Goal: Information Seeking & Learning: Learn about a topic

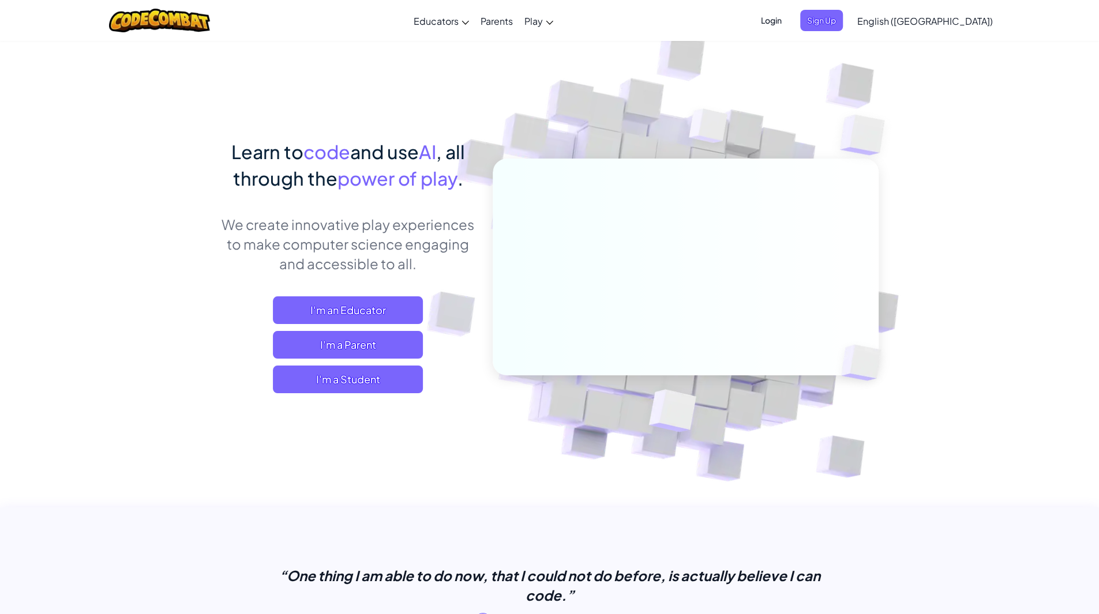
click at [347, 394] on div "Learn to code and use AI , all through the power of play . We create innovative…" at bounding box center [348, 277] width 254 height 278
click at [338, 382] on span "I'm a Student" at bounding box center [348, 380] width 150 height 28
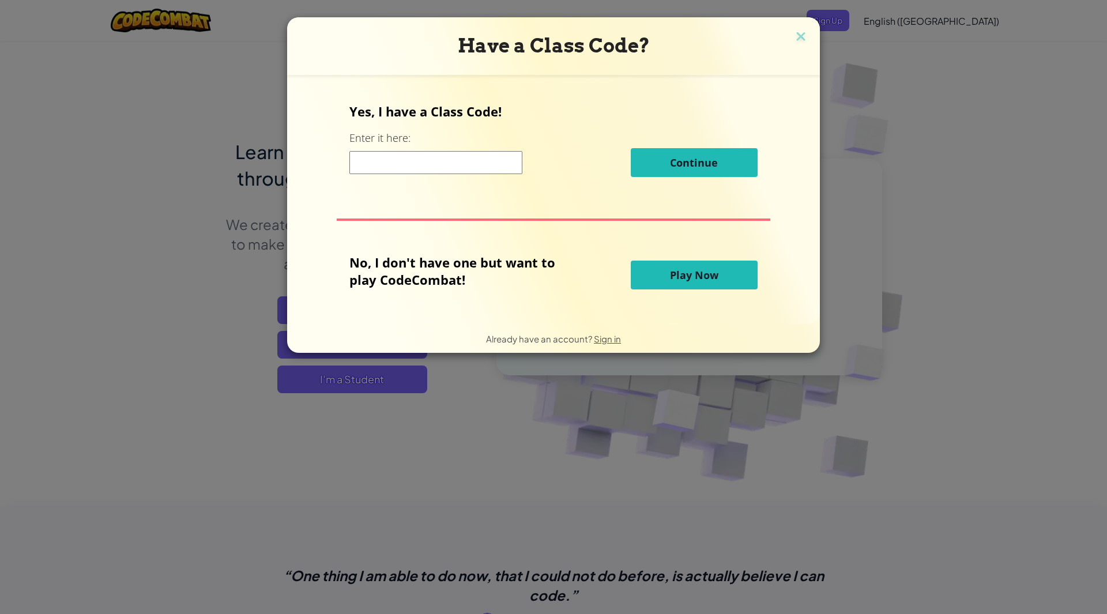
click at [454, 167] on input at bounding box center [435, 162] width 173 height 23
type input "SlowWordJump"
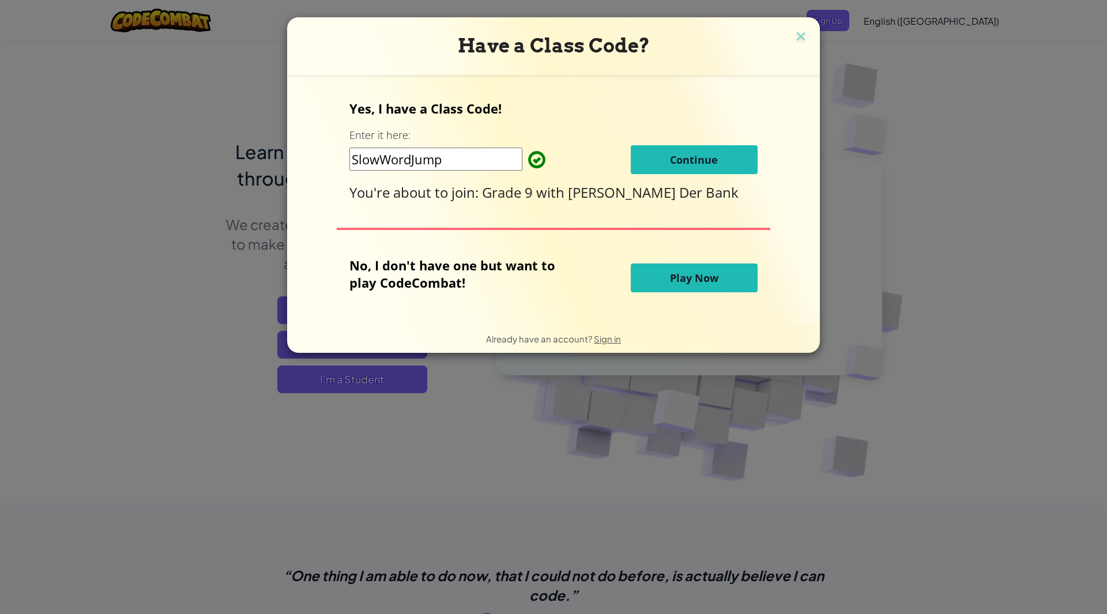
click at [670, 164] on span "Continue" at bounding box center [694, 160] width 48 height 14
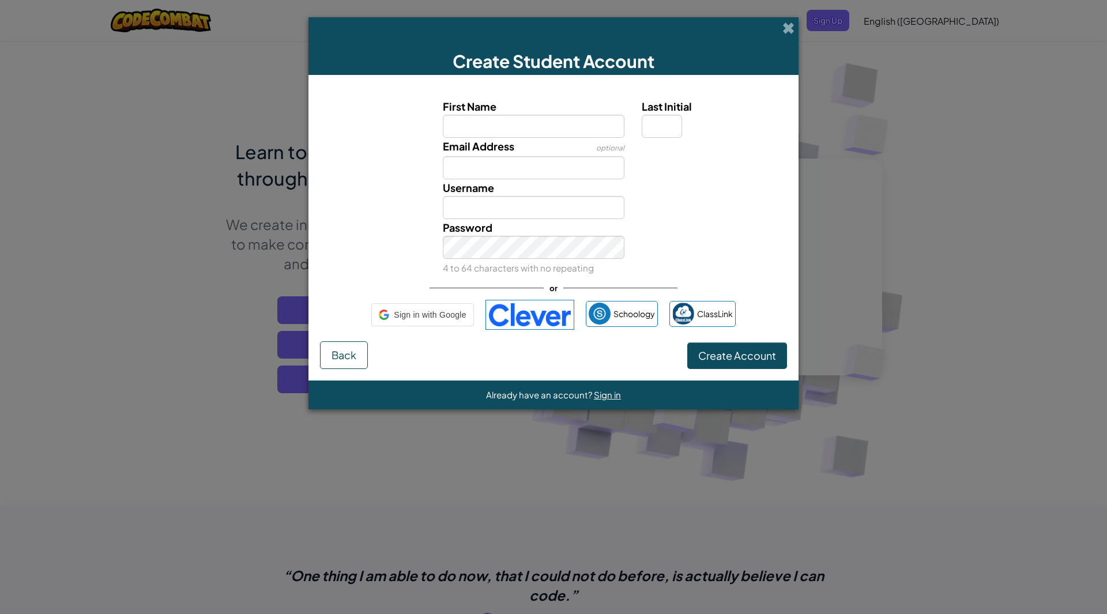
click at [529, 122] on input "First Name" at bounding box center [534, 126] width 182 height 23
type input "ballzach"
type input "Ballzach"
click at [514, 210] on input "Ballzach" at bounding box center [534, 207] width 182 height 23
click at [520, 134] on input "ballzach" at bounding box center [534, 126] width 182 height 23
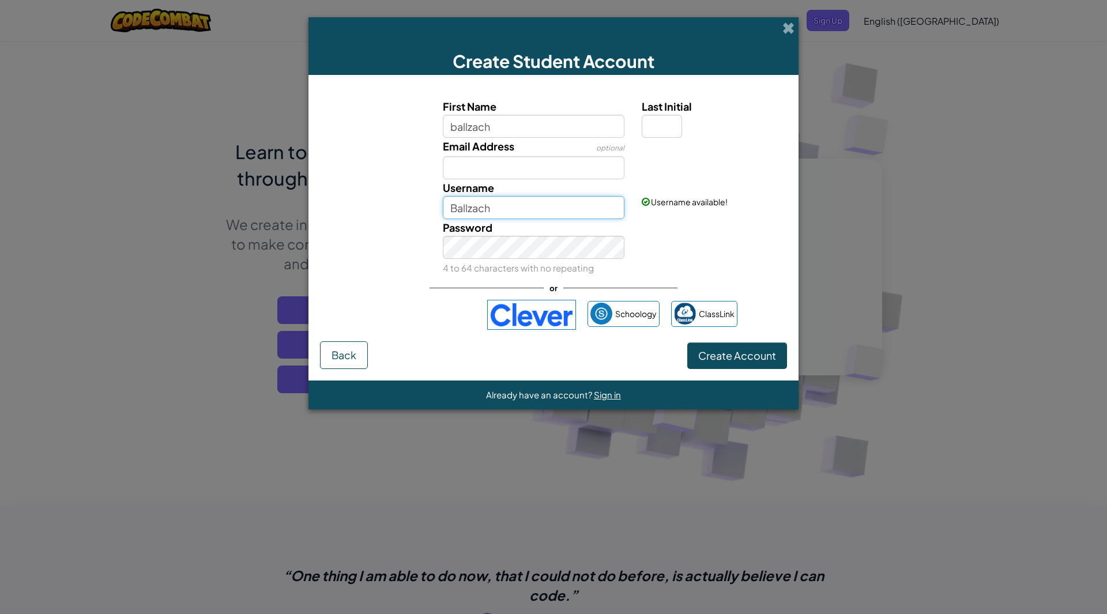
click at [521, 207] on input "Ballzach" at bounding box center [534, 207] width 182 height 23
click at [409, 219] on div "Password 4 to 64 characters with no repeating" at bounding box center [553, 247] width 479 height 57
drag, startPoint x: 539, startPoint y: 132, endPoint x: 423, endPoint y: 132, distance: 115.9
click at [423, 132] on div "First Name ballzach Last Initial" at bounding box center [553, 118] width 479 height 40
type input "ketya"
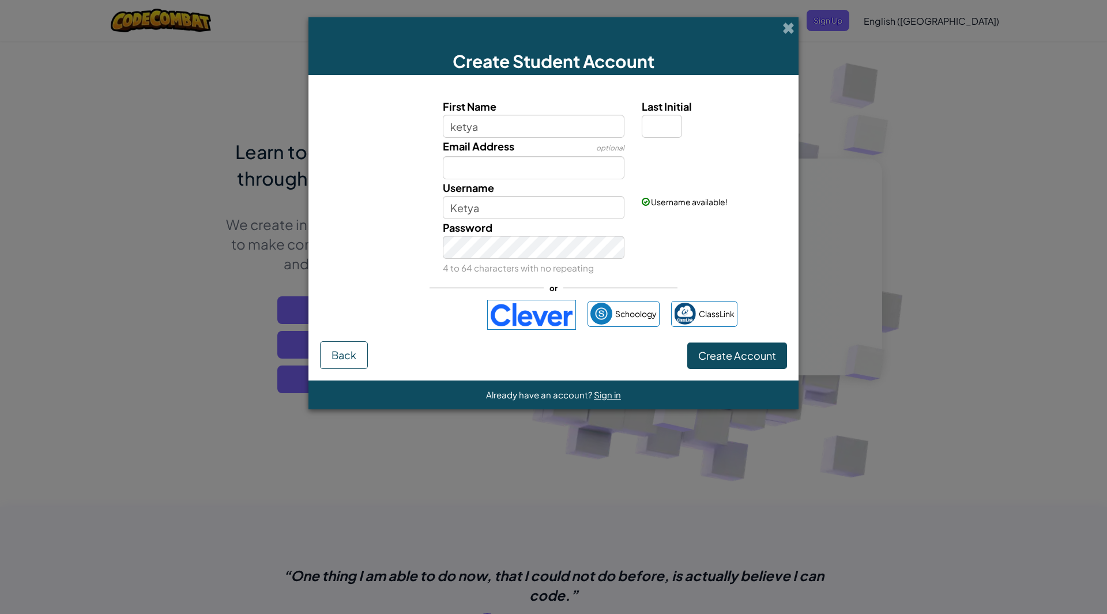
click at [684, 162] on div "Email Address optional" at bounding box center [553, 159] width 479 height 42
drag, startPoint x: 563, startPoint y: 212, endPoint x: 434, endPoint y: 204, distance: 128.8
click at [434, 204] on div "Username Ketya" at bounding box center [534, 199] width 200 height 40
type input "ballzach"
click at [382, 216] on div "Username ballzach Username available!" at bounding box center [553, 199] width 479 height 40
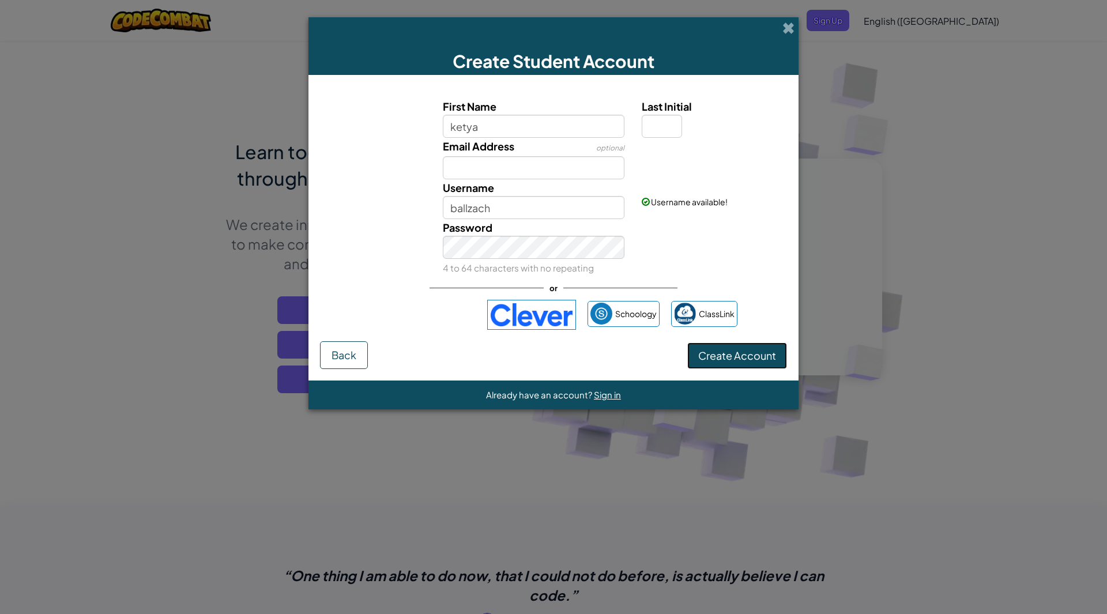
click at [718, 352] on span "Create Account" at bounding box center [737, 355] width 78 height 13
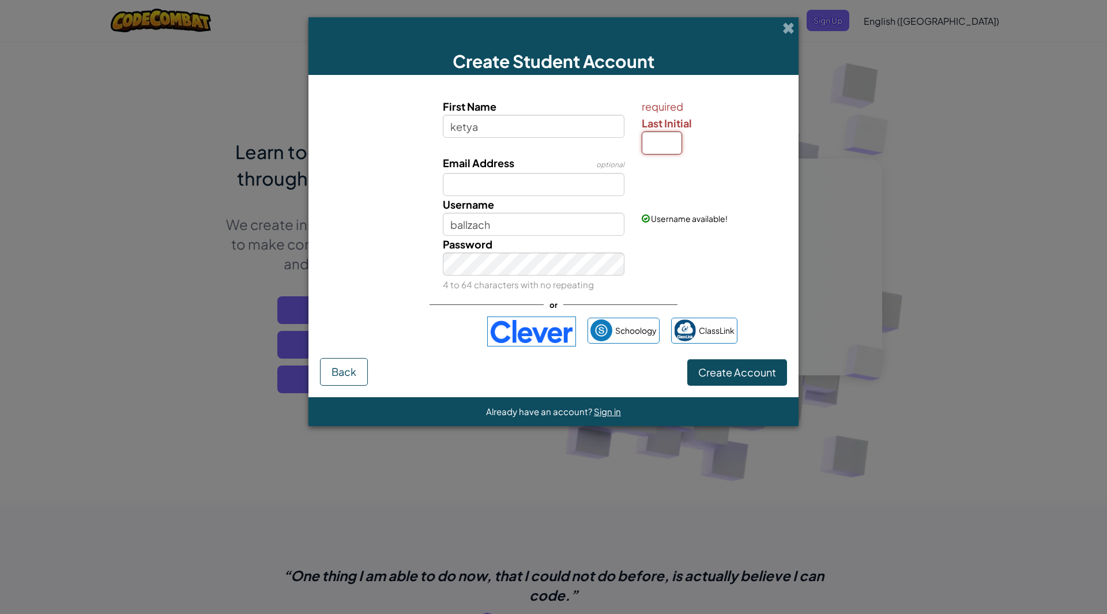
click at [659, 138] on input "Last Initial" at bounding box center [662, 142] width 40 height 23
type input "s"
click at [729, 303] on div "First Name ketya required Last Initial s Email Address optional Username KetyaS…" at bounding box center [553, 222] width 467 height 272
click at [563, 221] on input "KetyaS" at bounding box center [534, 224] width 182 height 23
type input "K"
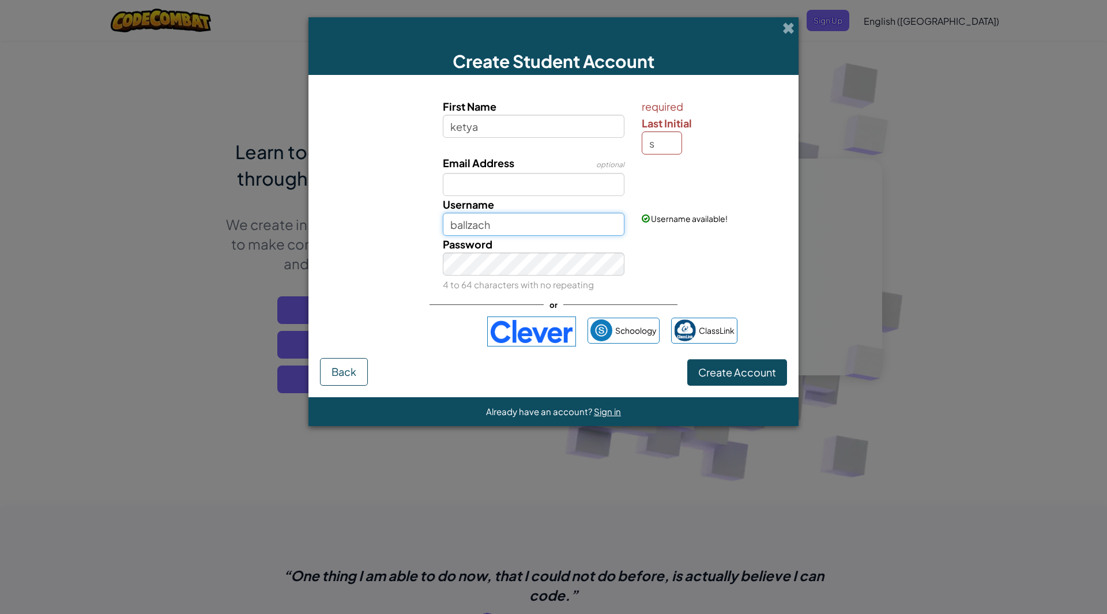
type input "ballzach"
click at [679, 261] on div "Password 4 to 64 characters with no repeating" at bounding box center [553, 264] width 479 height 57
click at [746, 373] on span "Create Account" at bounding box center [737, 372] width 78 height 13
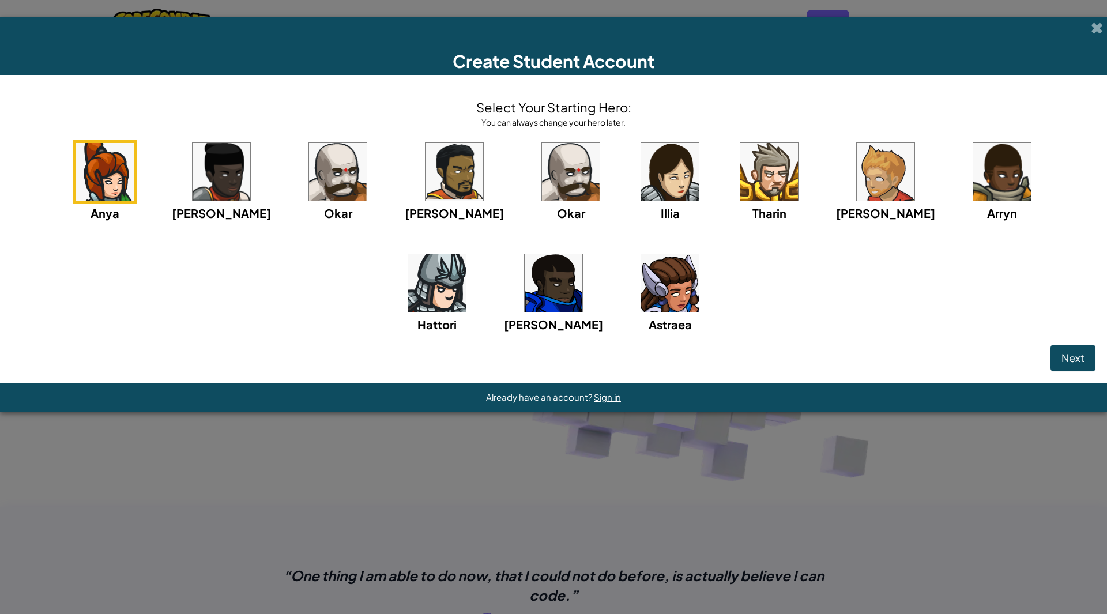
click at [740, 179] on img at bounding box center [769, 172] width 58 height 58
click at [740, 174] on img at bounding box center [769, 172] width 58 height 58
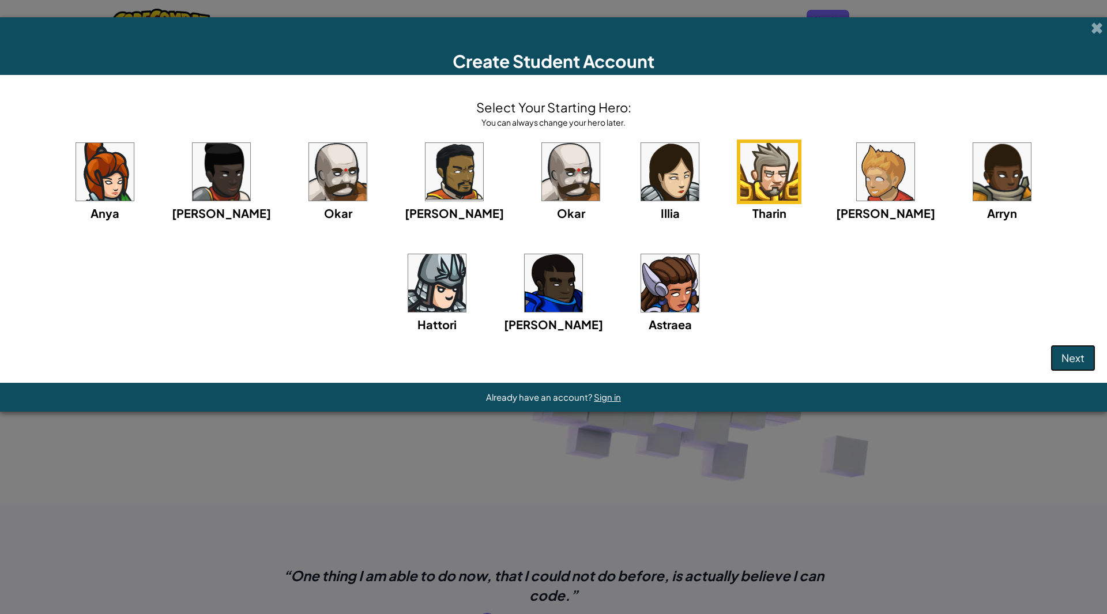
click at [1067, 358] on span "Next" at bounding box center [1073, 357] width 23 height 13
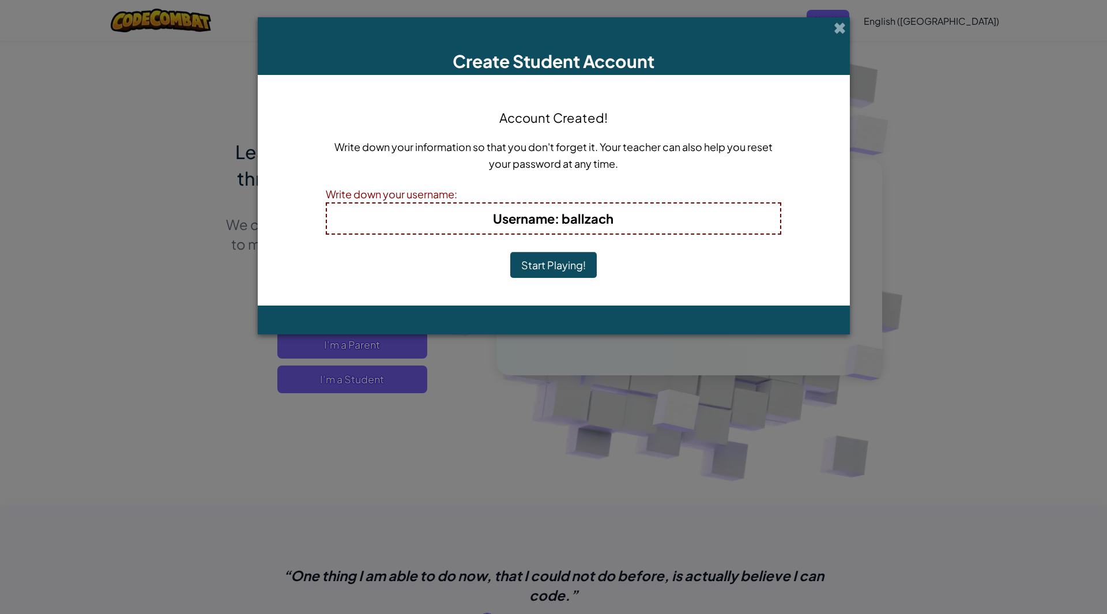
click at [571, 261] on button "Start Playing!" at bounding box center [553, 265] width 86 height 27
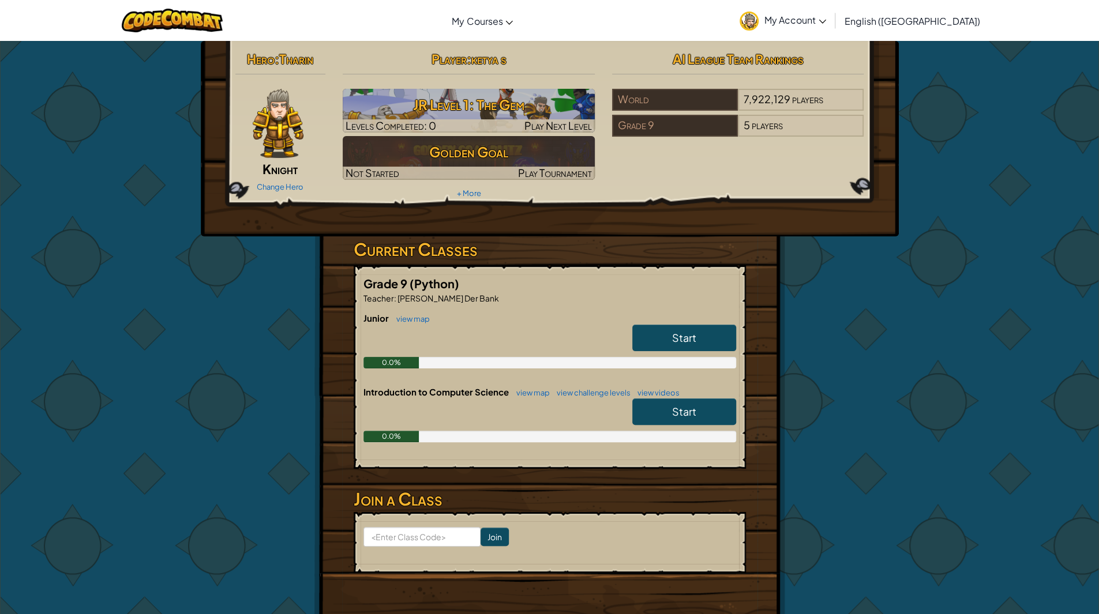
click at [665, 334] on link "Start" at bounding box center [684, 338] width 104 height 27
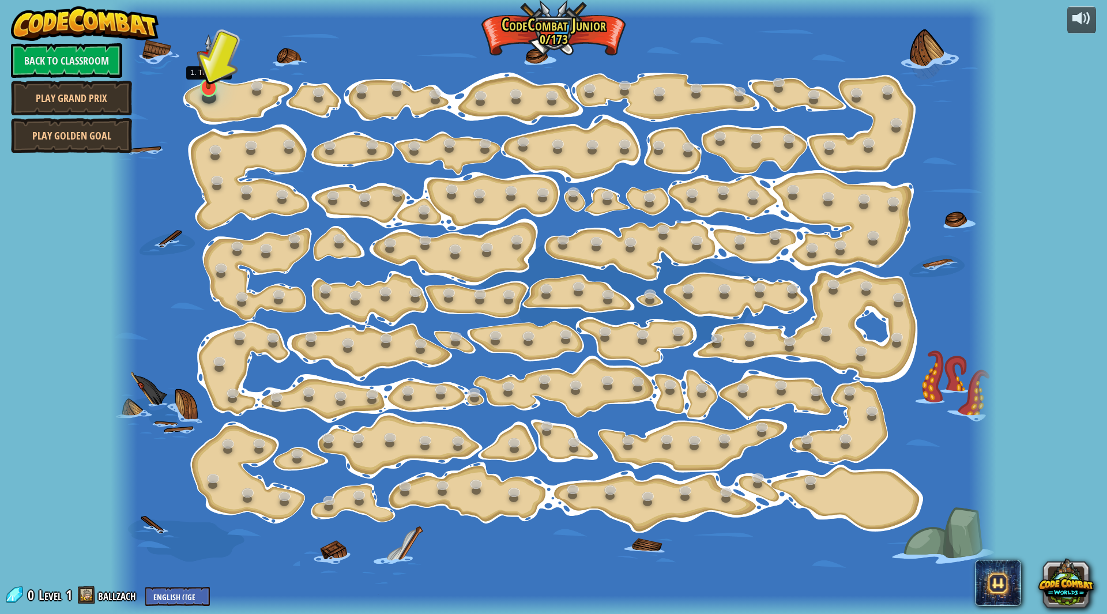
click at [210, 83] on img at bounding box center [209, 61] width 24 height 55
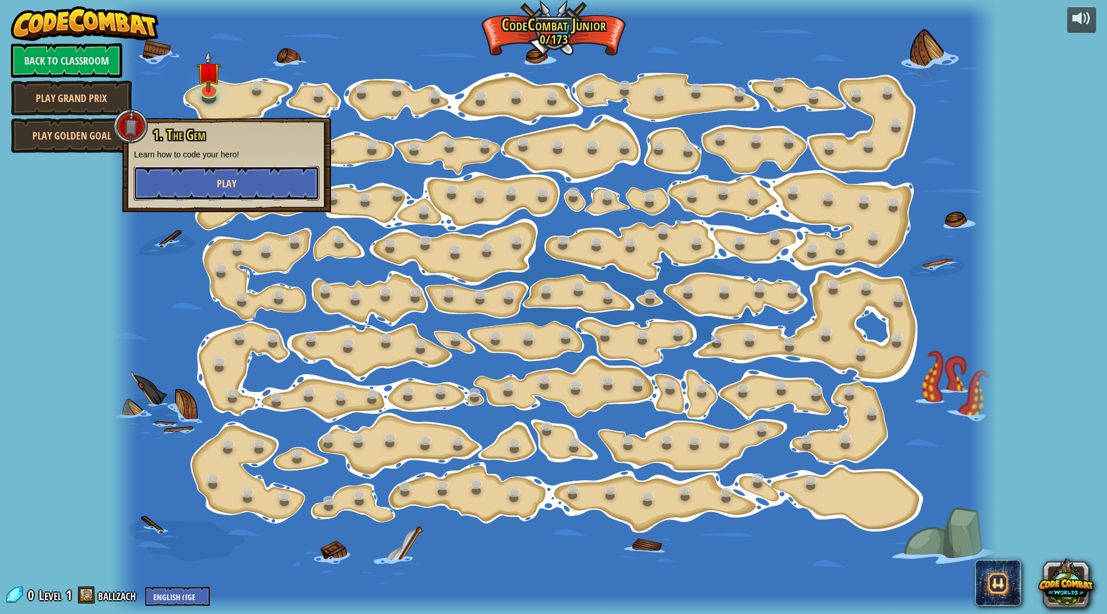
click at [250, 179] on button "Play" at bounding box center [227, 183] width 186 height 35
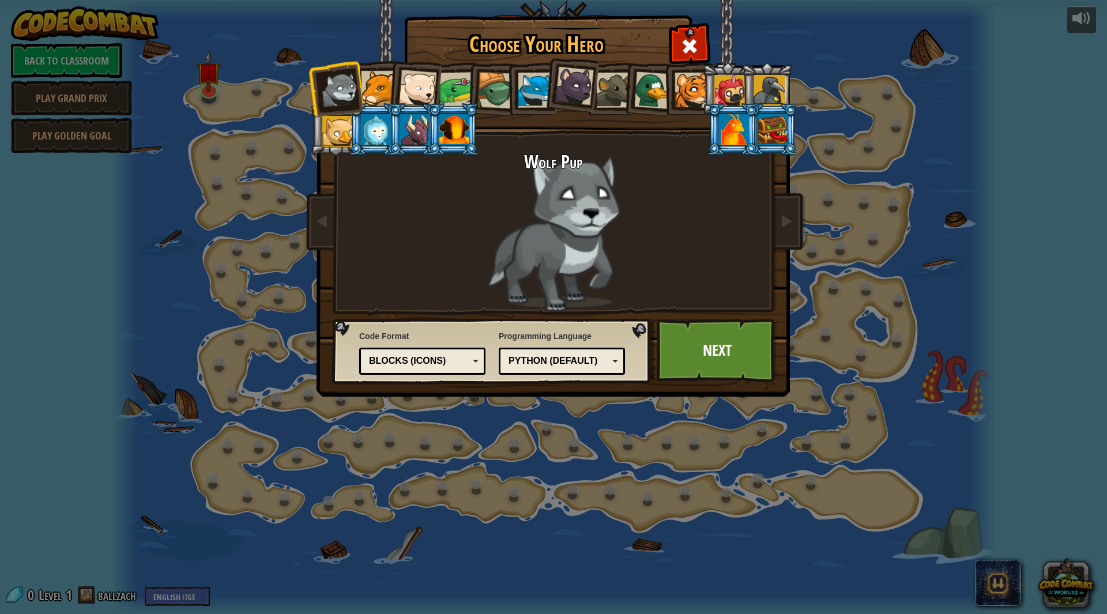
click at [489, 86] on div at bounding box center [495, 90] width 37 height 37
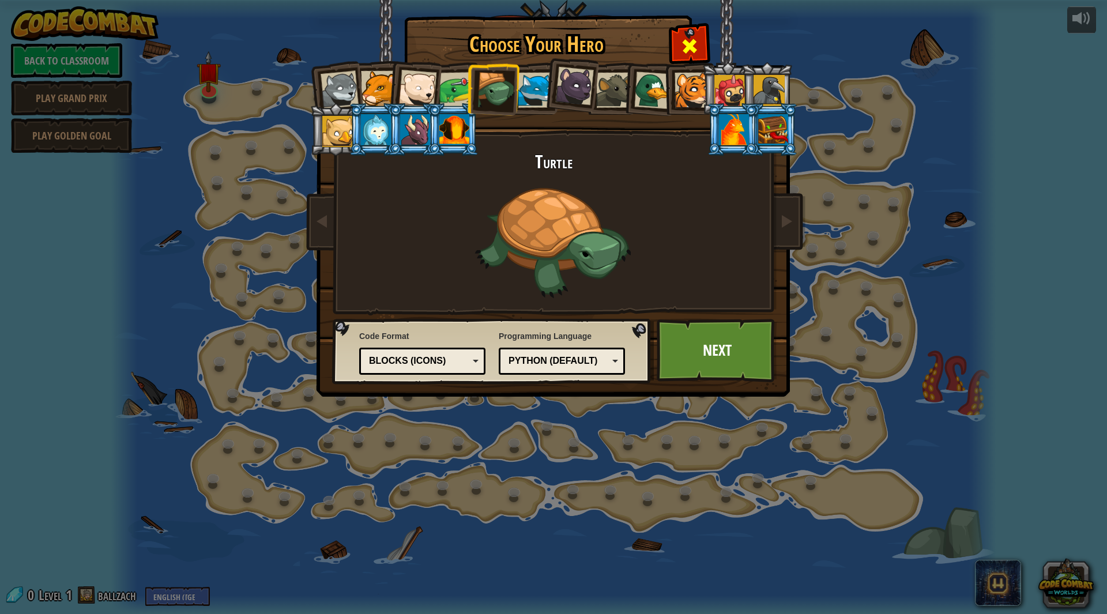
click at [689, 49] on span at bounding box center [689, 46] width 18 height 18
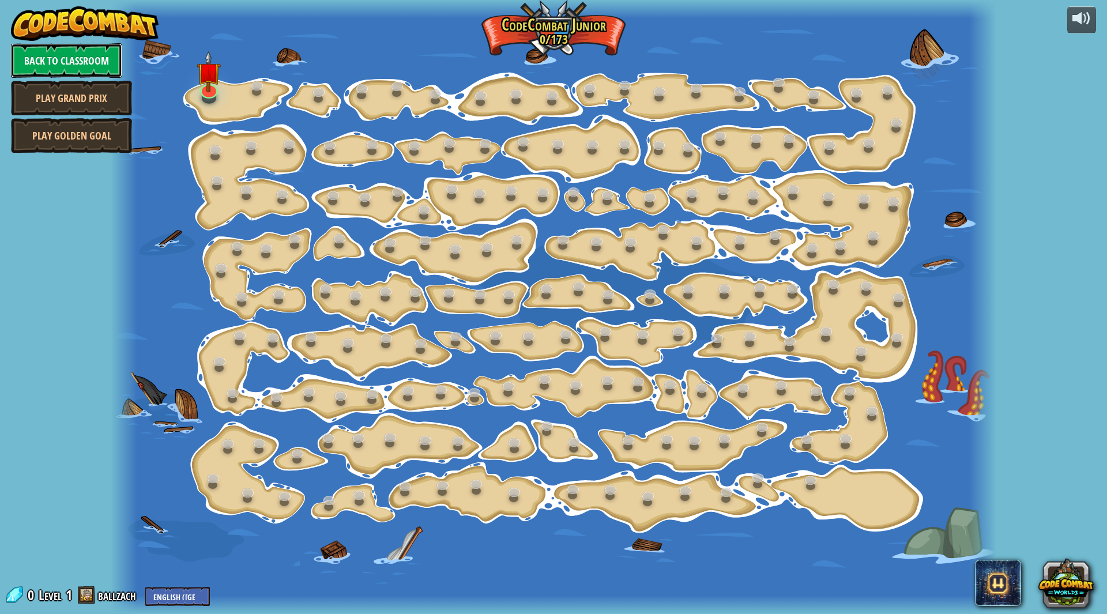
click at [53, 56] on link "Back to Classroom" at bounding box center [66, 60] width 111 height 35
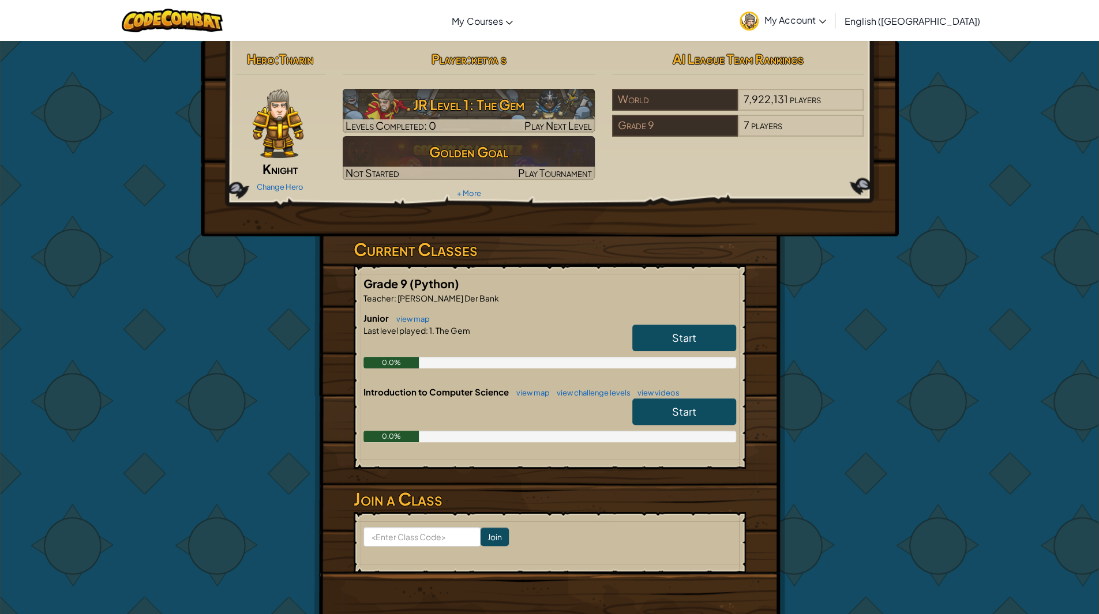
click at [669, 402] on link "Start" at bounding box center [684, 411] width 104 height 27
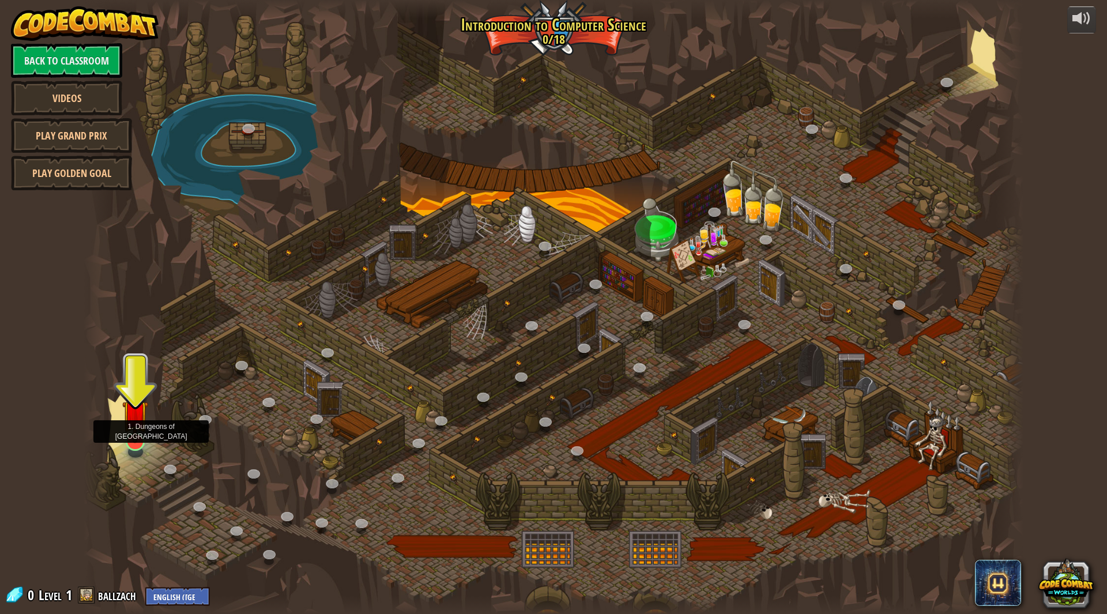
click at [127, 437] on img at bounding box center [135, 413] width 26 height 60
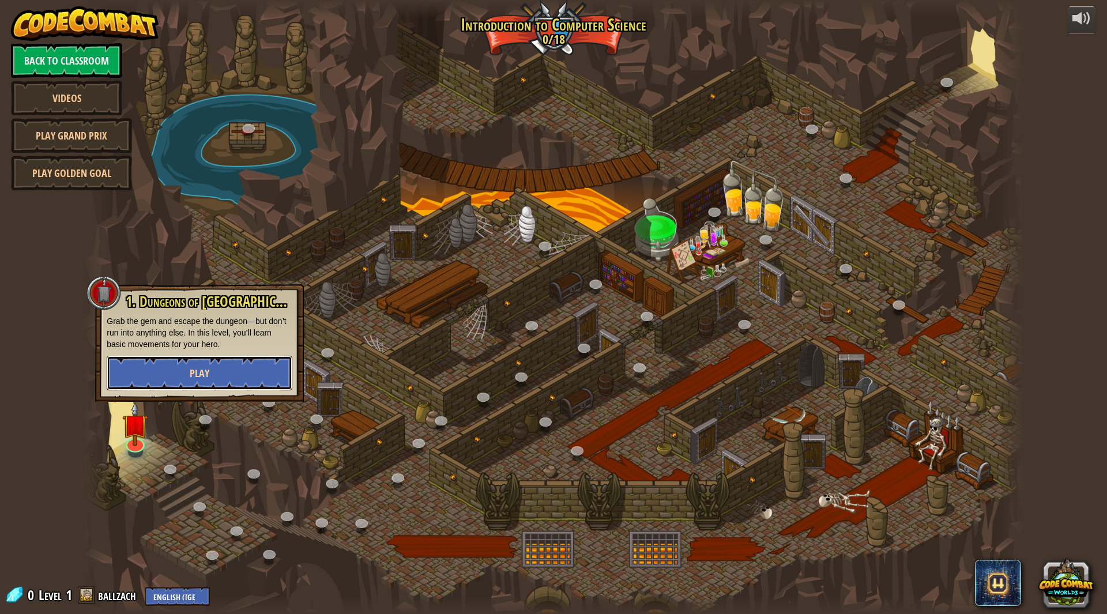
click at [206, 377] on span "Play" at bounding box center [200, 373] width 20 height 14
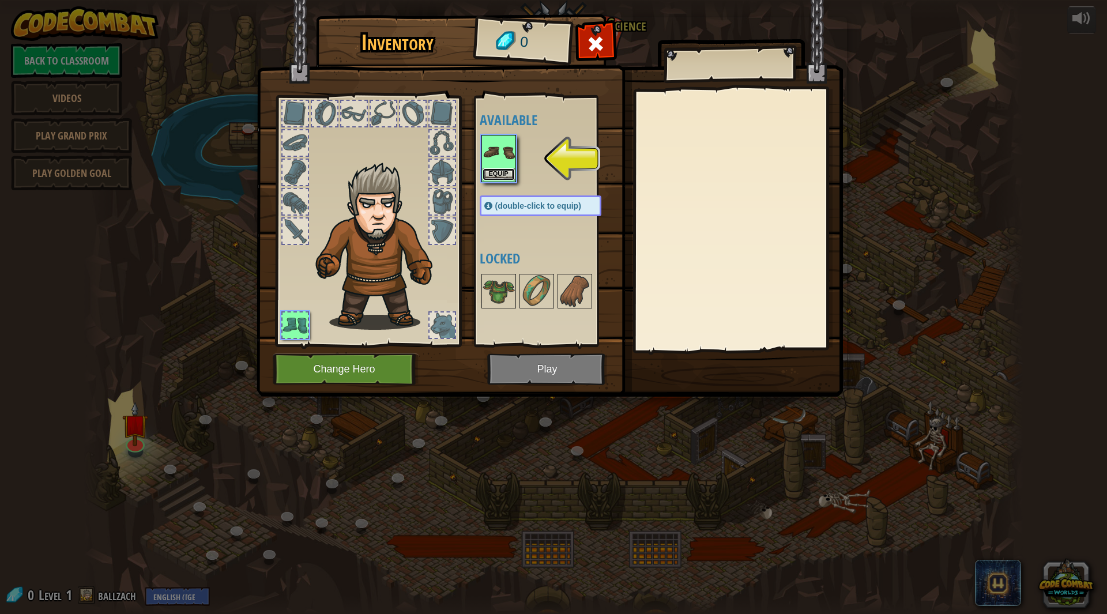
click at [500, 171] on button "Equip" at bounding box center [499, 174] width 32 height 12
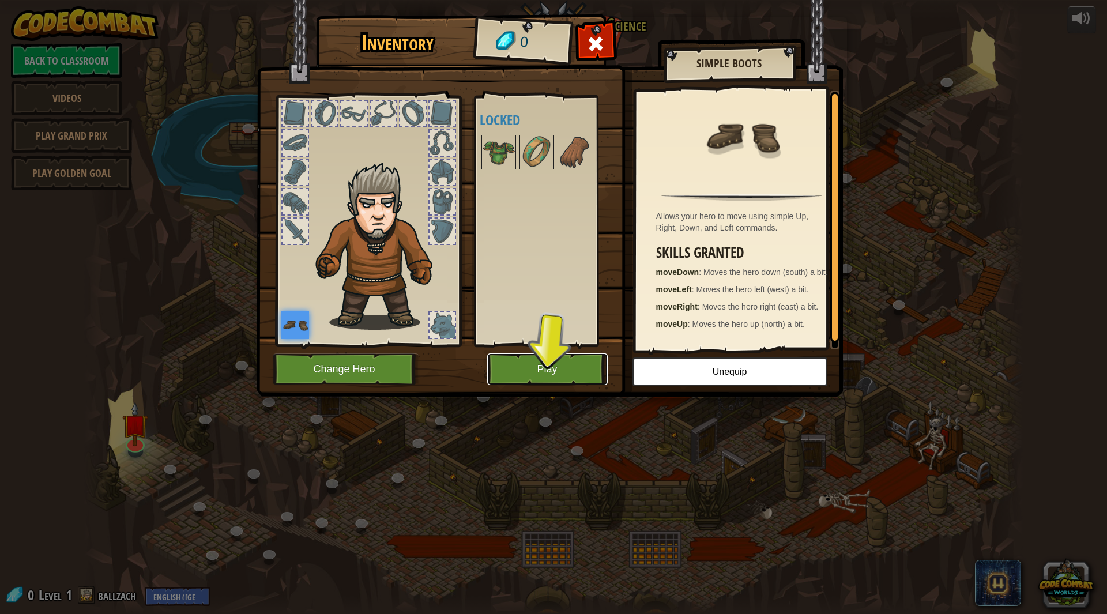
click at [524, 367] on button "Play" at bounding box center [547, 369] width 121 height 32
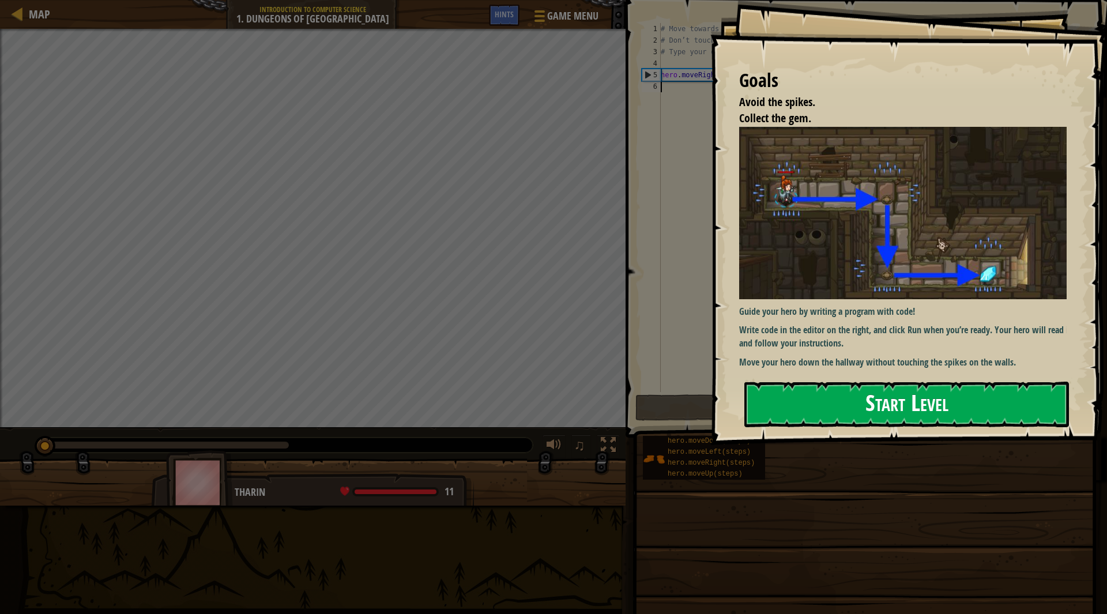
click at [792, 396] on button "Start Level" at bounding box center [906, 405] width 325 height 46
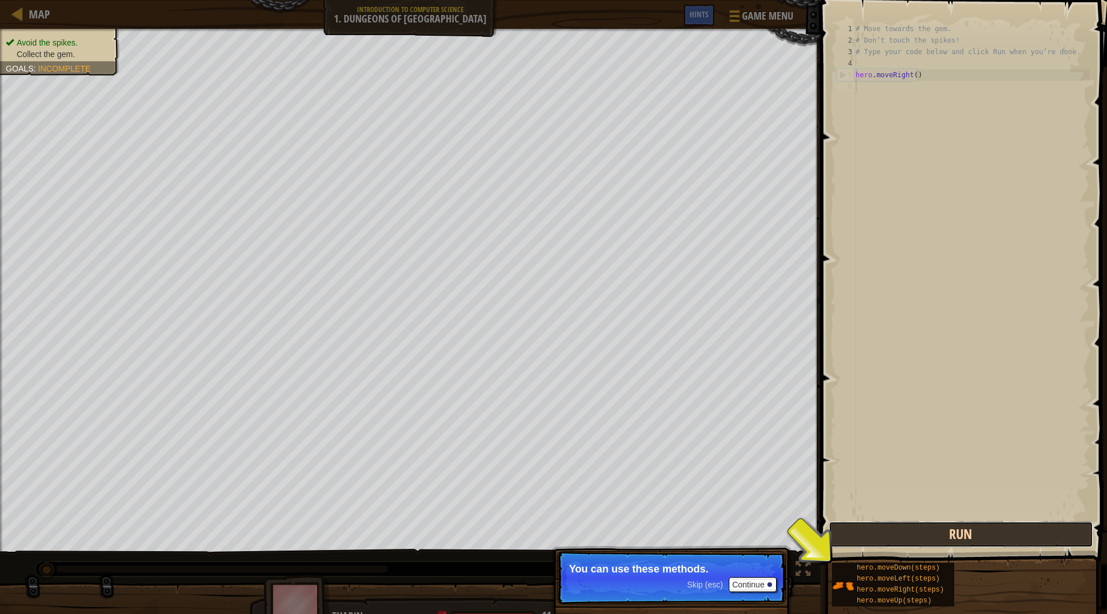
click at [871, 529] on button "Run" at bounding box center [961, 534] width 265 height 27
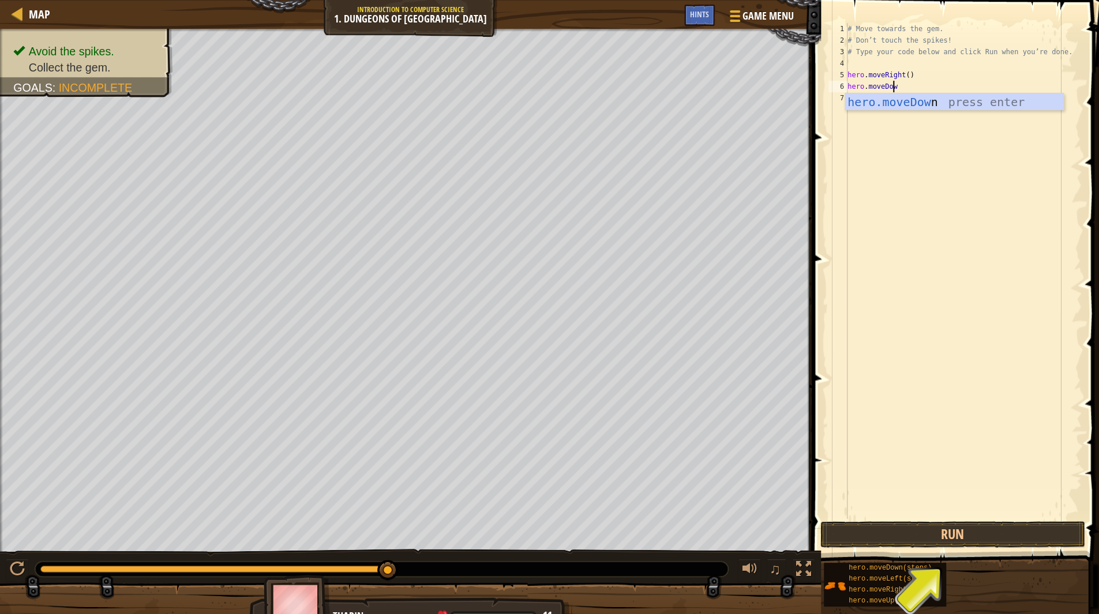
scroll to position [5, 3]
type textarea "hero.moveDown()"
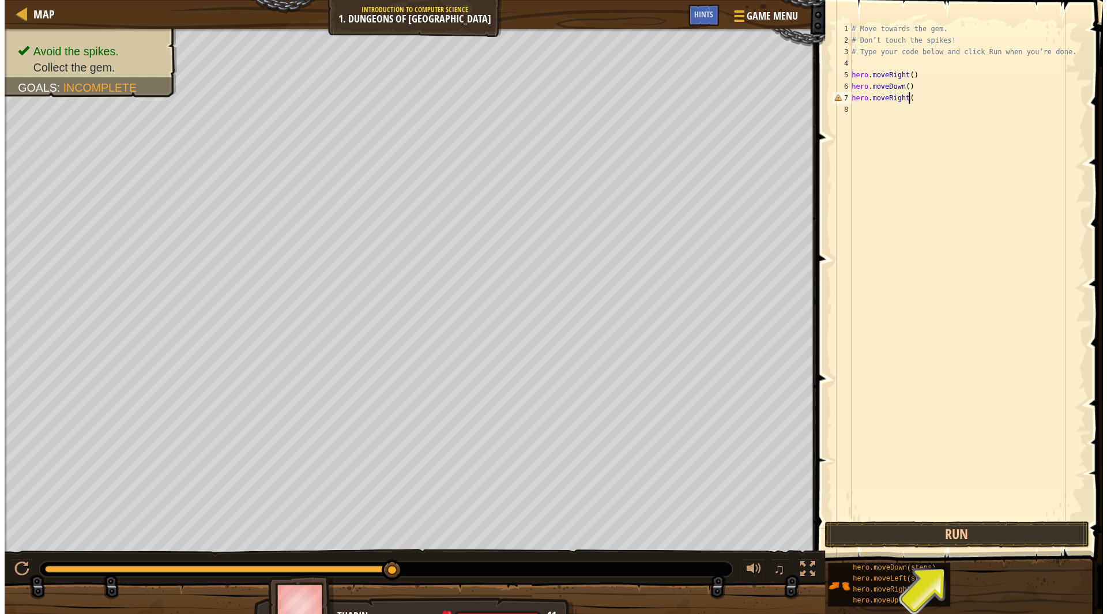
scroll to position [5, 4]
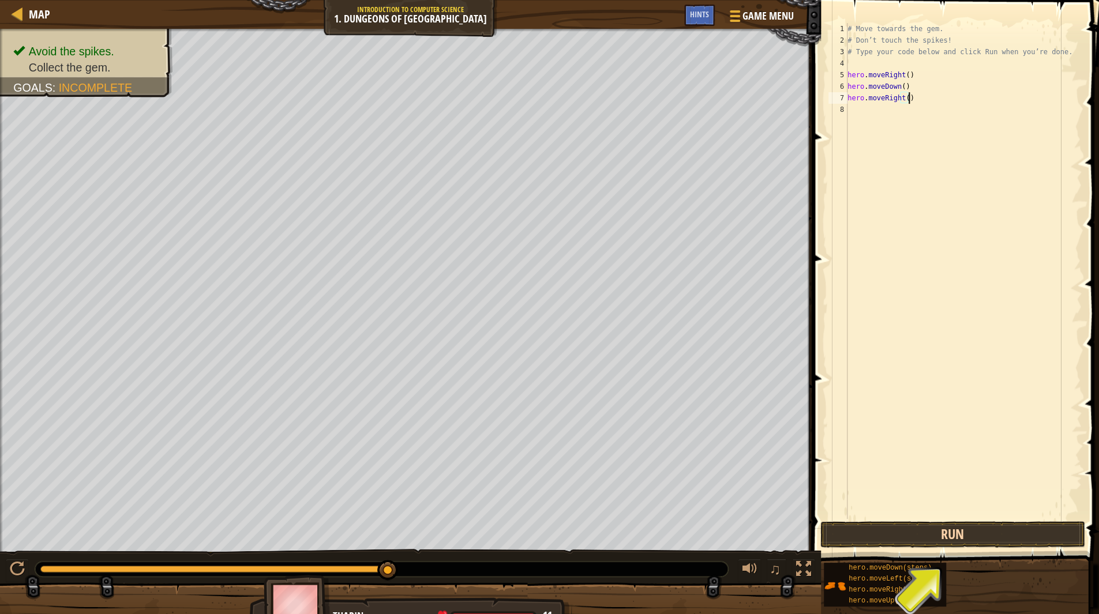
type textarea "hero.moveRight()"
click at [902, 541] on button "Run" at bounding box center [952, 534] width 265 height 27
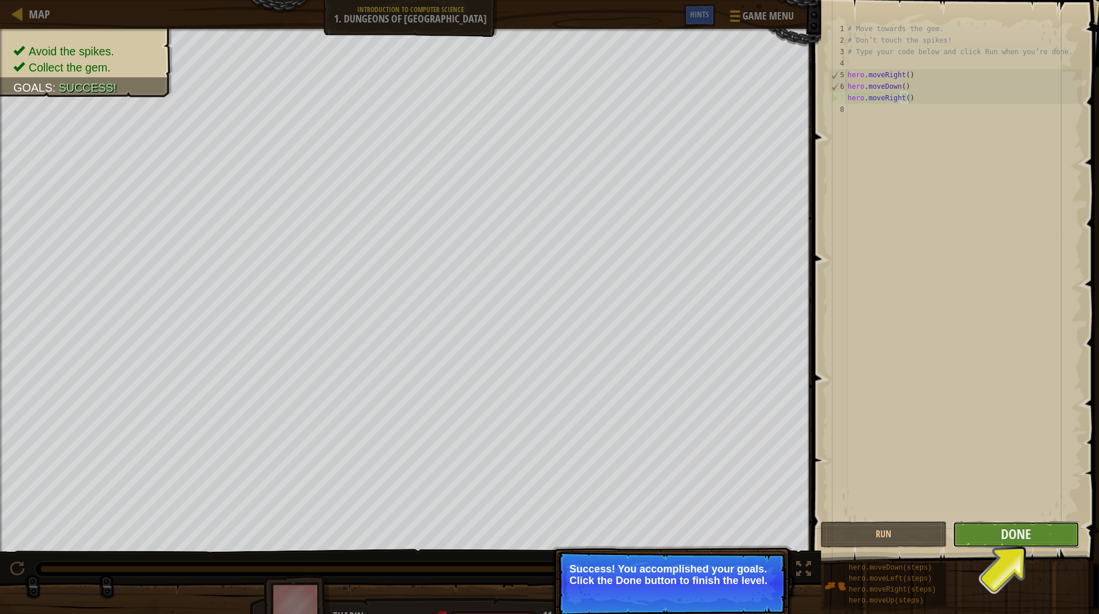
click at [981, 533] on button "Done" at bounding box center [1015, 534] width 126 height 27
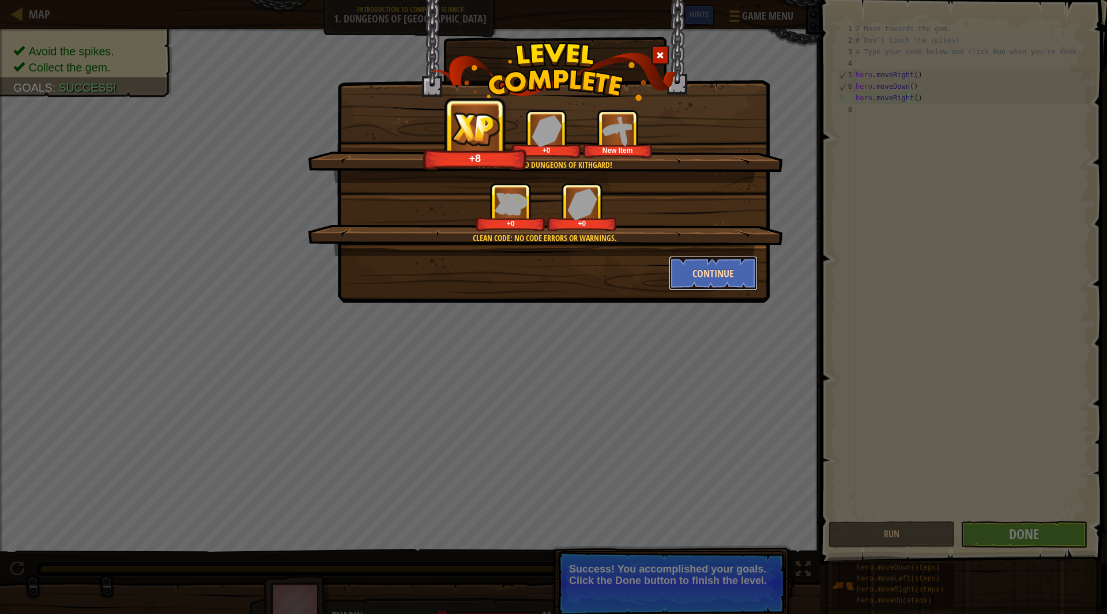
click at [695, 273] on button "Continue" at bounding box center [713, 273] width 89 height 35
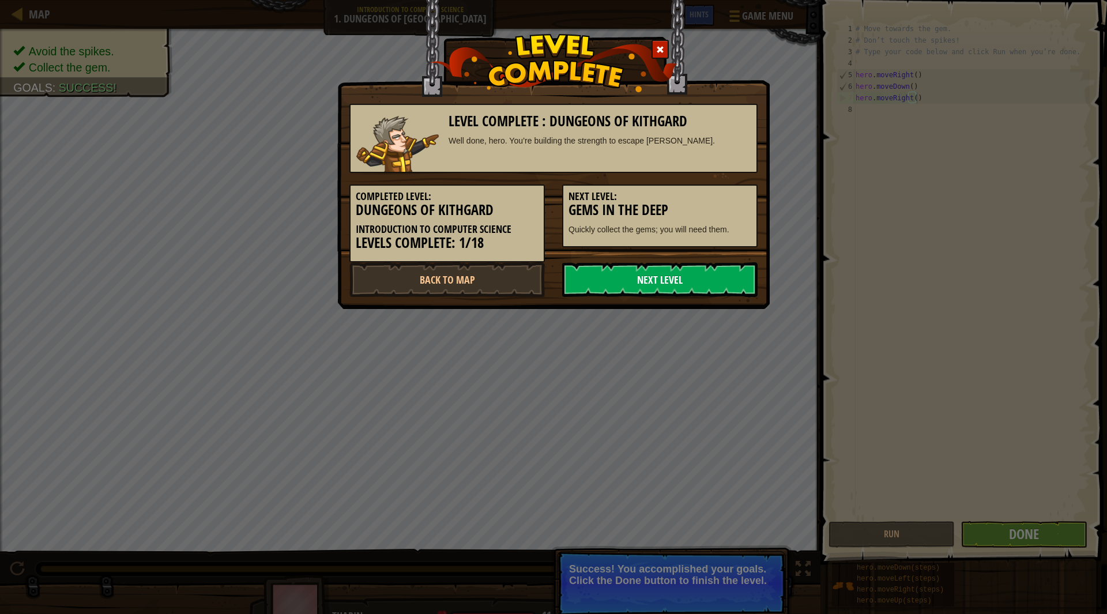
click at [667, 264] on link "Next Level" at bounding box center [659, 279] width 195 height 35
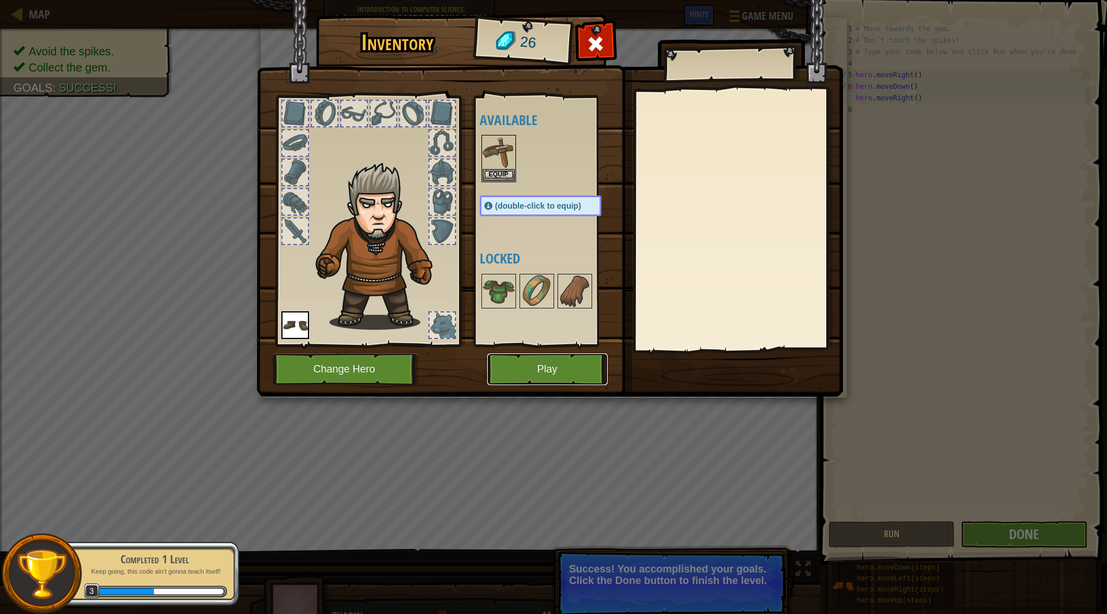
click at [554, 365] on button "Play" at bounding box center [547, 369] width 121 height 32
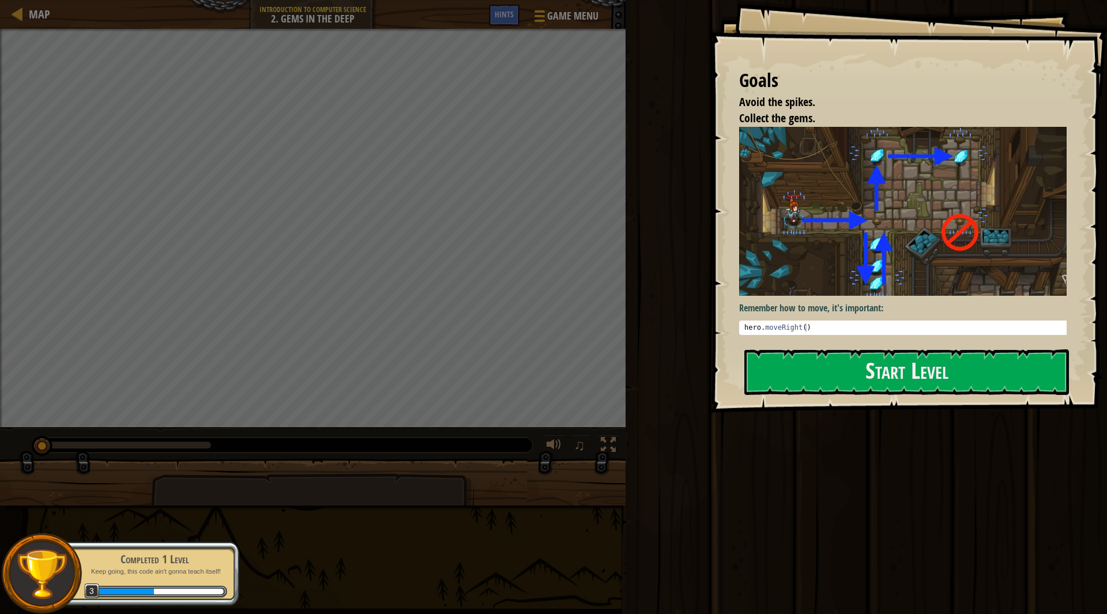
click at [843, 291] on div "Remember how to move, it's important: 1 hero . moveRight ( ) הההההההההההההההההה…" at bounding box center [907, 231] width 336 height 208
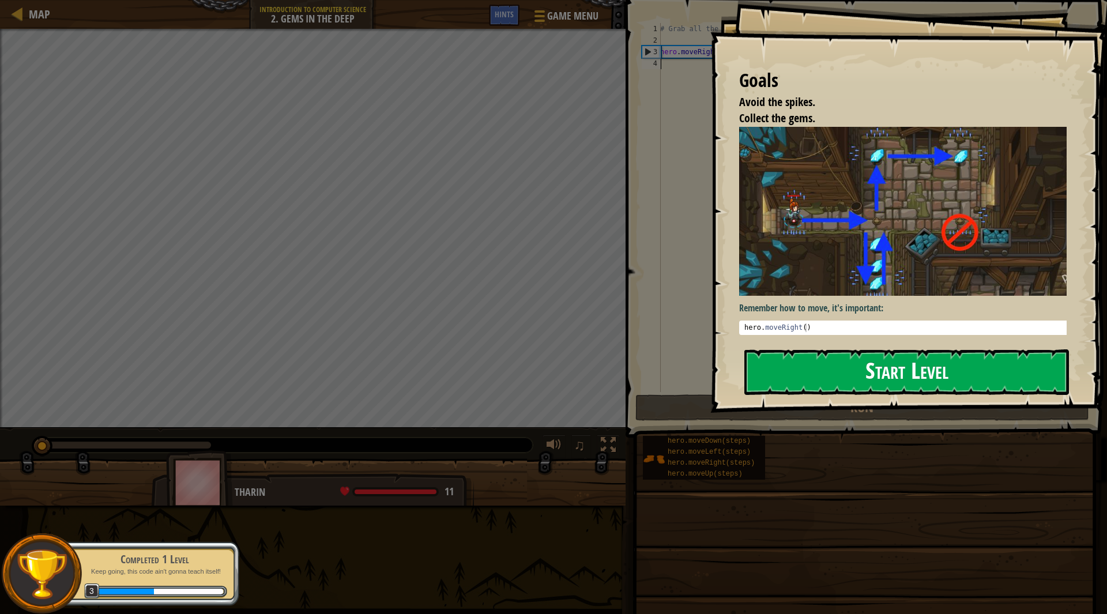
click at [857, 378] on button "Start Level" at bounding box center [906, 372] width 325 height 46
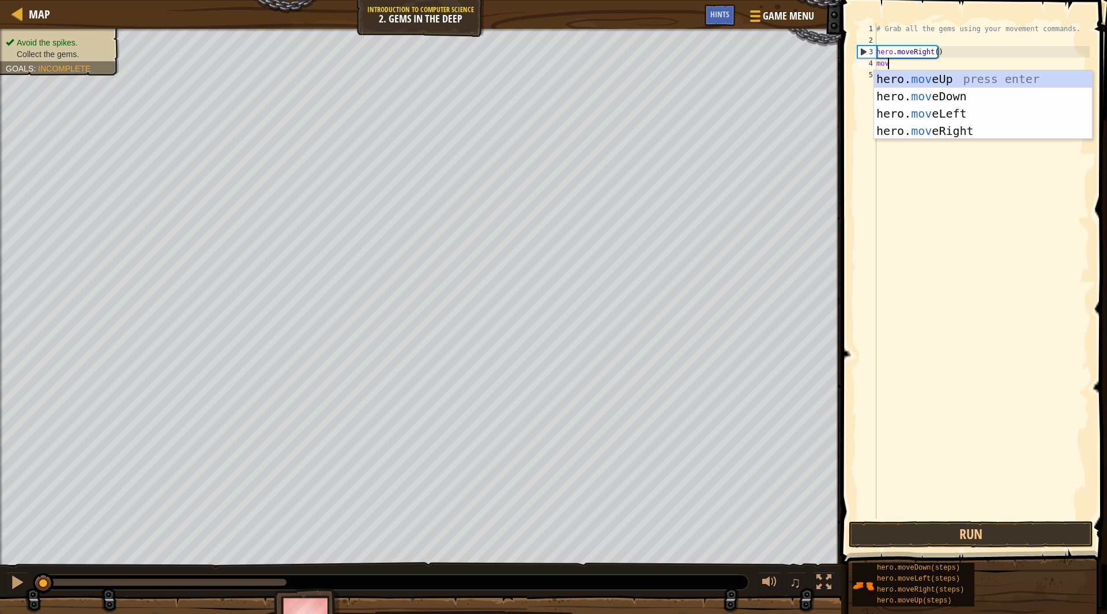
scroll to position [5, 0]
type textarea "m"
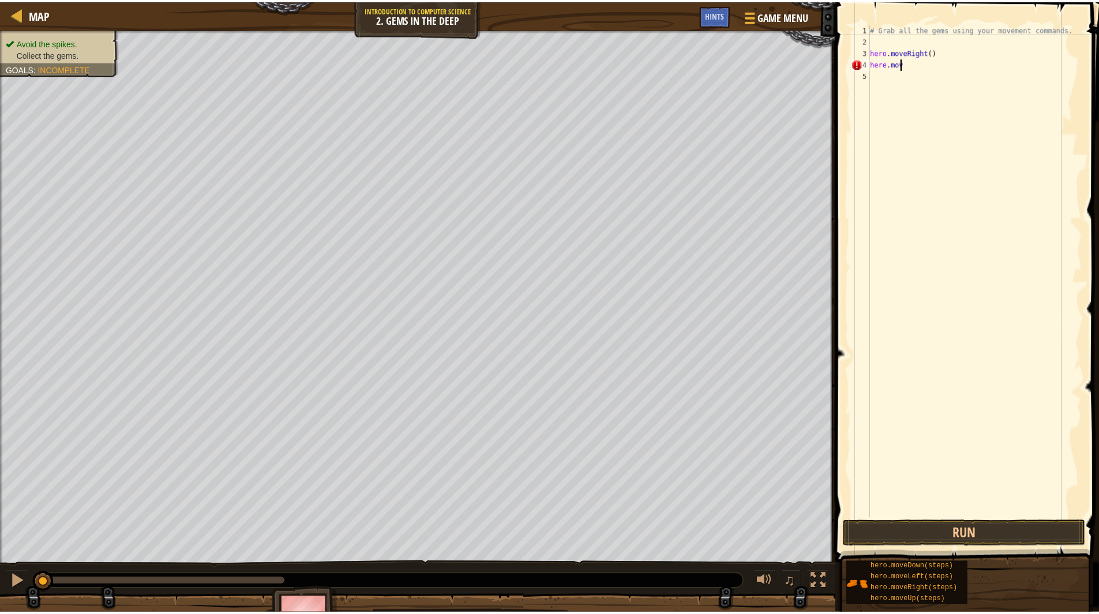
scroll to position [5, 2]
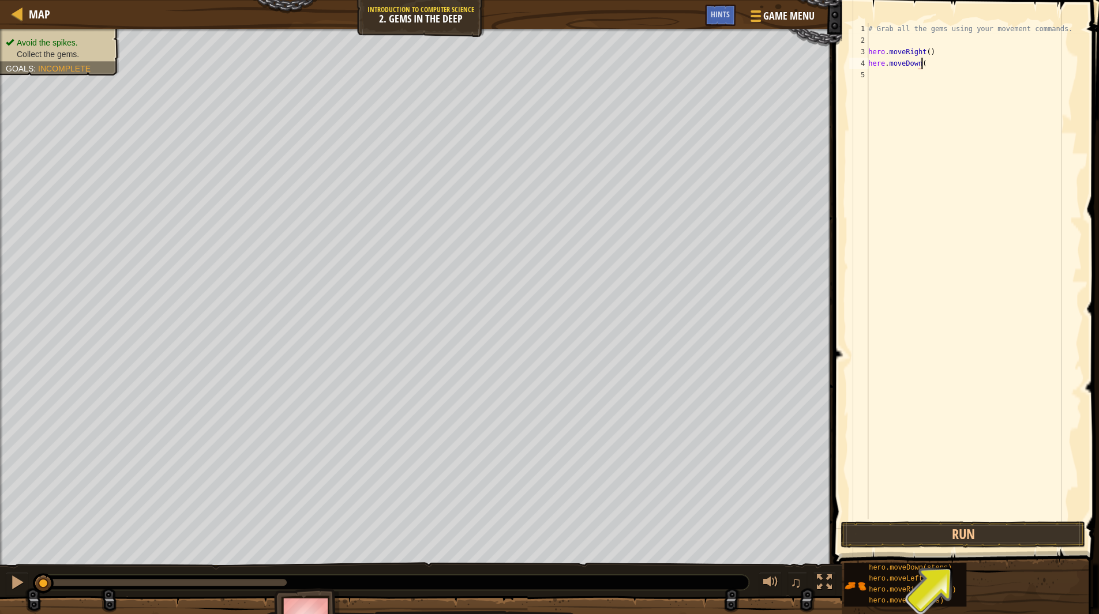
type textarea "here.moveDown()"
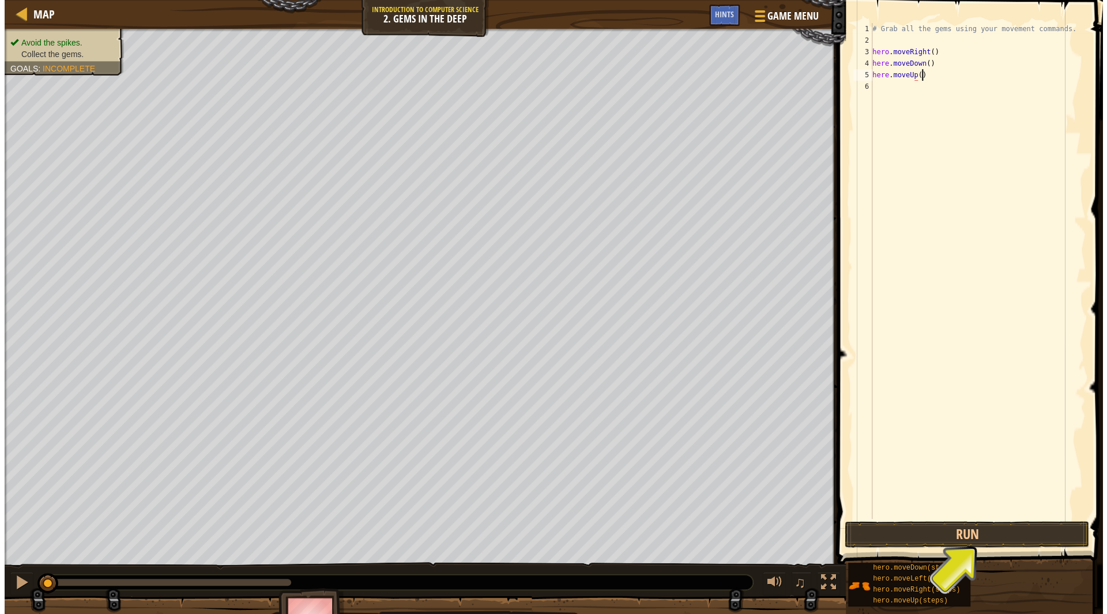
scroll to position [5, 3]
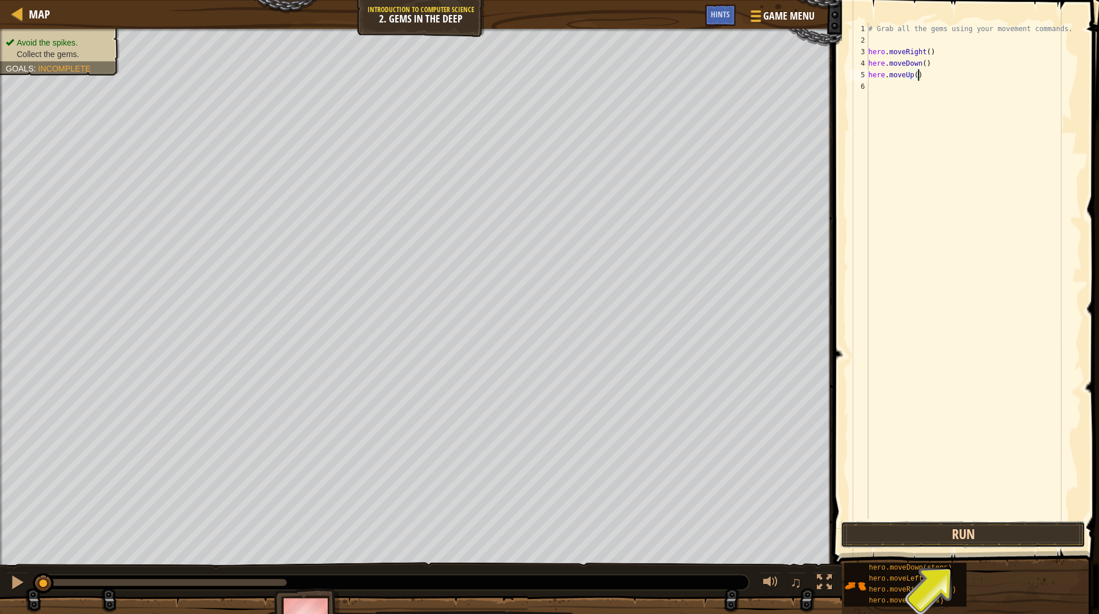
click at [937, 531] on button "Run" at bounding box center [962, 534] width 245 height 27
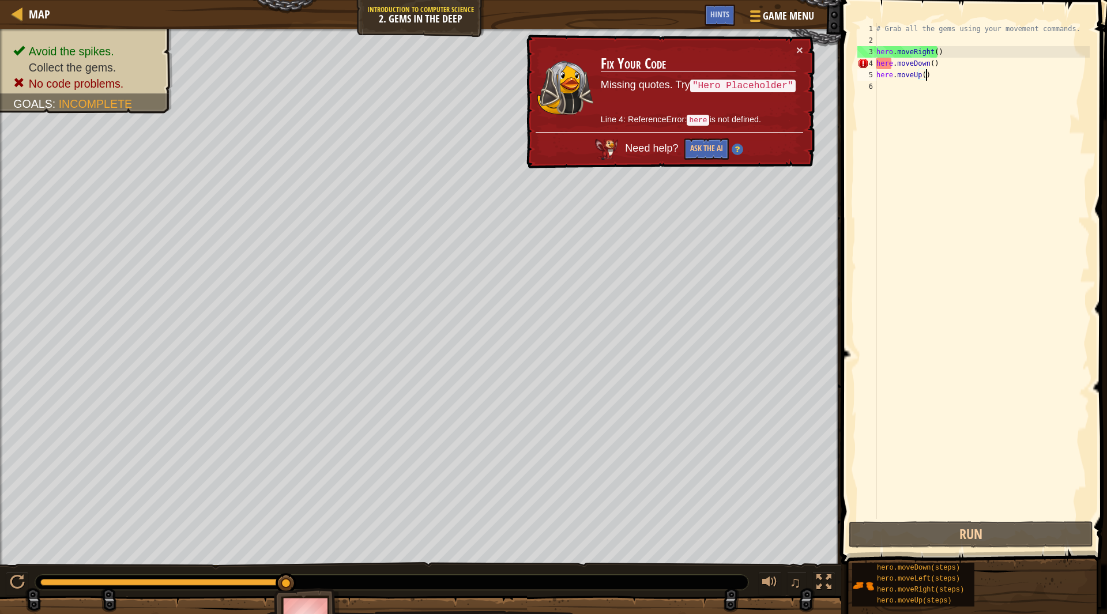
click at [890, 79] on div "# Grab all the gems using your movement commands. hero . moveRight ( ) here . m…" at bounding box center [982, 282] width 216 height 519
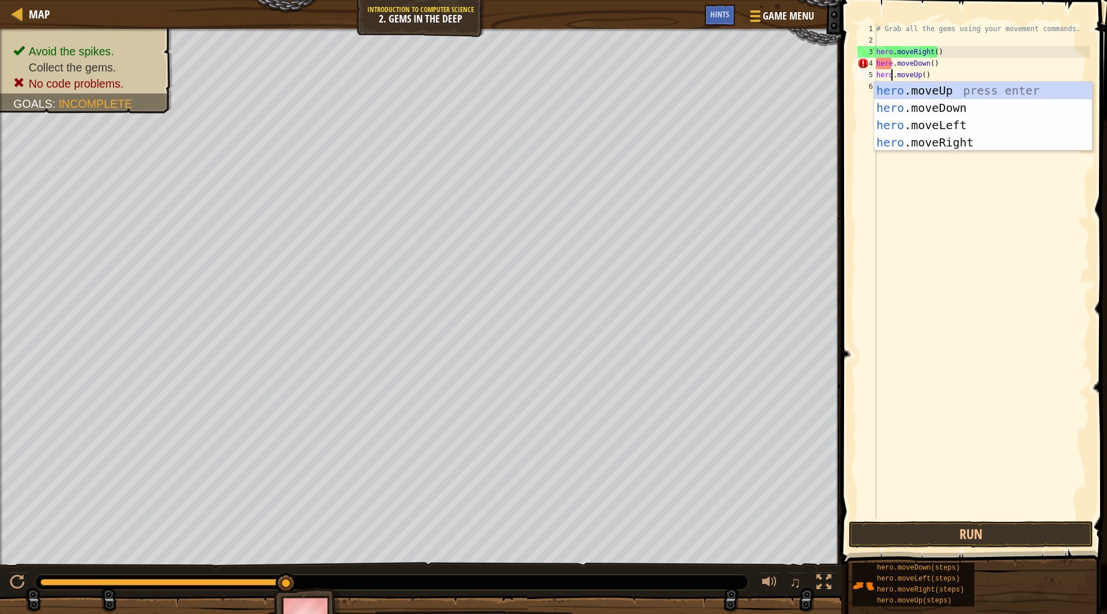
scroll to position [5, 1]
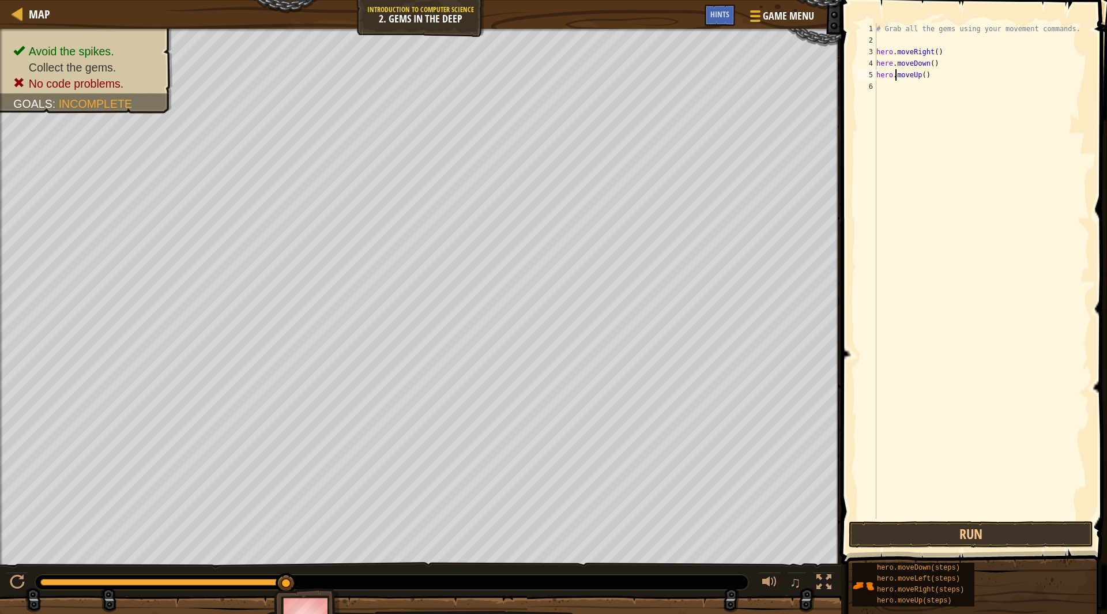
click at [894, 70] on div "# Grab all the gems using your movement commands. hero . moveRight ( ) here . m…" at bounding box center [982, 282] width 216 height 519
click at [890, 61] on div "# Grab all the gems using your movement commands. hero . moveRight ( ) here . m…" at bounding box center [982, 282] width 216 height 519
click at [964, 62] on div "# Grab all the gems using your movement commands. hero . moveRight ( ) hero . m…" at bounding box center [982, 282] width 216 height 519
drag, startPoint x: 911, startPoint y: 62, endPoint x: 867, endPoint y: 62, distance: 44.4
click at [867, 62] on div "hero.moveDown() 1 2 3 4 5 6 # Grab all the gems using your movement commands. h…" at bounding box center [972, 271] width 235 height 496
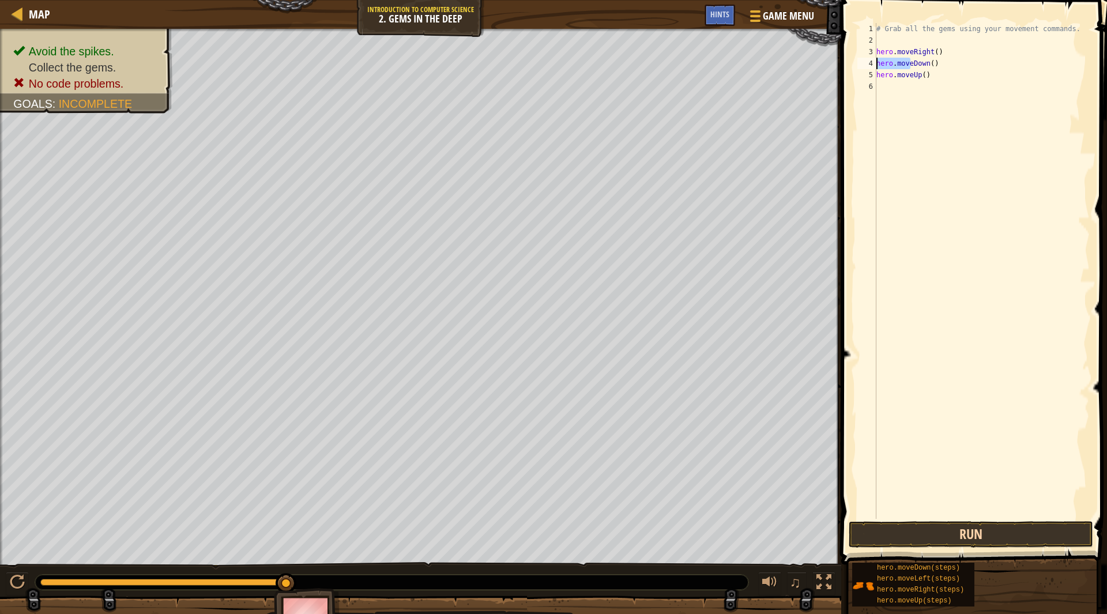
type textarea "hero.moveDown()"
click at [915, 533] on button "Run" at bounding box center [971, 534] width 245 height 27
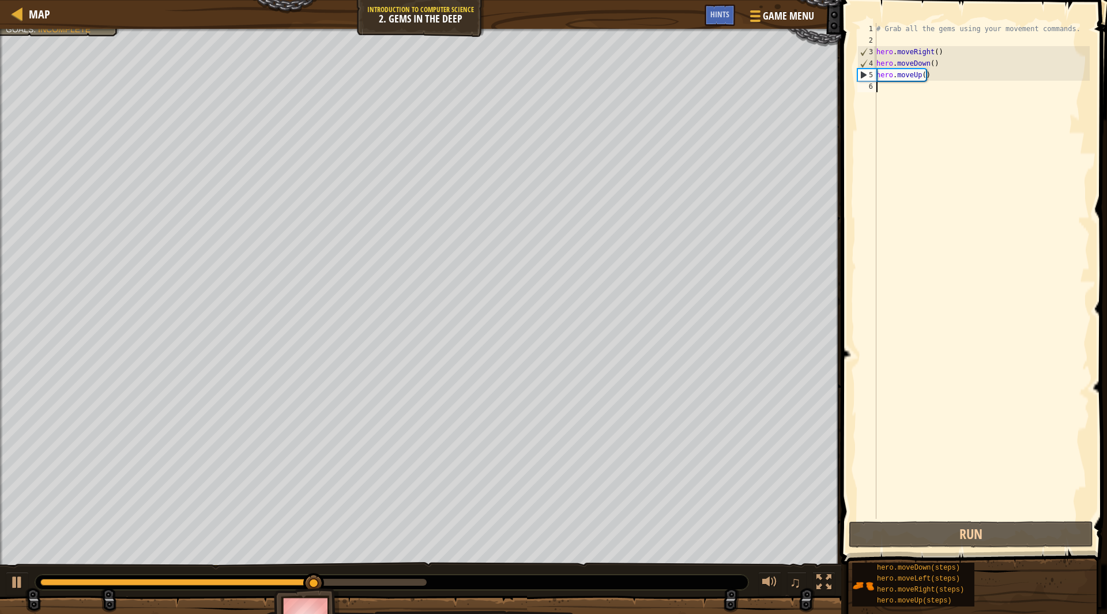
click at [918, 133] on div "# Grab all the gems using your movement commands. hero . moveRight ( ) hero . m…" at bounding box center [982, 282] width 216 height 519
paste textarea "hero.move"
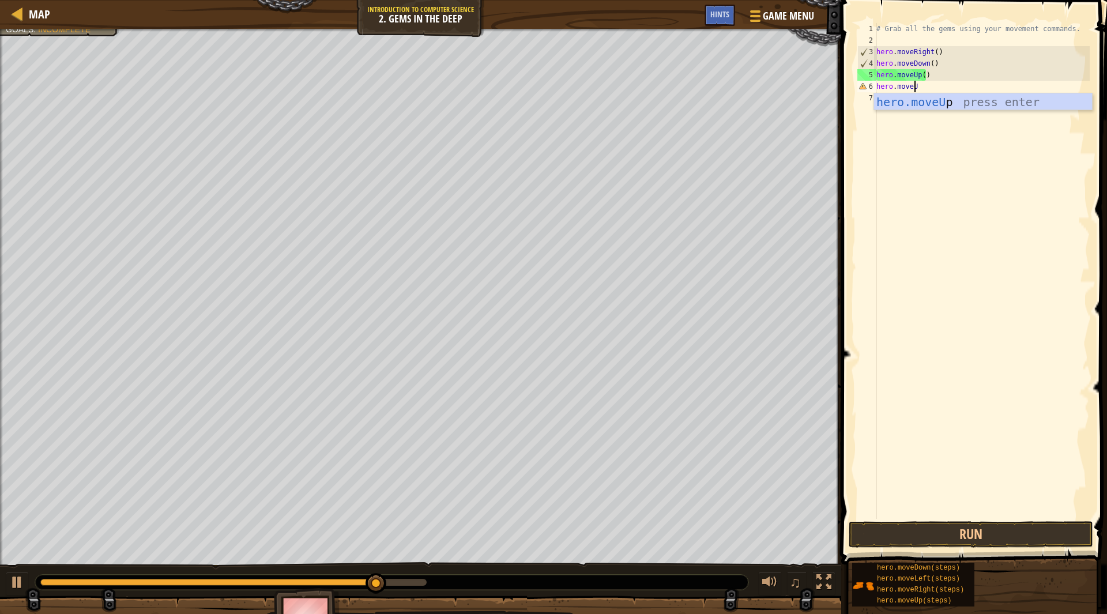
scroll to position [5, 3]
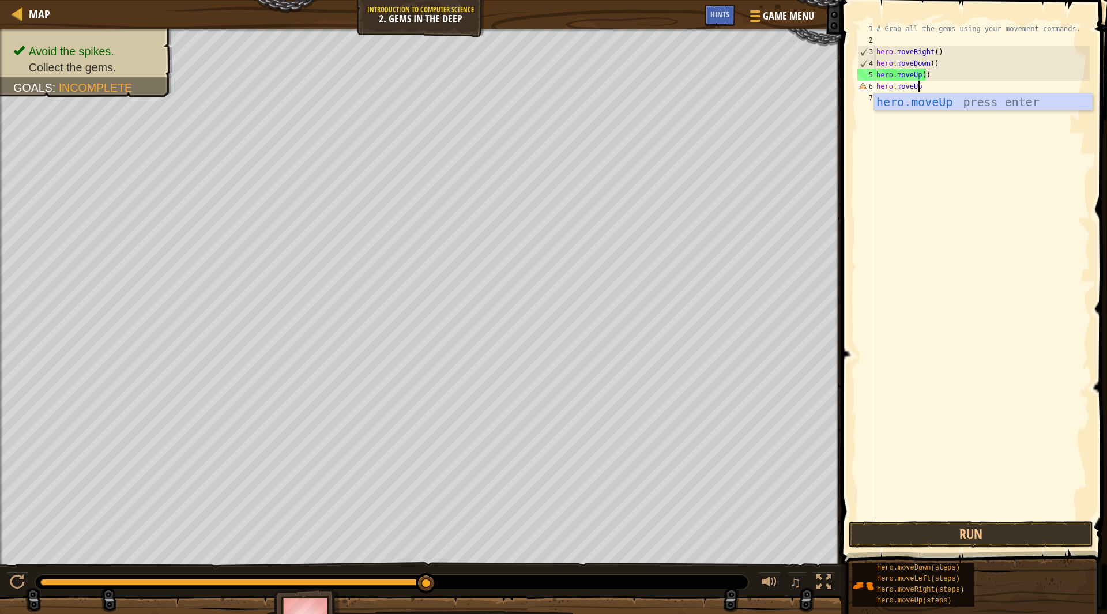
type textarea "hero.moveUp()"
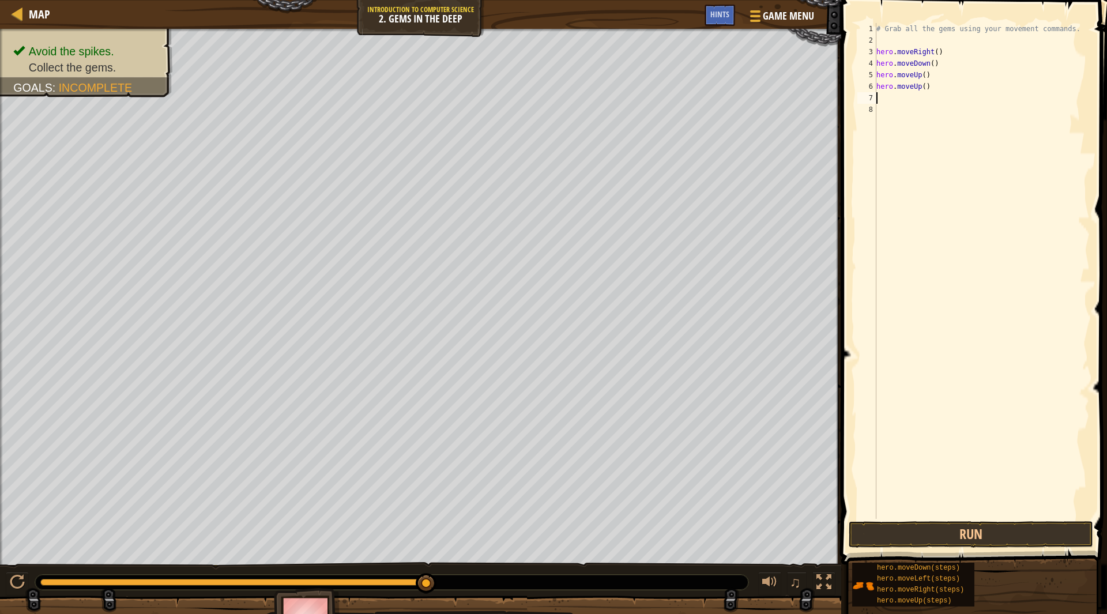
paste textarea "hero.move"
click at [920, 90] on div "# Grab all the gems using your movement commands. hero . moveRight ( ) hero . m…" at bounding box center [982, 282] width 216 height 519
click at [934, 103] on div "# Grab all the gems using your movement commands. hero . moveRight ( ) hero . m…" at bounding box center [982, 282] width 216 height 519
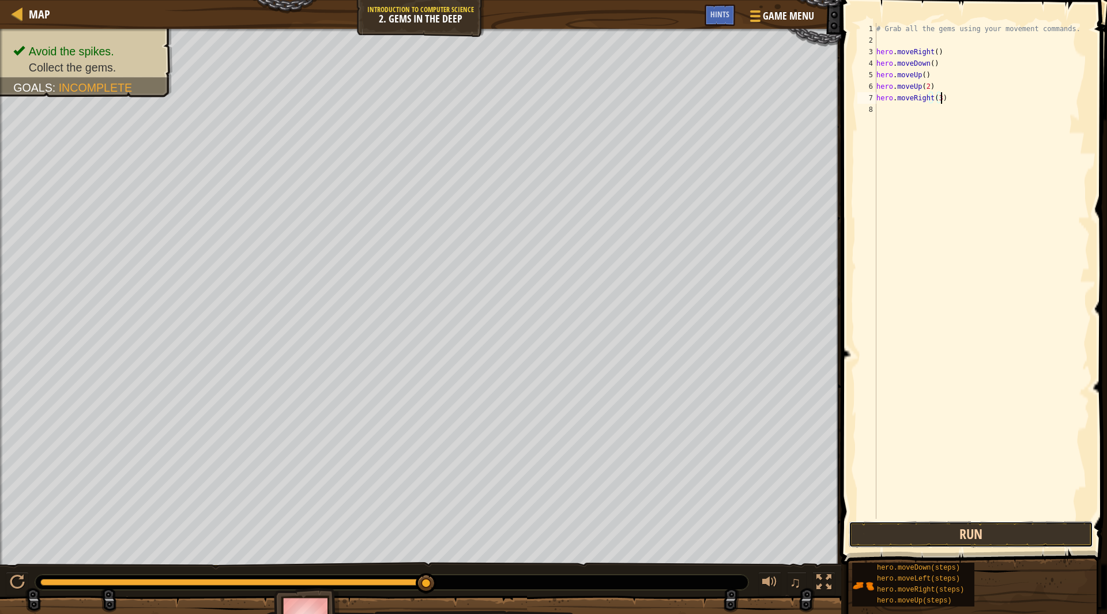
click at [924, 542] on button "Run" at bounding box center [971, 534] width 245 height 27
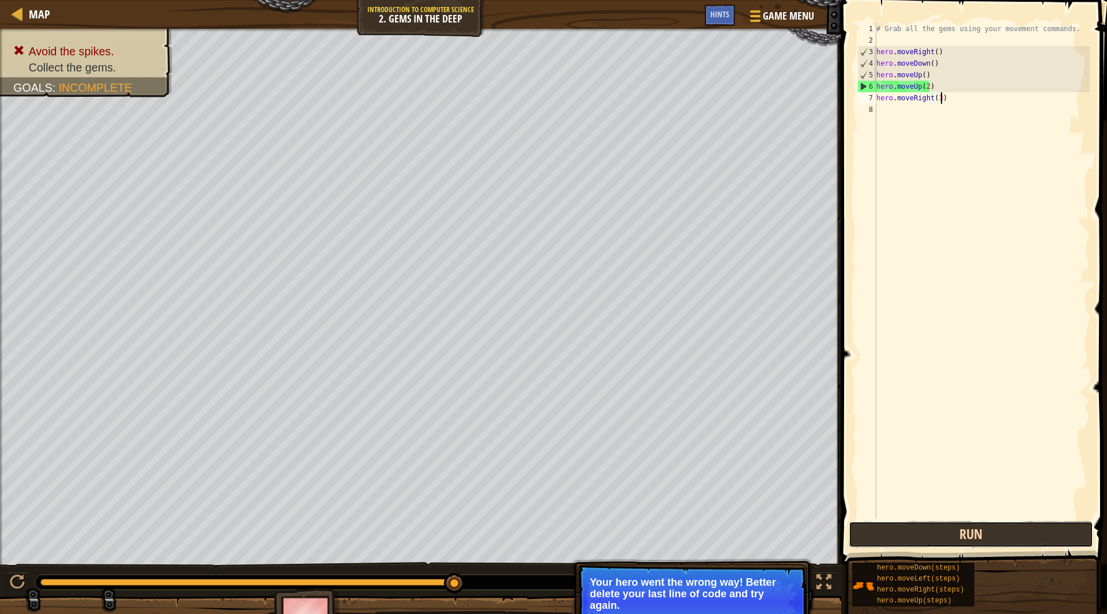
click at [954, 533] on button "Run" at bounding box center [971, 534] width 245 height 27
click at [932, 82] on div "# Grab all the gems using your movement commands. hero . moveRight ( ) hero . m…" at bounding box center [982, 282] width 216 height 519
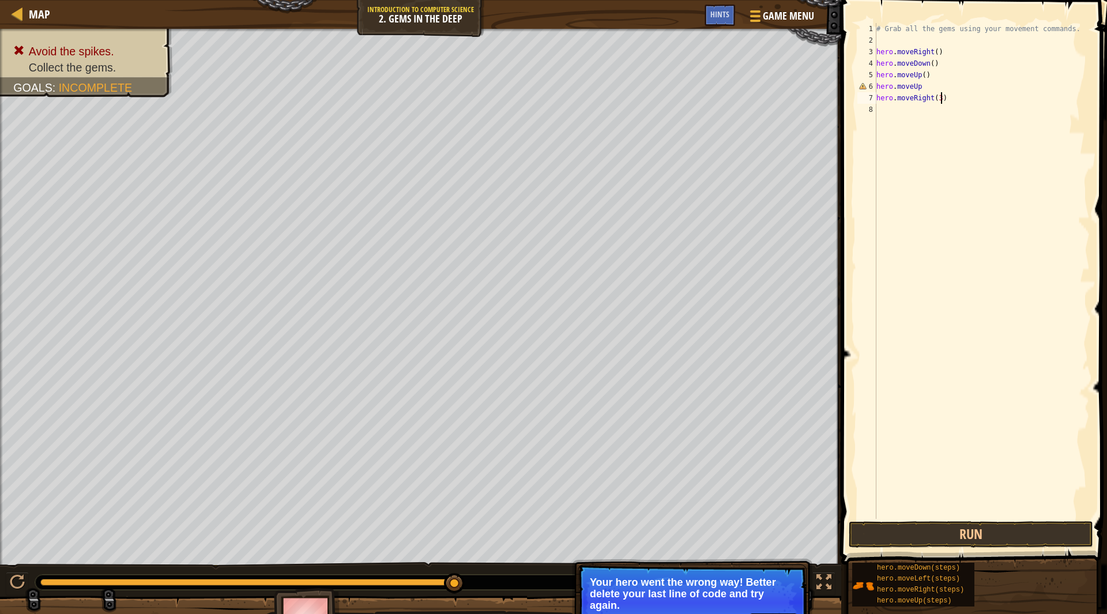
click at [958, 103] on div "# Grab all the gems using your movement commands. hero . moveRight ( ) hero . m…" at bounding box center [982, 282] width 216 height 519
click at [951, 85] on div "# Grab all the gems using your movement commands. hero . moveRight ( ) hero . m…" at bounding box center [982, 282] width 216 height 519
type textarea "hero.moveUp(1)"
click at [969, 107] on div "# Grab all the gems using your movement commands. hero . moveRight ( ) hero . m…" at bounding box center [982, 282] width 216 height 519
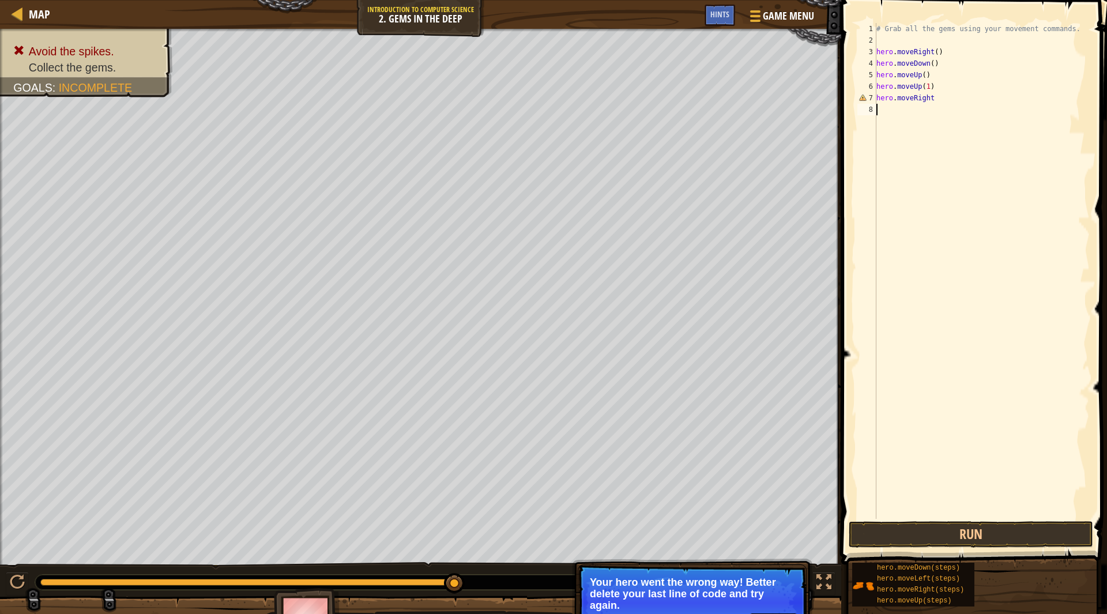
scroll to position [5, 0]
click at [965, 103] on div "# Grab all the gems using your movement commands. hero . moveRight ( ) hero . m…" at bounding box center [982, 282] width 216 height 519
type textarea "hero.moveRight()"
click at [915, 548] on span at bounding box center [975, 266] width 275 height 599
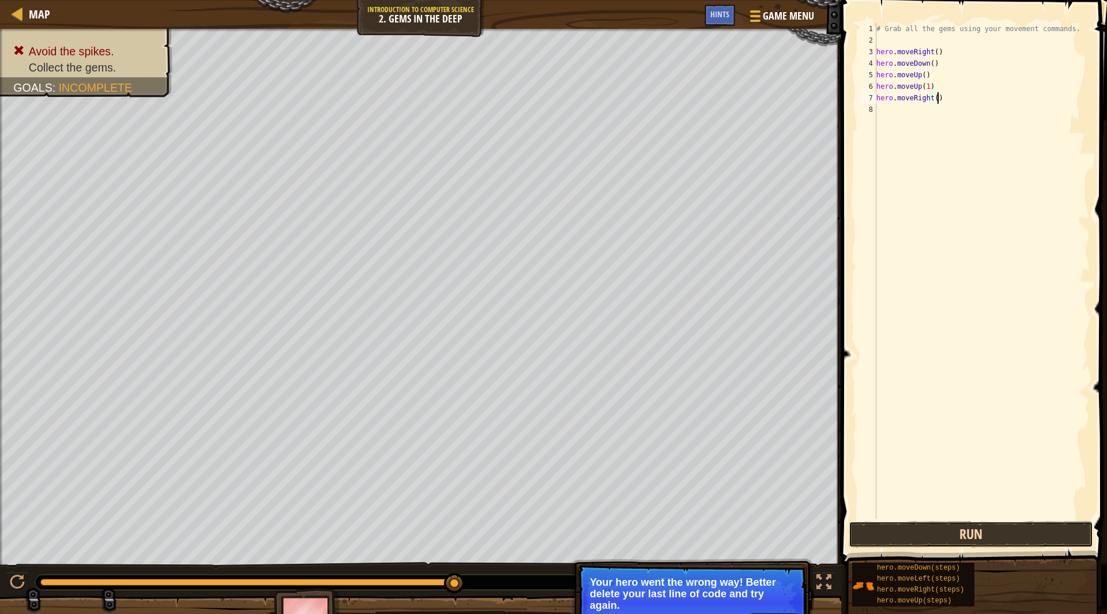
click at [908, 528] on button "Run" at bounding box center [971, 534] width 245 height 27
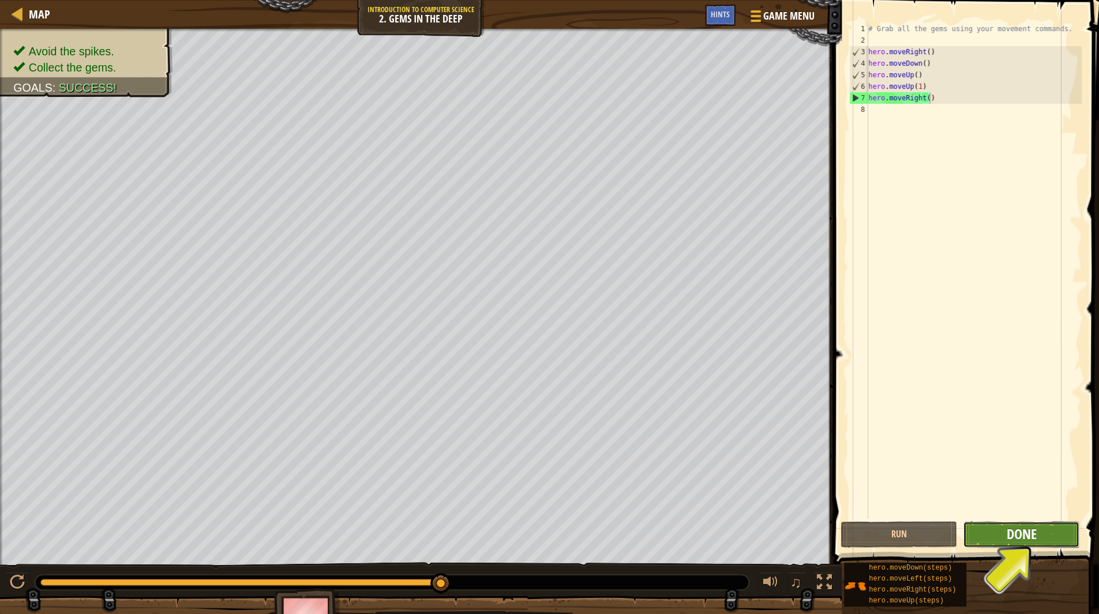
click at [1009, 531] on span "Done" at bounding box center [1021, 534] width 30 height 18
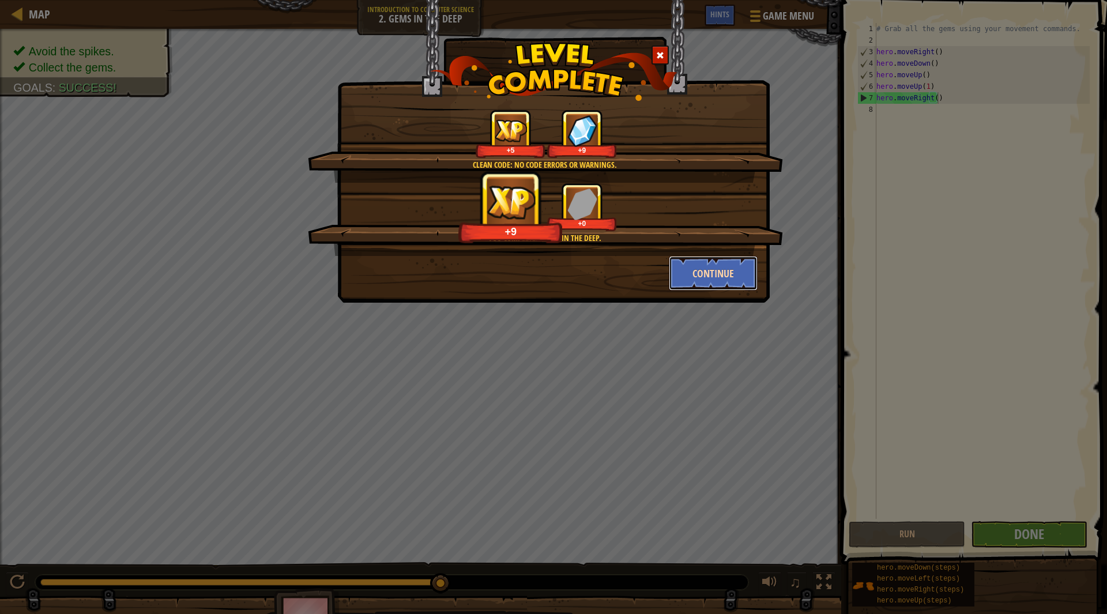
click at [680, 273] on button "Continue" at bounding box center [713, 273] width 89 height 35
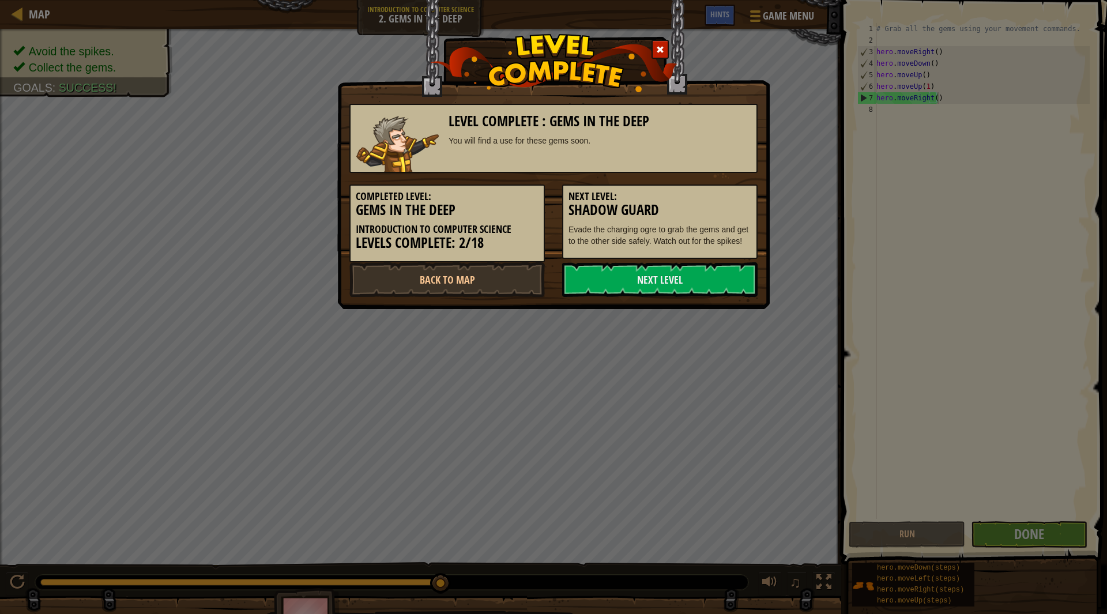
click at [680, 273] on link "Next Level" at bounding box center [659, 279] width 195 height 35
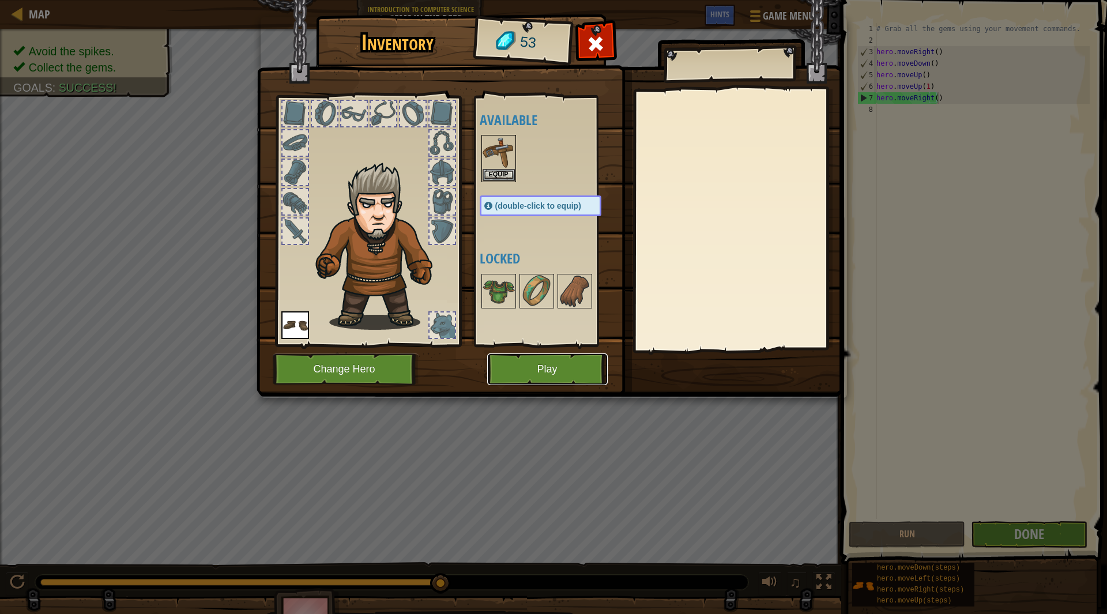
click at [543, 371] on button "Play" at bounding box center [547, 369] width 121 height 32
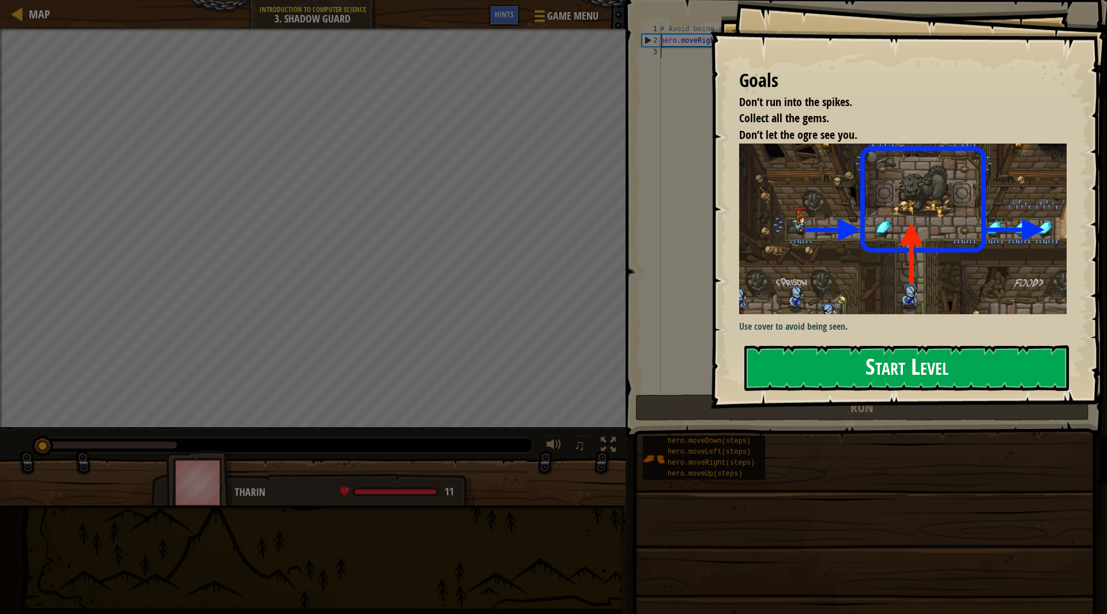
click at [783, 356] on button "Start Level" at bounding box center [906, 368] width 325 height 46
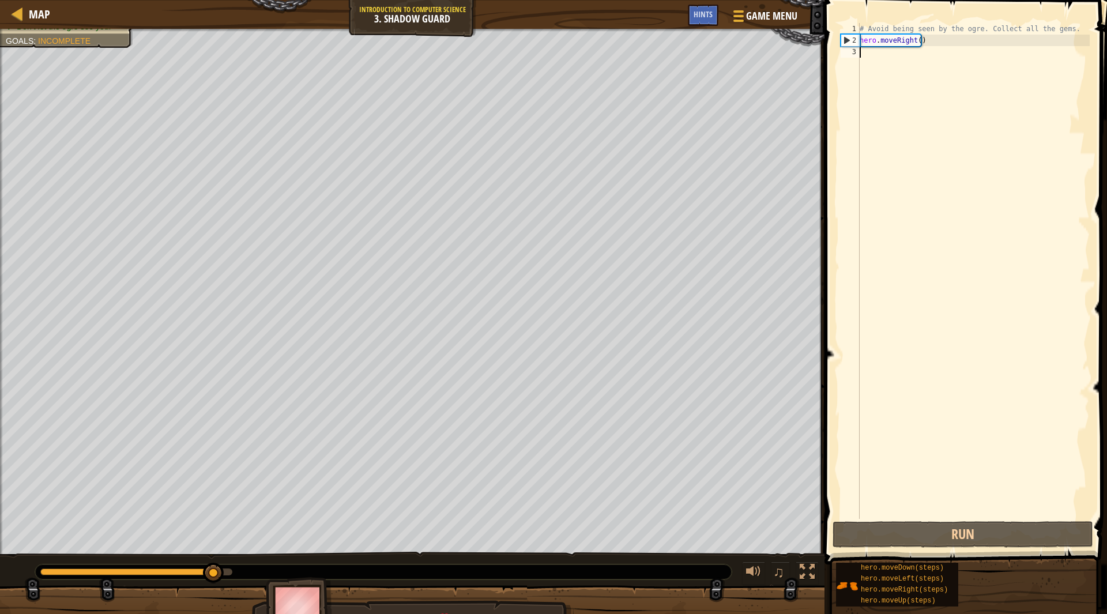
click at [902, 67] on div "# Avoid being seen by the ogre. Collect all the gems. hero . moveRight ( )" at bounding box center [973, 282] width 232 height 519
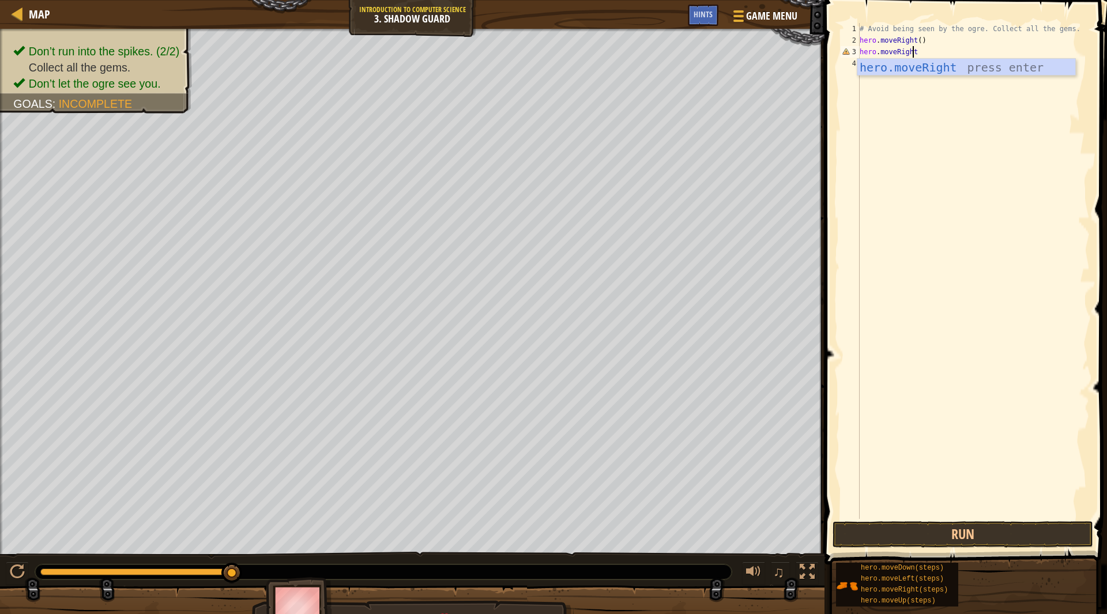
scroll to position [5, 4]
type textarea "hero.moveRight()"
click at [886, 544] on button "Run" at bounding box center [963, 534] width 261 height 27
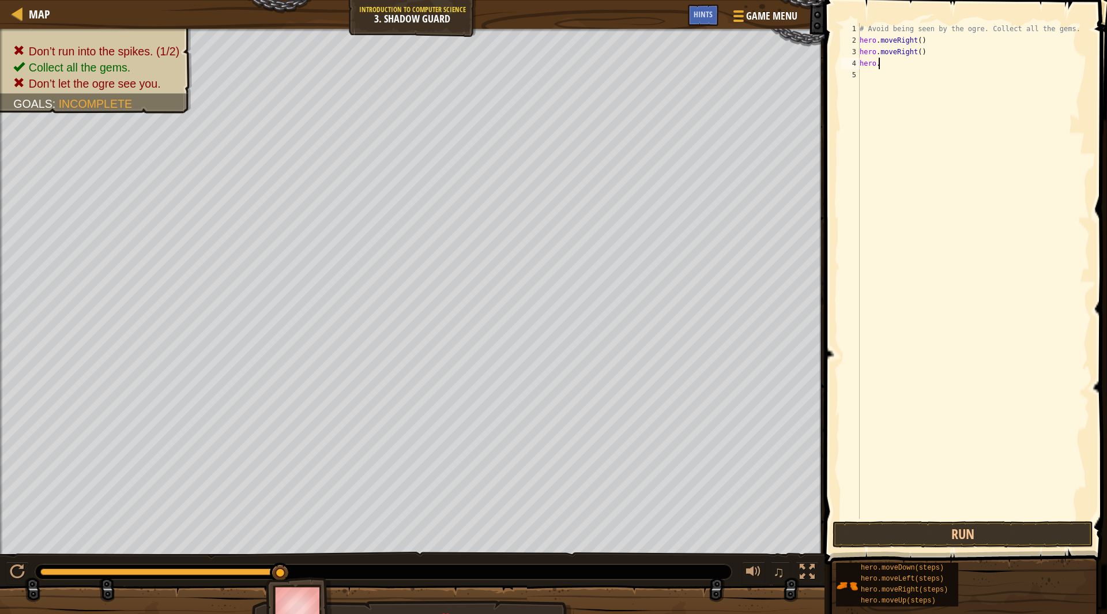
type textarea "h"
type textarea "hero.moveu"
click at [924, 73] on div "hero.moveU p press enter" at bounding box center [966, 85] width 219 height 52
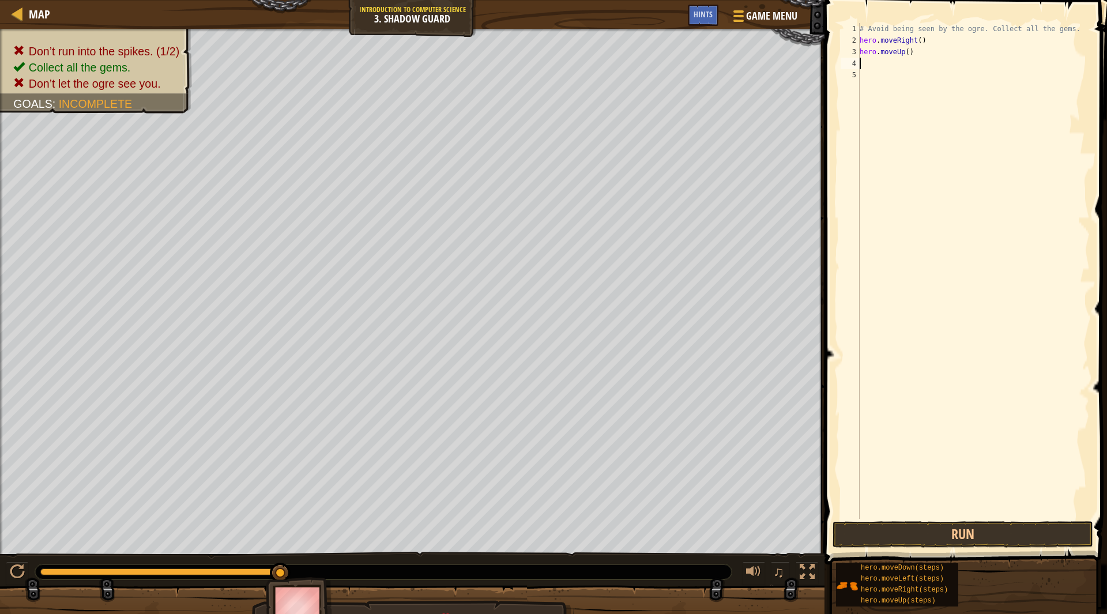
paste textarea "hero.move"
type textarea "hero.moveright"
paste textarea "hero.move"
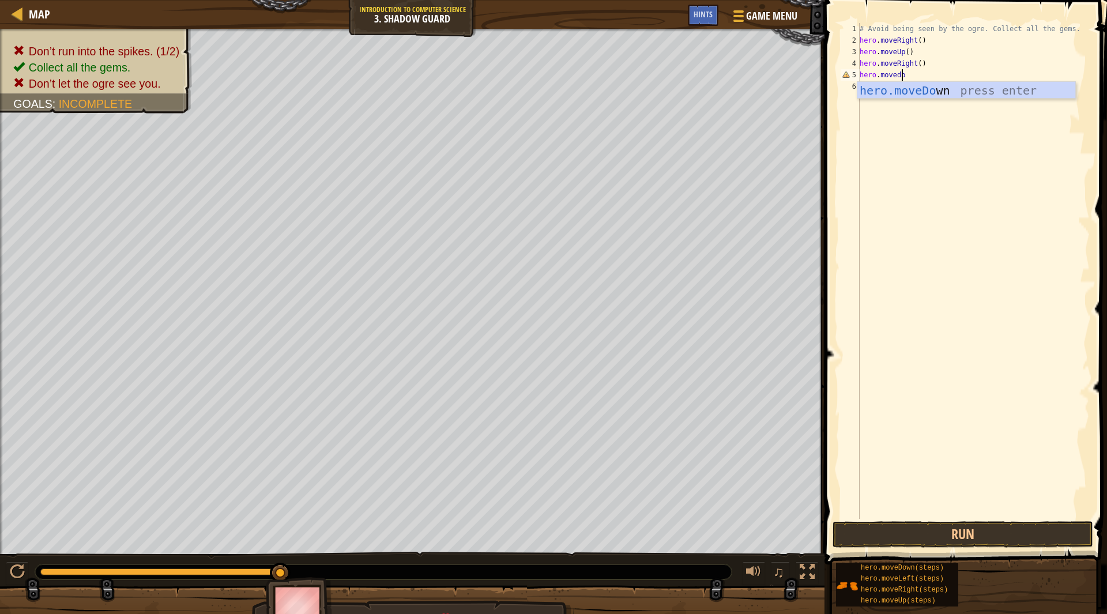
type textarea "hero.movedown"
paste textarea "hero.move"
type textarea "hero.moveright"
click at [909, 526] on button "Run" at bounding box center [963, 534] width 261 height 27
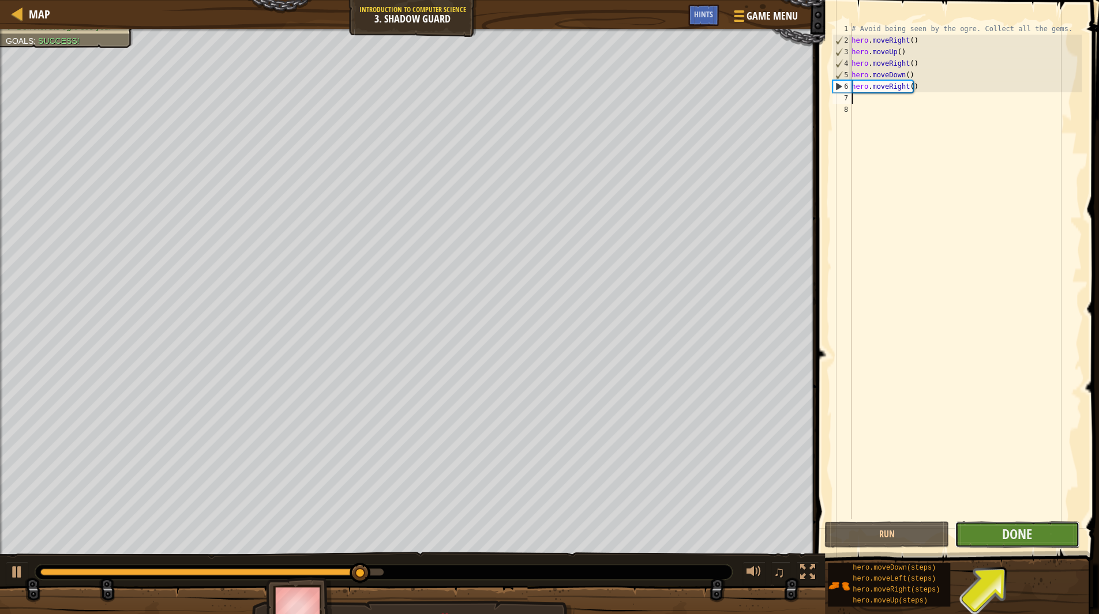
click at [992, 528] on button "Done" at bounding box center [1016, 534] width 125 height 27
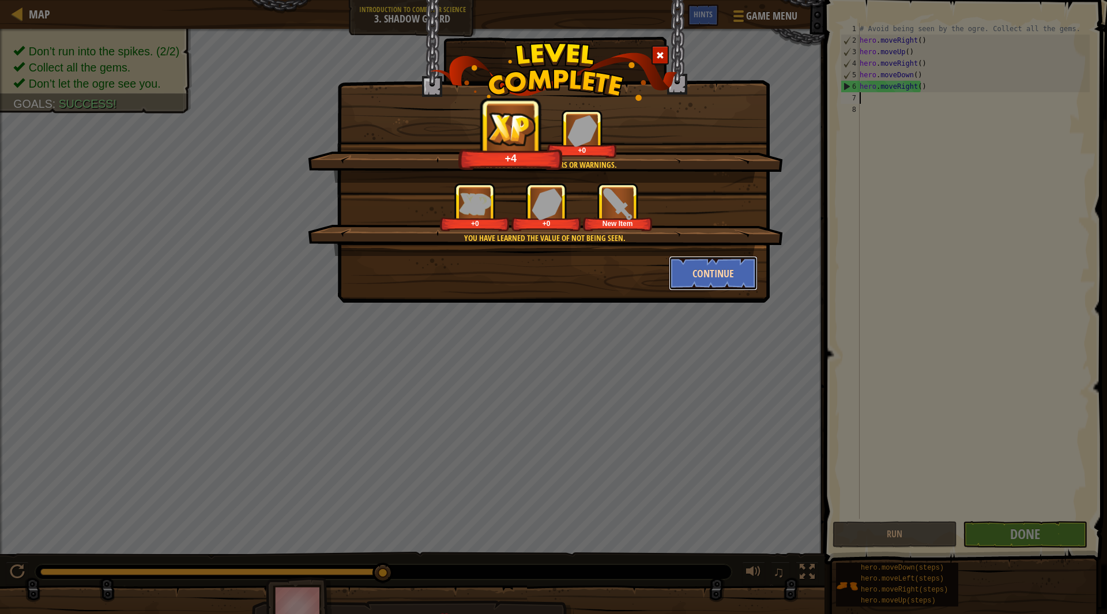
click at [708, 267] on button "Continue" at bounding box center [713, 273] width 89 height 35
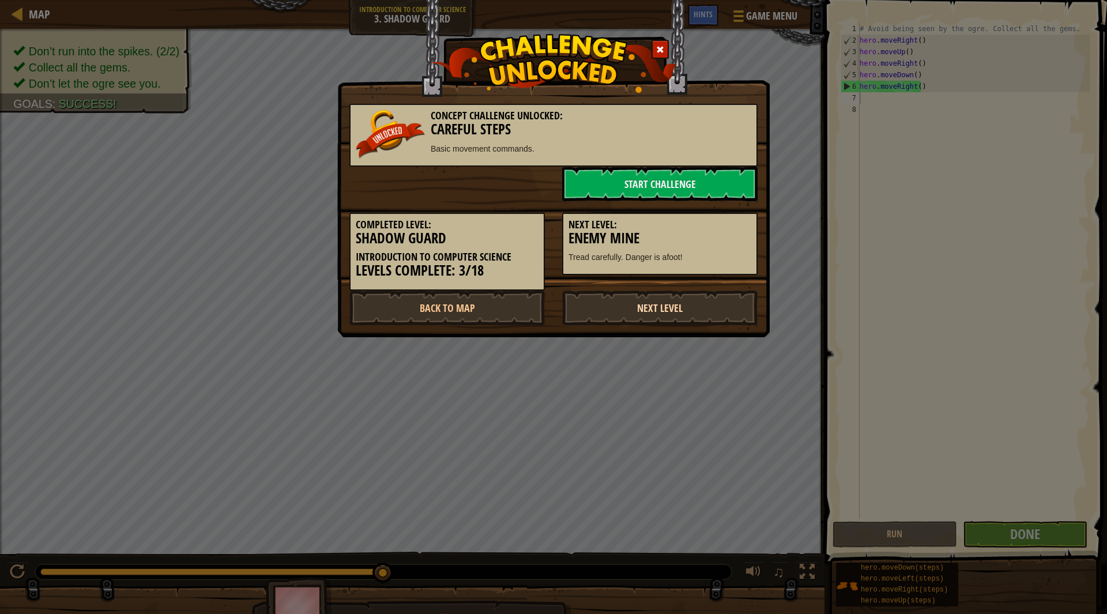
click at [691, 306] on link "Next Level" at bounding box center [659, 308] width 195 height 35
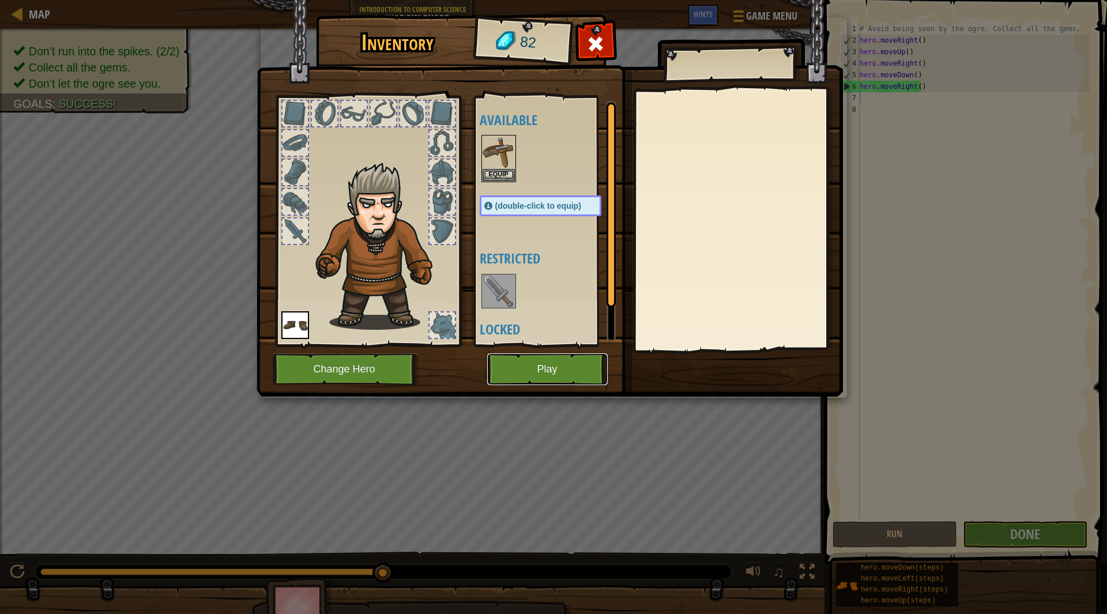
click at [566, 368] on button "Play" at bounding box center [547, 369] width 121 height 32
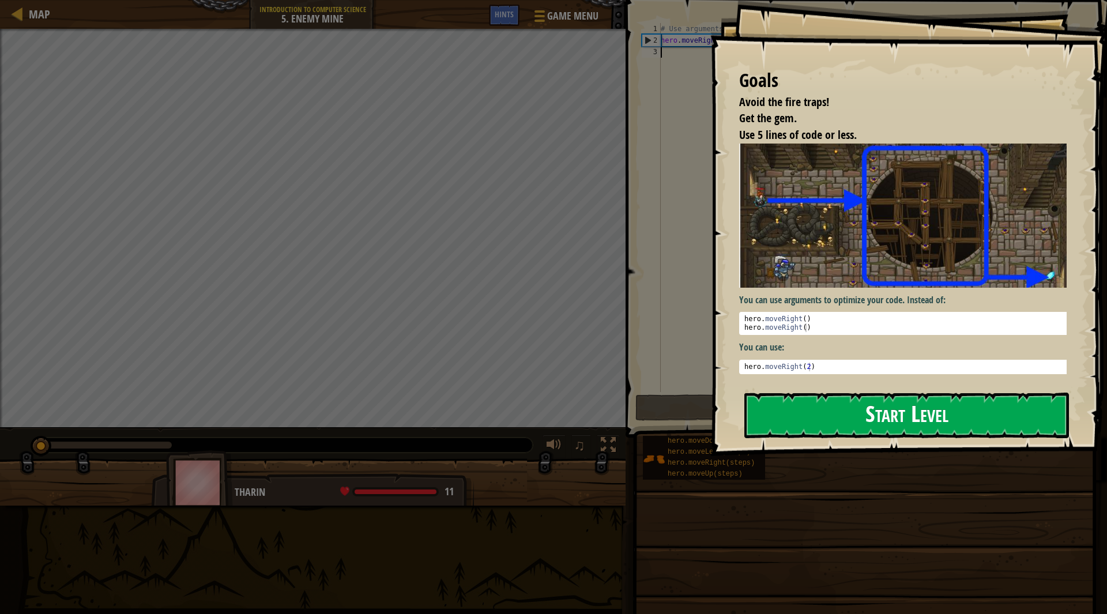
click at [859, 415] on button "Start Level" at bounding box center [906, 416] width 325 height 46
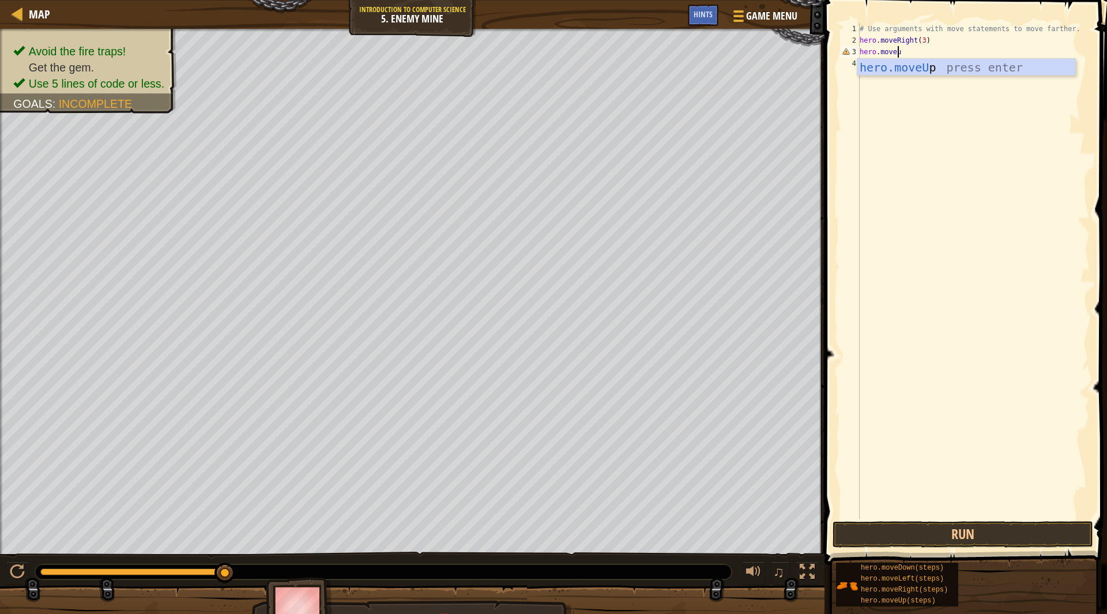
type textarea "hero.moveup"
type textarea "hero.moveright"
type textarea "hero.moveRight()"
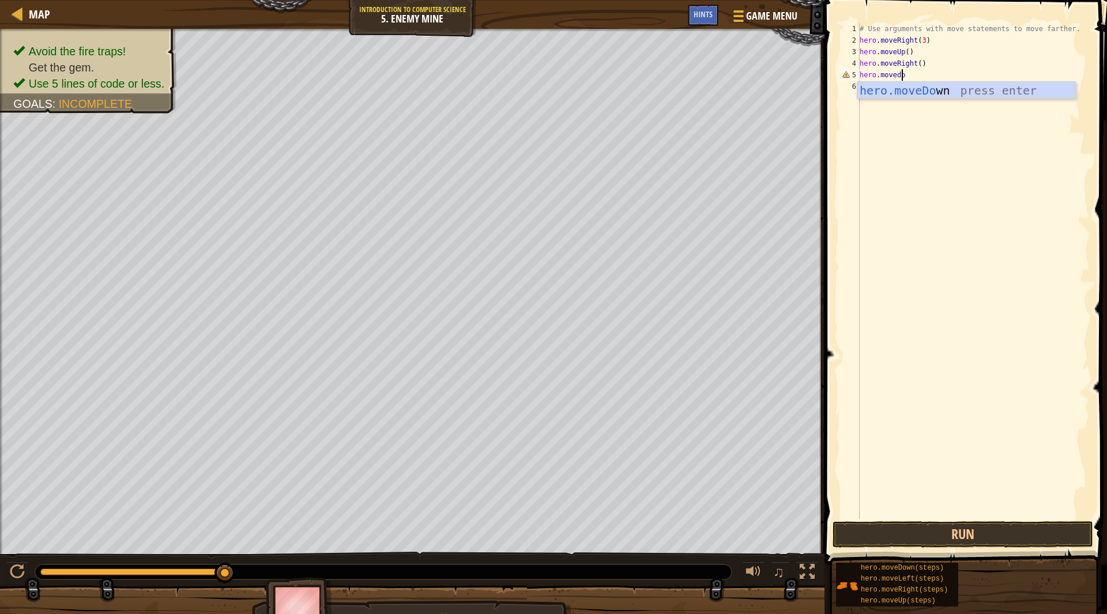
type textarea "hero.movedown"
type textarea "hero.moveright"
click at [909, 538] on button "Run" at bounding box center [963, 534] width 261 height 27
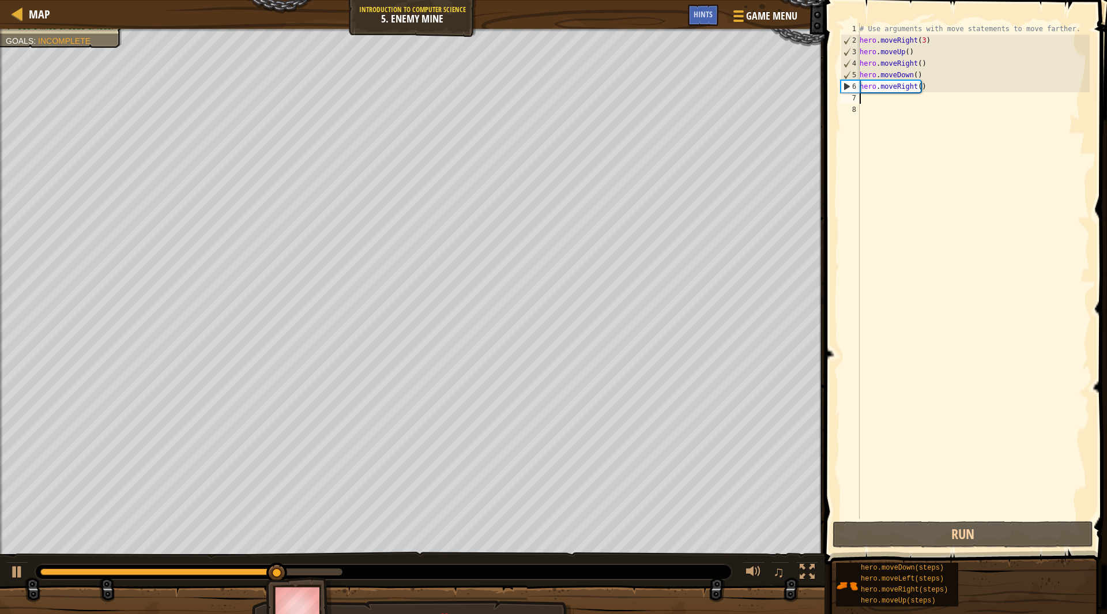
click at [928, 104] on div "# Use arguments with move statements to move farther. hero . moveRight ( 3 ) he…" at bounding box center [973, 282] width 232 height 519
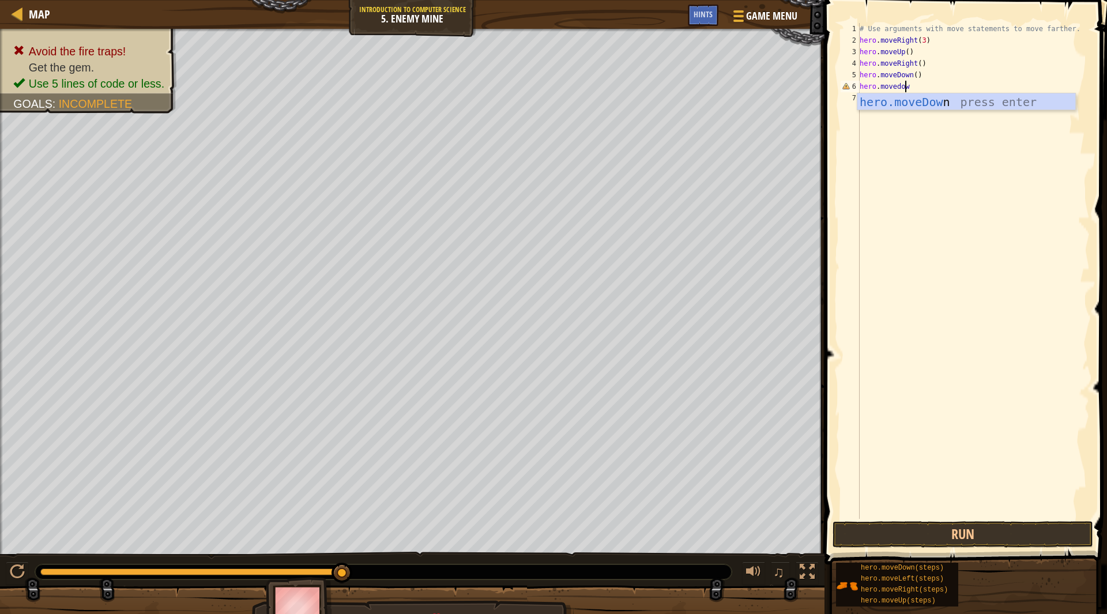
type textarea "hero.movedown"
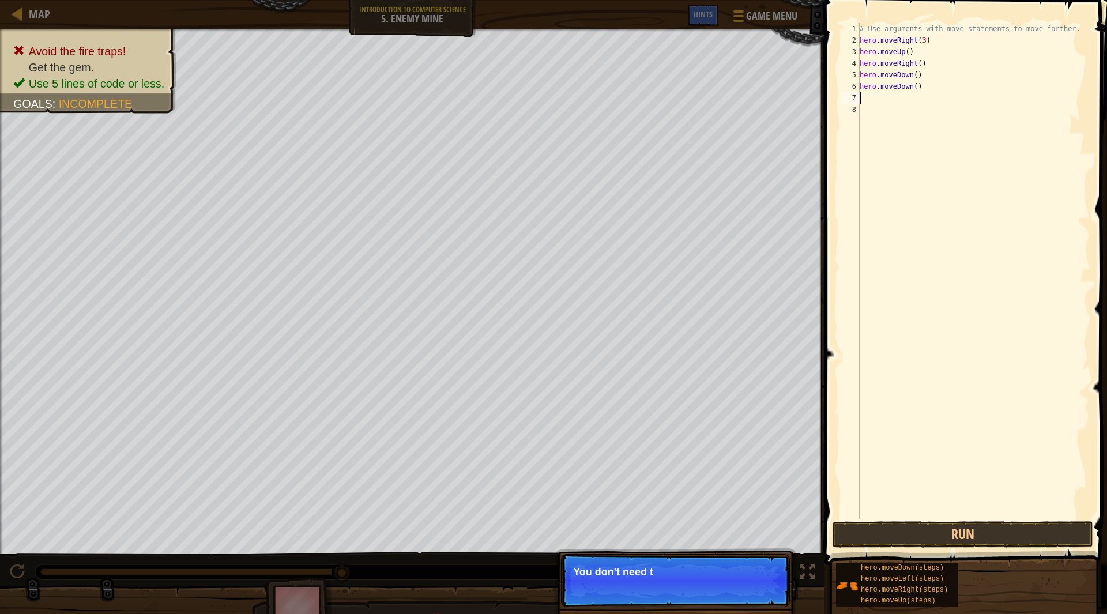
paste textarea "hero.move"
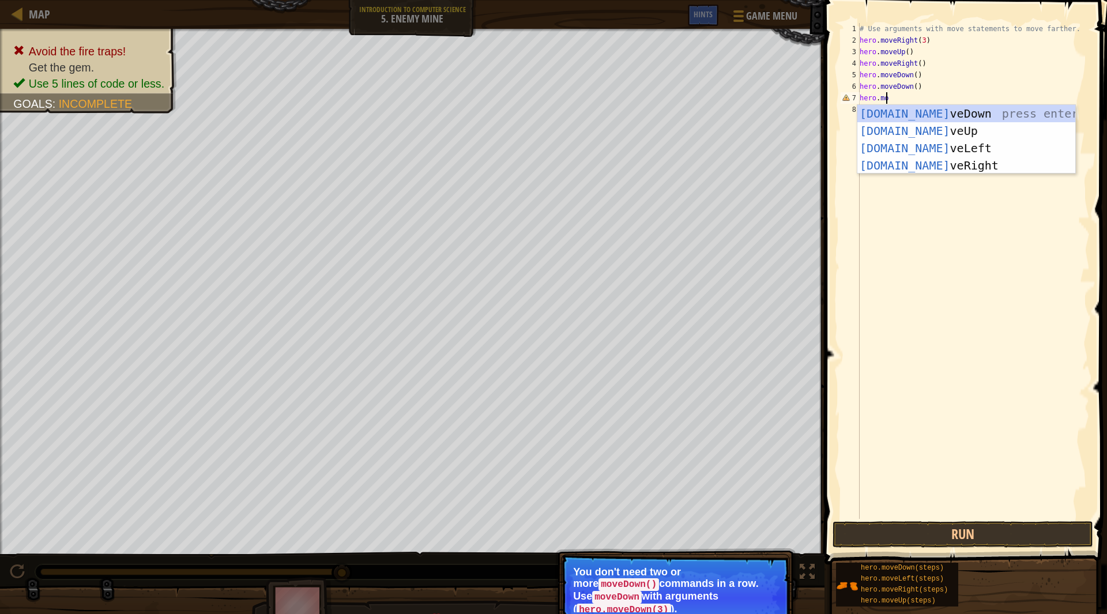
type textarea "h"
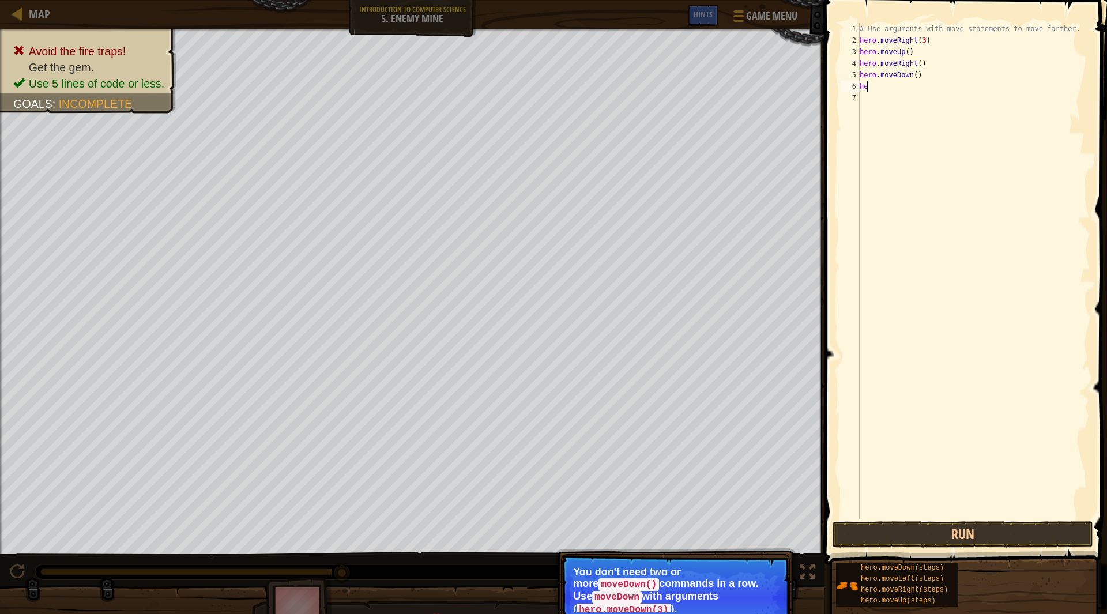
type textarea "h"
type textarea "hero.moveDown(3"
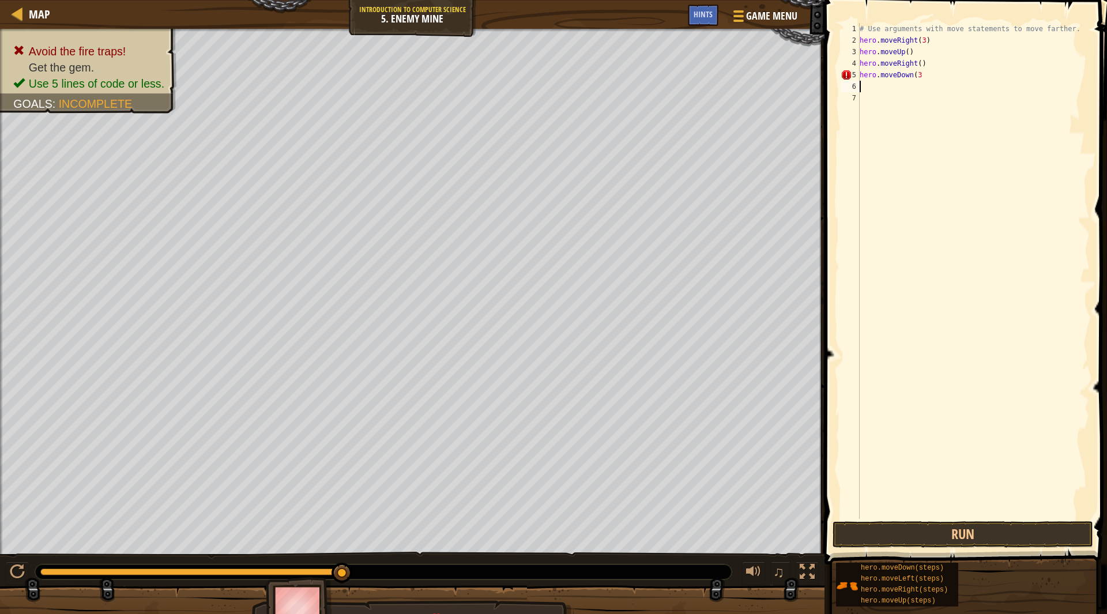
paste textarea "hero.move"
type textarea "hero.moveright"
click at [925, 73] on div "# Use arguments with move statements to move farther. hero . moveRight ( 3 ) he…" at bounding box center [973, 282] width 232 height 519
type textarea "hero.moveDown(3)"
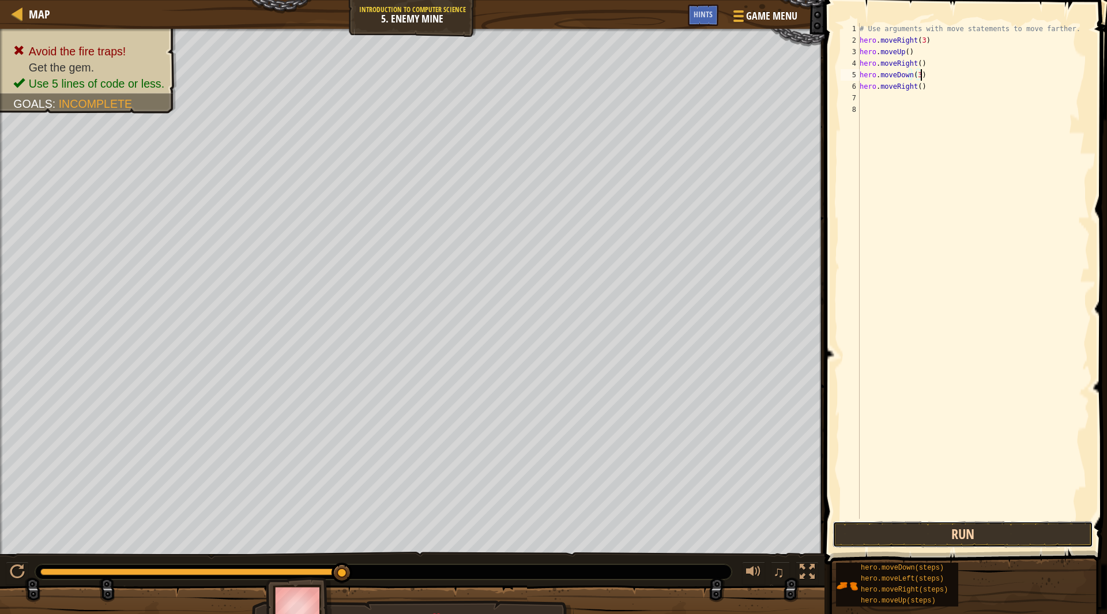
click at [915, 532] on button "Run" at bounding box center [963, 534] width 261 height 27
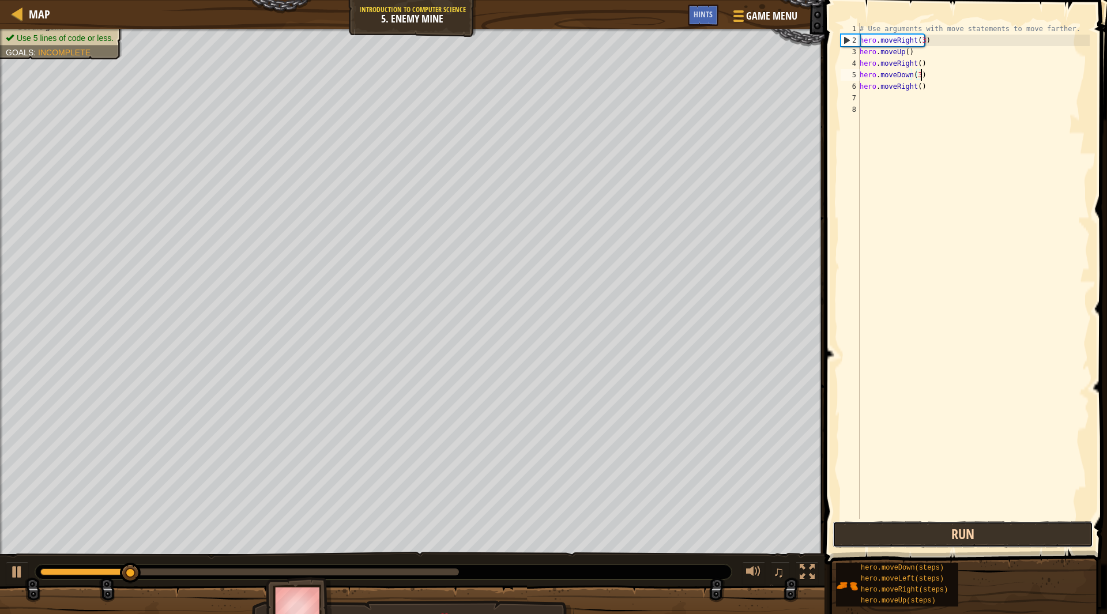
click at [927, 532] on button "Run" at bounding box center [963, 534] width 261 height 27
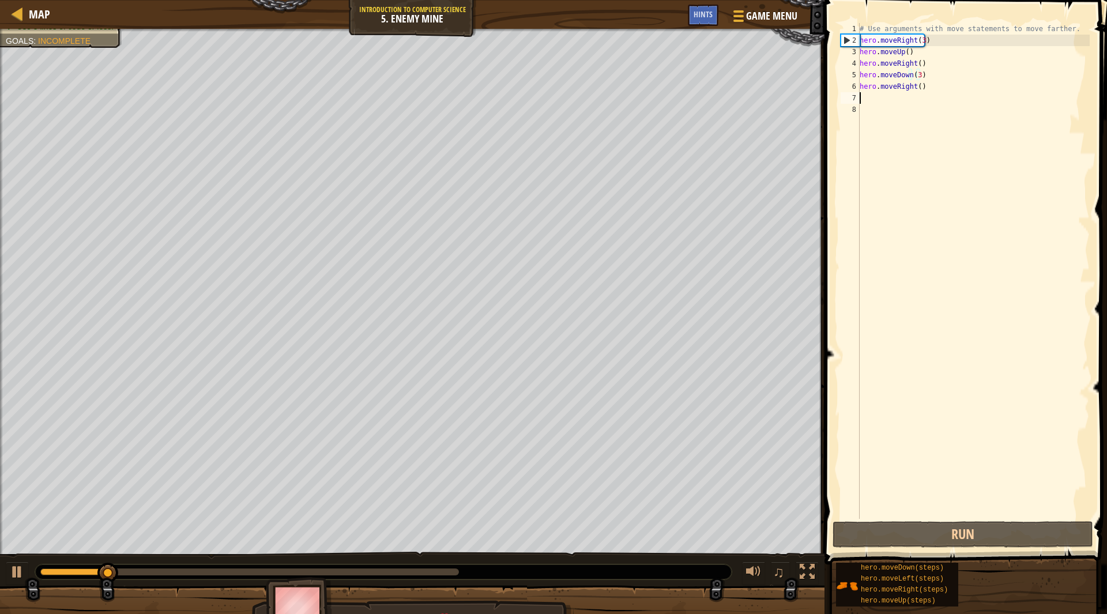
click at [939, 94] on div "# Use arguments with move statements to move farther. hero . moveRight ( 3 ) he…" at bounding box center [973, 282] width 232 height 519
click at [934, 84] on div "# Use arguments with move statements to move farther. hero . moveRight ( 3 ) he…" at bounding box center [973, 282] width 232 height 519
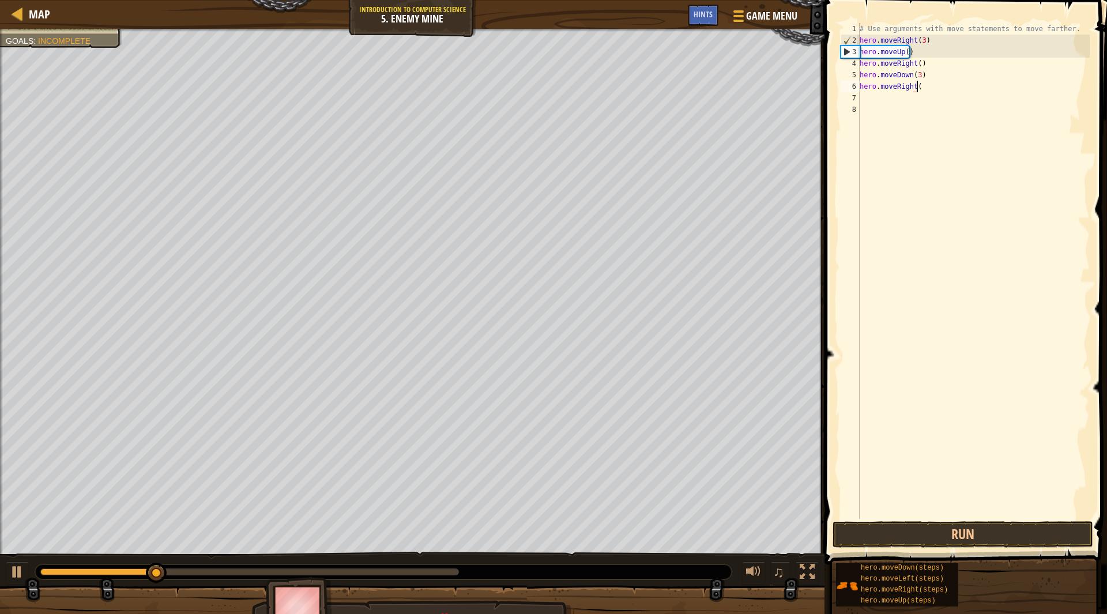
type textarea "hero.moveRight(2"
type textarea "hero.moveRight(2)"
click at [958, 537] on button "Run" at bounding box center [963, 534] width 261 height 27
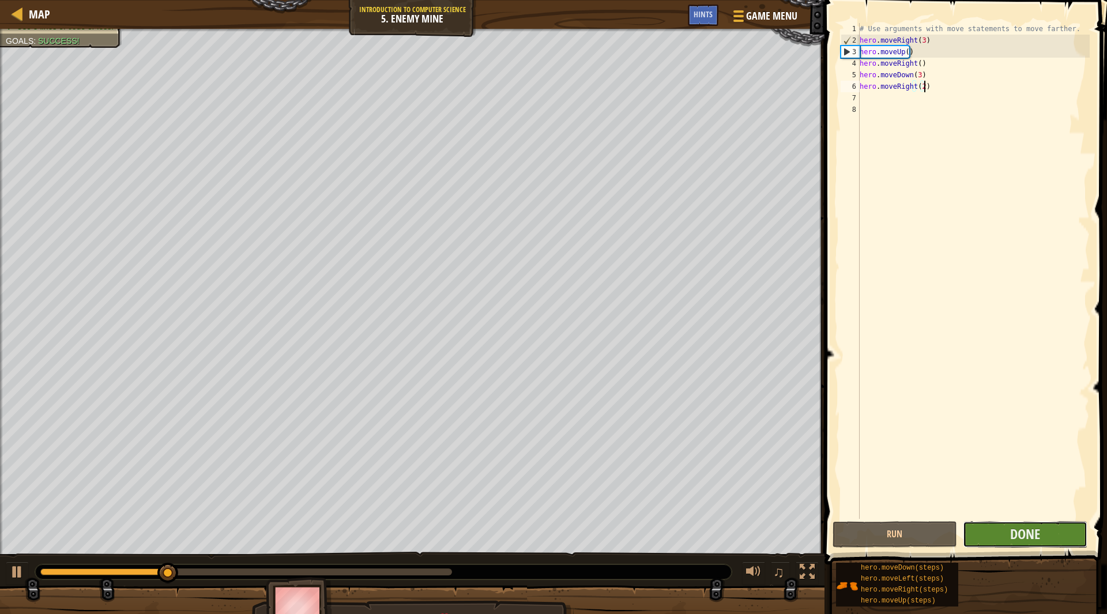
click at [1000, 536] on button "Done" at bounding box center [1025, 534] width 125 height 27
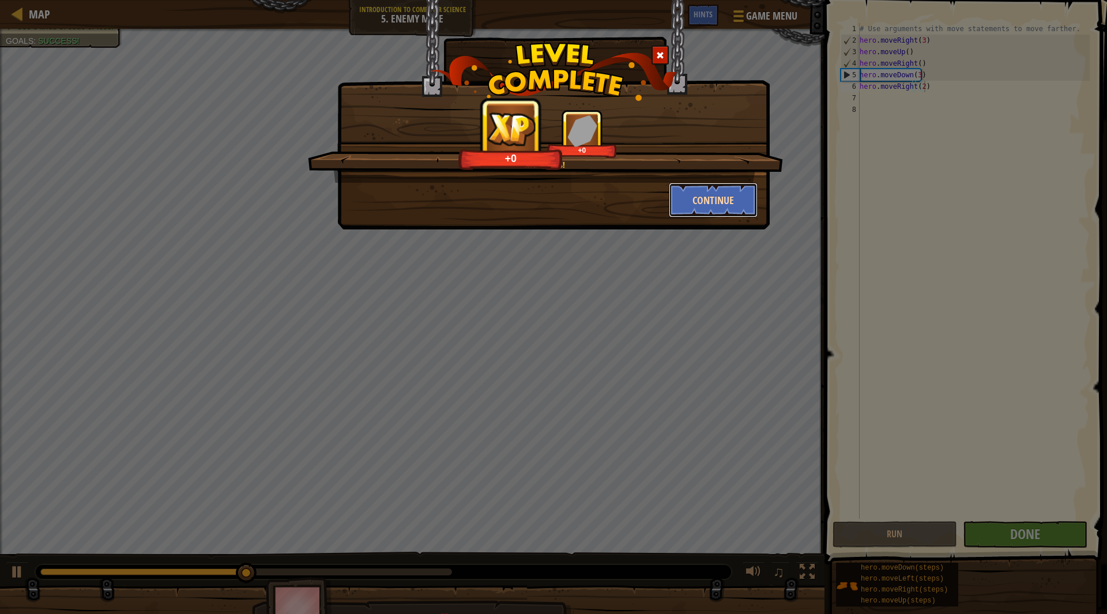
click at [706, 201] on button "Continue" at bounding box center [713, 200] width 89 height 35
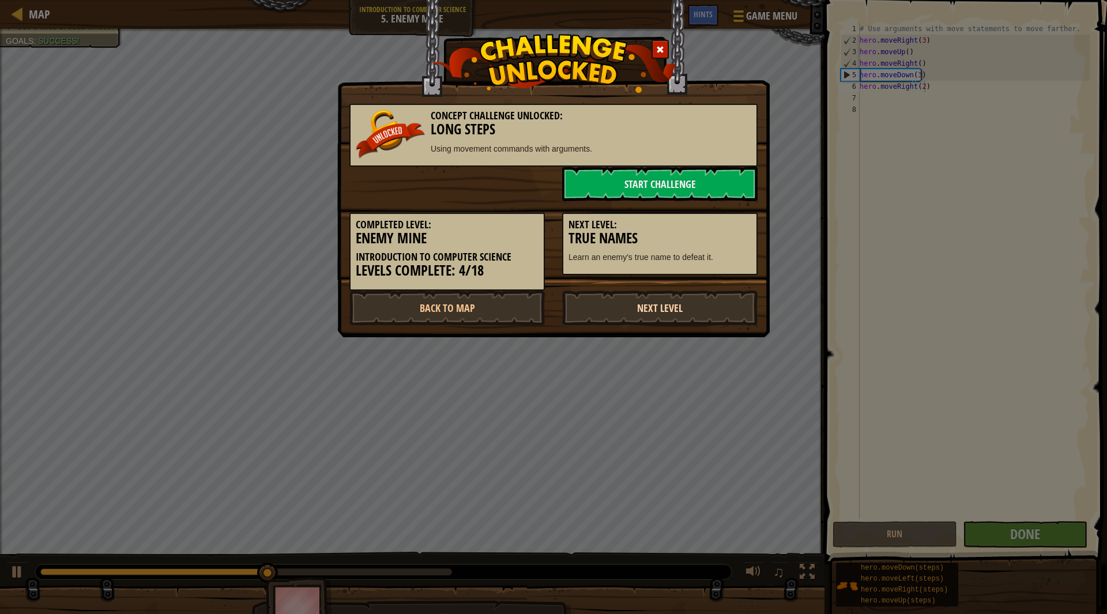
click at [675, 296] on link "Next Level" at bounding box center [659, 308] width 195 height 35
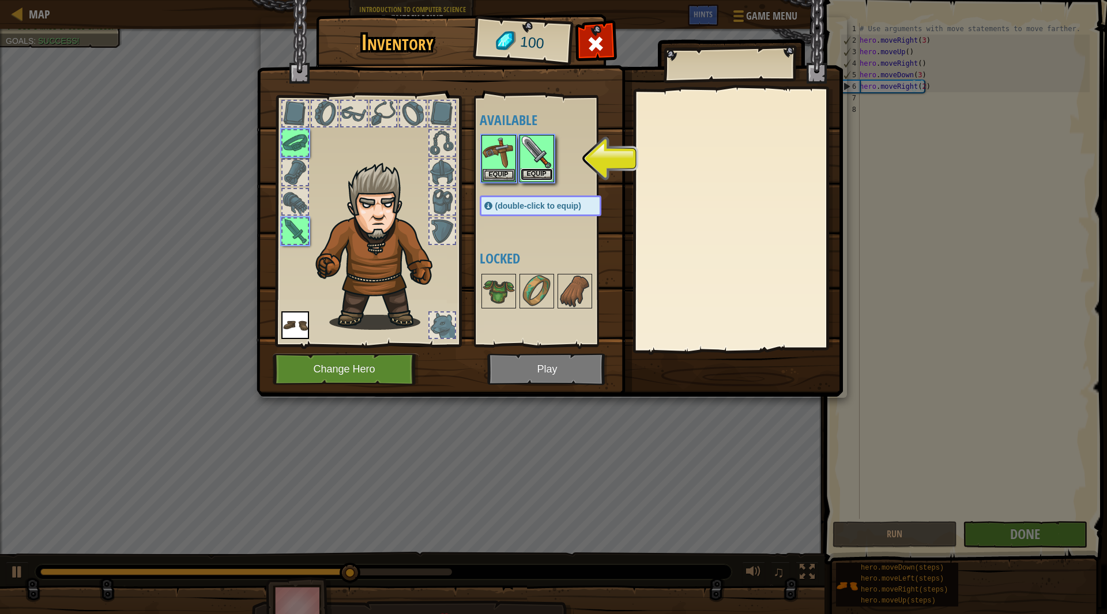
click at [537, 175] on button "Equip" at bounding box center [537, 174] width 32 height 12
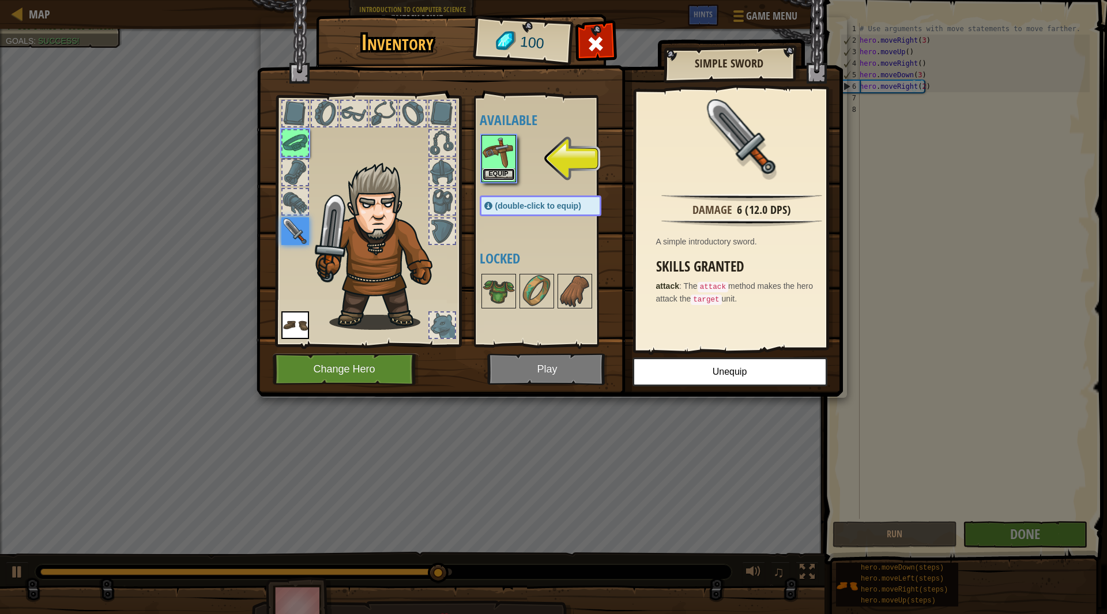
click at [502, 174] on button "Equip" at bounding box center [499, 174] width 32 height 12
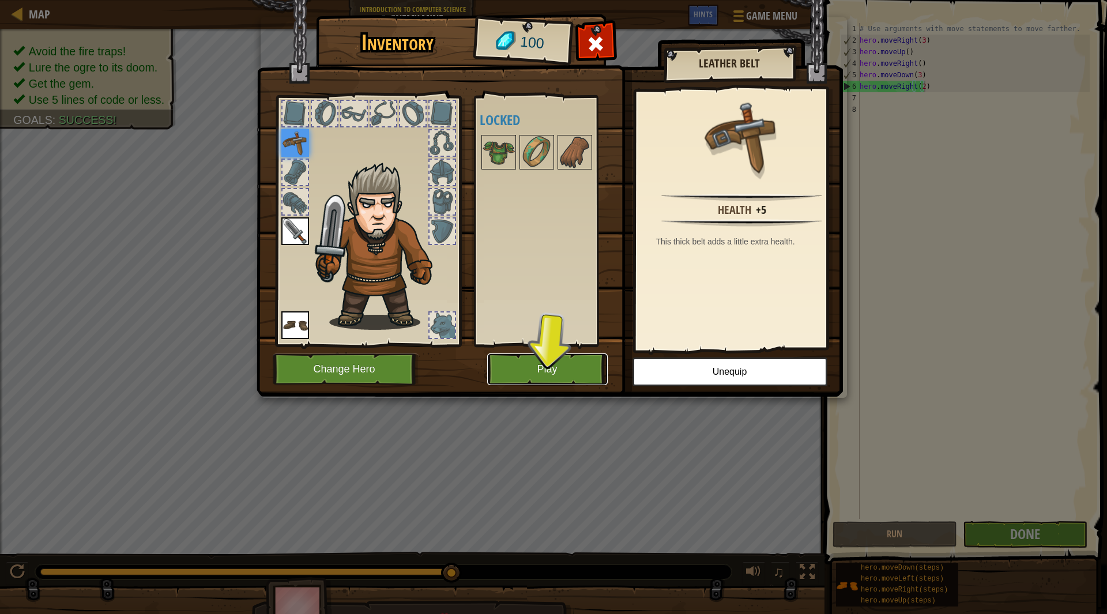
click at [548, 358] on button "Play" at bounding box center [547, 369] width 121 height 32
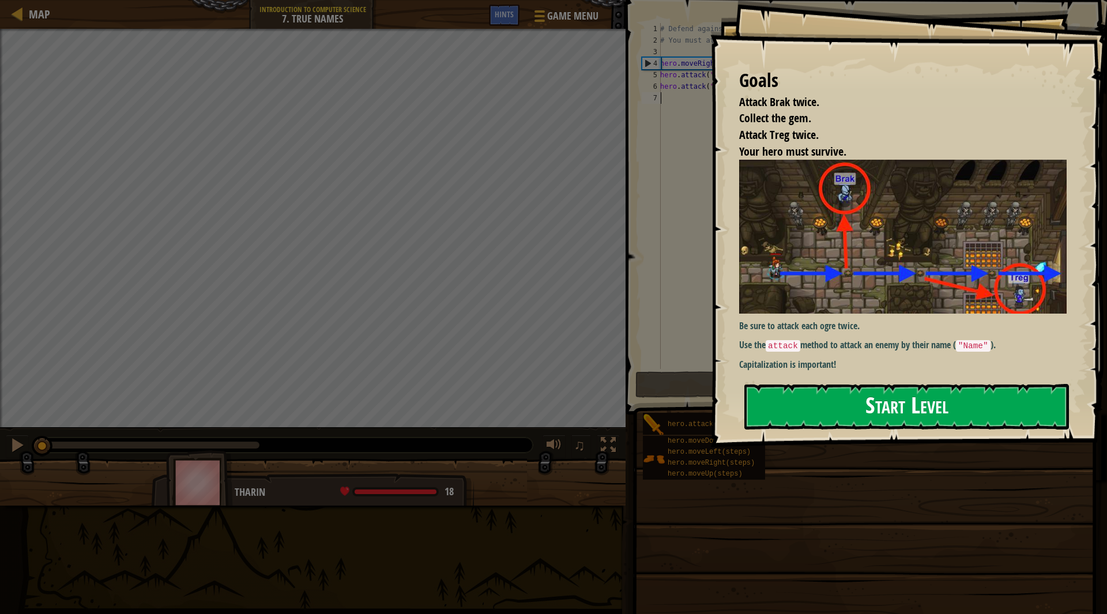
click at [843, 258] on div "Goals Attack Brak twice. Collect the gem. Attack Treg twice. Your hero must sur…" at bounding box center [908, 223] width 397 height 447
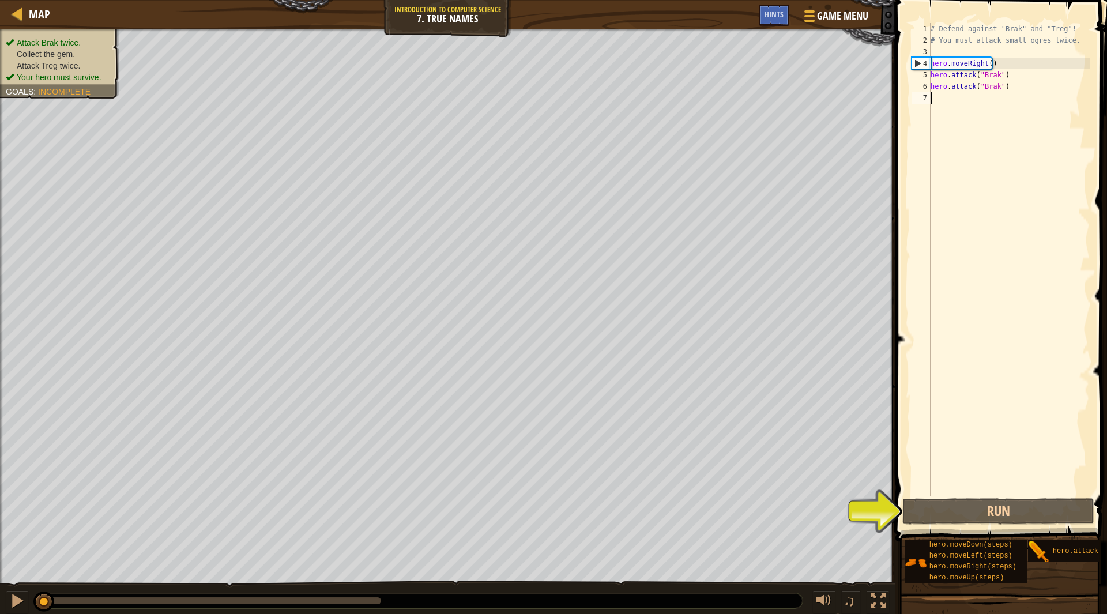
click at [1009, 111] on div "# Defend against "Brak" and "Treg"! # You must attack small ogres twice. hero .…" at bounding box center [1008, 271] width 161 height 496
click at [1017, 73] on div "# Defend against "Brak" and "Treg"! # You must attack small ogres twice. hero .…" at bounding box center [1008, 271] width 161 height 496
click at [1013, 67] on div "# Defend against "Brak" and "Treg"! # You must attack small ogres twice. hero .…" at bounding box center [1008, 271] width 161 height 496
type textarea "hero.moveRight()"
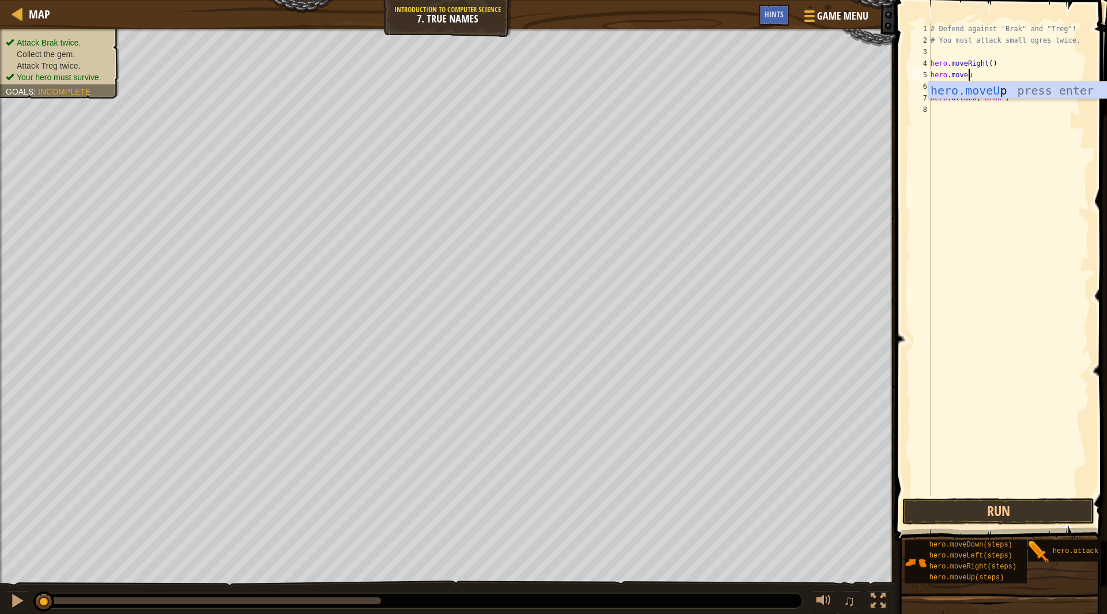
scroll to position [5, 2]
type textarea "hero.moveup"
click at [1005, 511] on button "Run" at bounding box center [998, 511] width 192 height 27
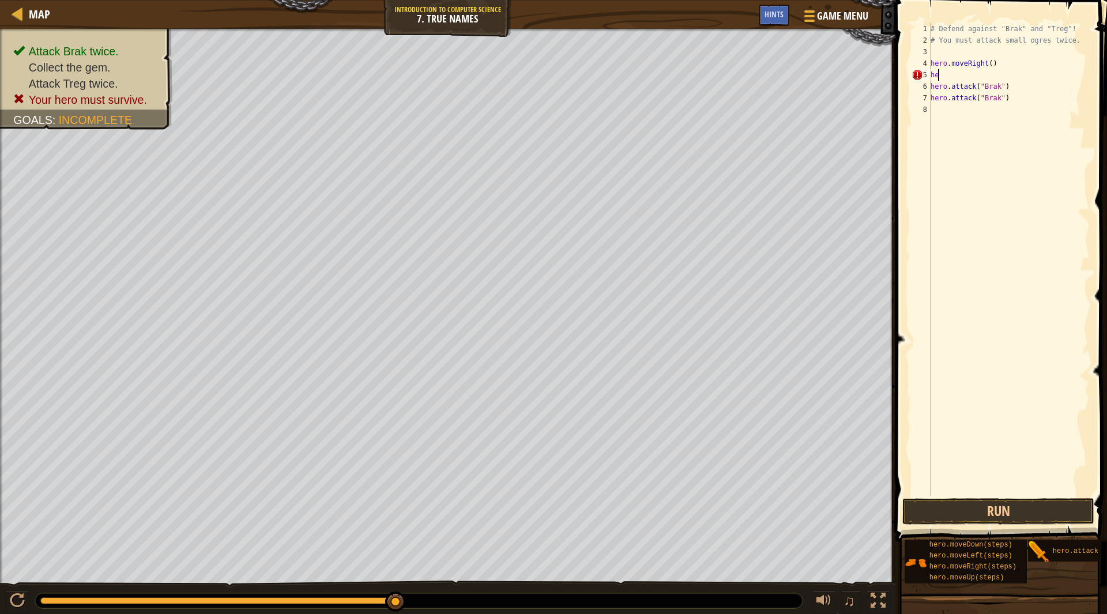
type textarea "h"
type textarea "hero.moveRight()"
click at [1022, 98] on div "# Defend against "Brak" and "Treg"! # You must attack small ogres twice. hero .…" at bounding box center [1008, 271] width 161 height 496
type textarea "hero.attack("Treg")"
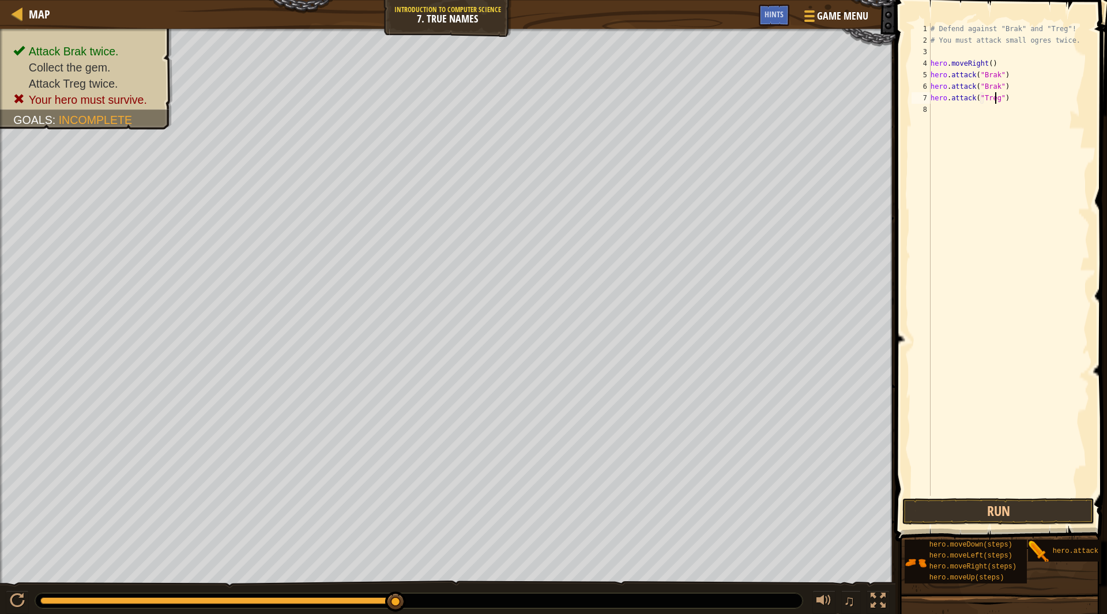
click at [1028, 114] on div "# Defend against "Brak" and "Treg"! # You must attack small ogres twice. hero .…" at bounding box center [1008, 271] width 161 height 496
type textarea "hero.attack("treg")"
click at [985, 111] on div "# Defend against "Brak" and "Treg"! # You must attack small ogres twice. hero .…" at bounding box center [1011, 271] width 158 height 496
type textarea "hero.attack("Treg")"
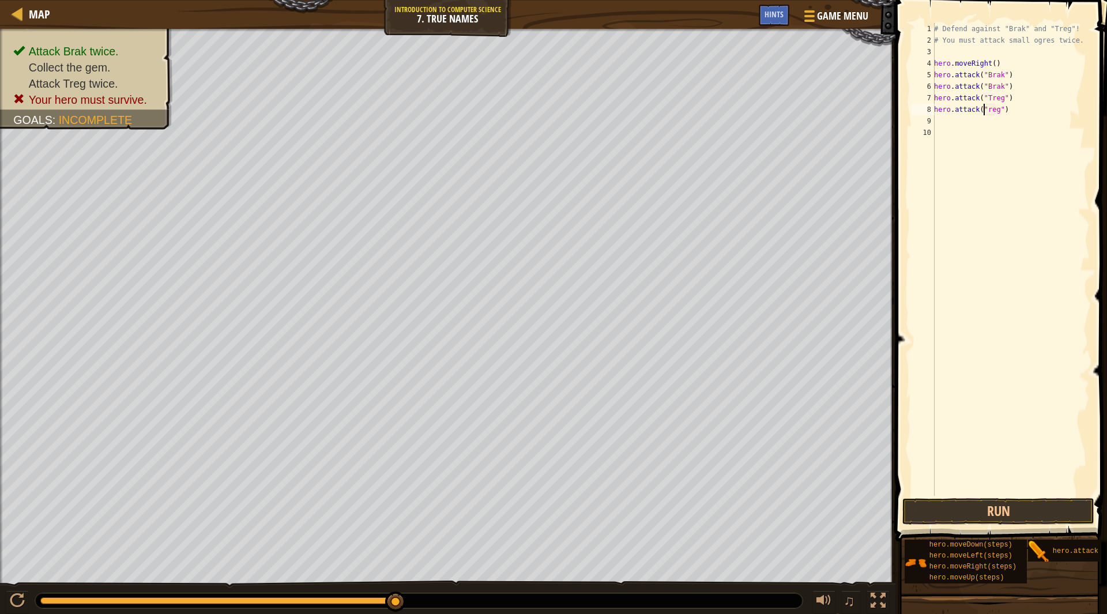
scroll to position [5, 4]
click at [1003, 137] on div "# Defend against "Brak" and "Treg"! # You must attack small ogres twice. hero .…" at bounding box center [1011, 271] width 158 height 496
click at [992, 127] on div "# Defend against "Brak" and "Treg"! # You must attack small ogres twice. hero .…" at bounding box center [1011, 271] width 158 height 496
click at [986, 124] on div "# Defend against "Brak" and "Treg"! # You must attack small ogres twice. hero .…" at bounding box center [1011, 271] width 158 height 496
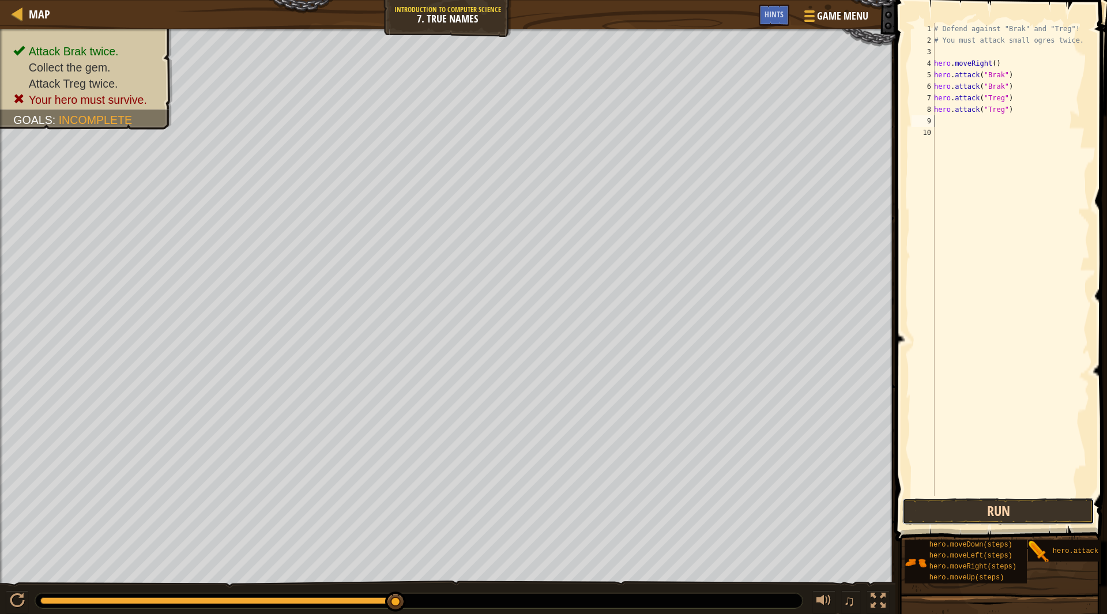
click at [980, 501] on button "Run" at bounding box center [998, 511] width 192 height 27
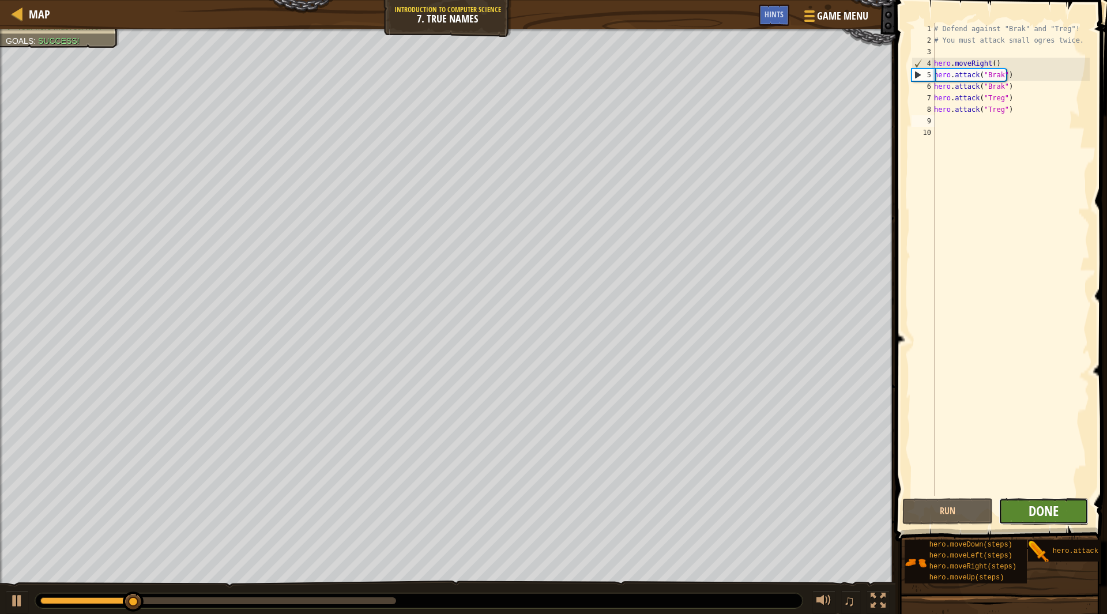
click at [1035, 509] on span "Done" at bounding box center [1044, 511] width 30 height 18
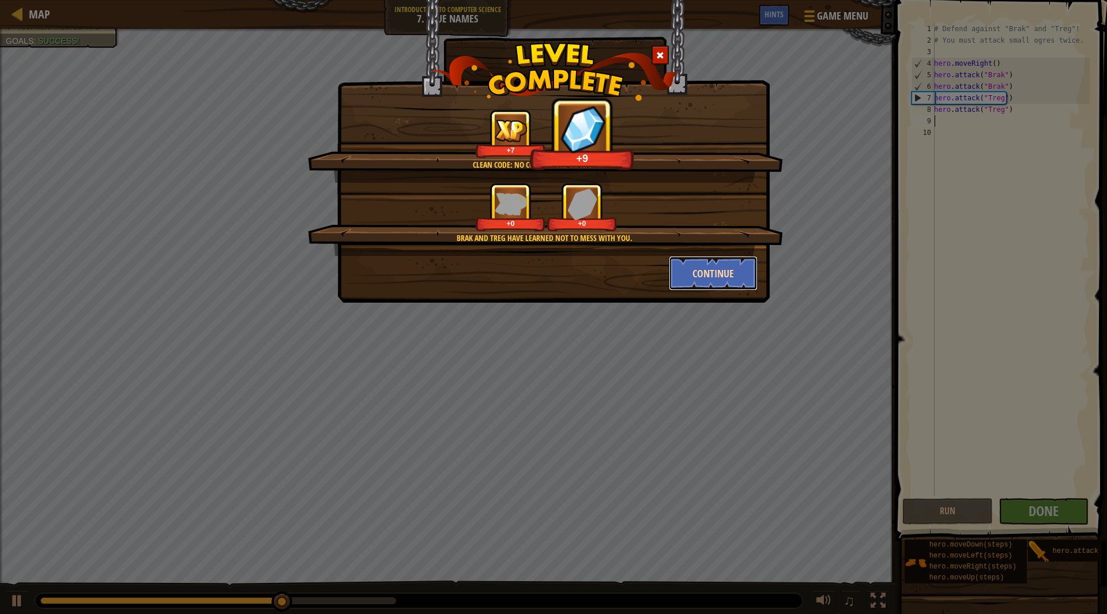
click at [727, 275] on button "Continue" at bounding box center [713, 273] width 89 height 35
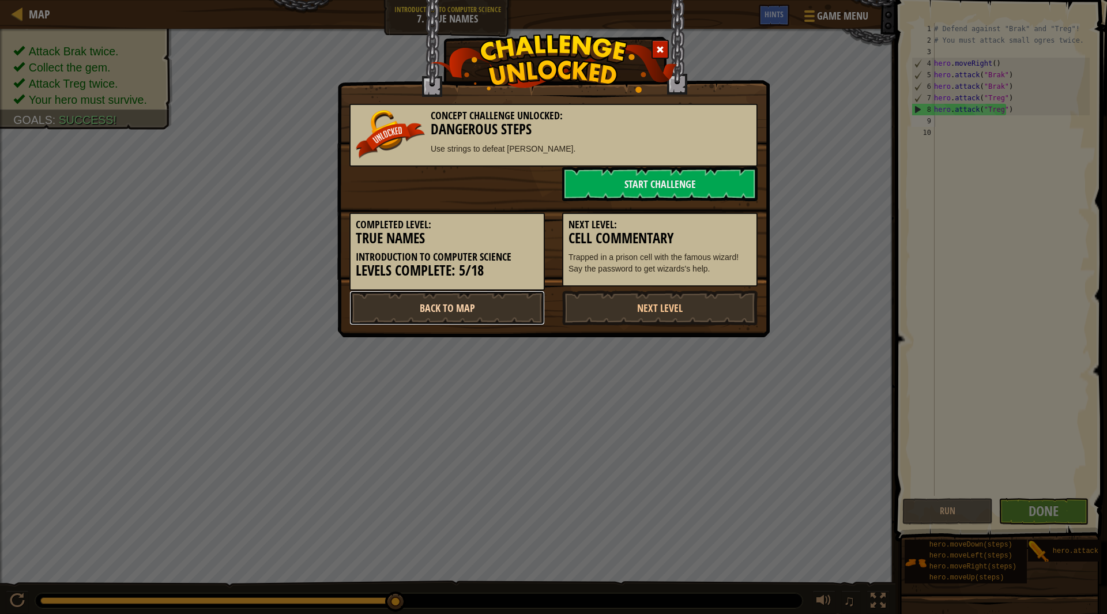
click at [514, 295] on link "Back to Map" at bounding box center [446, 308] width 195 height 35
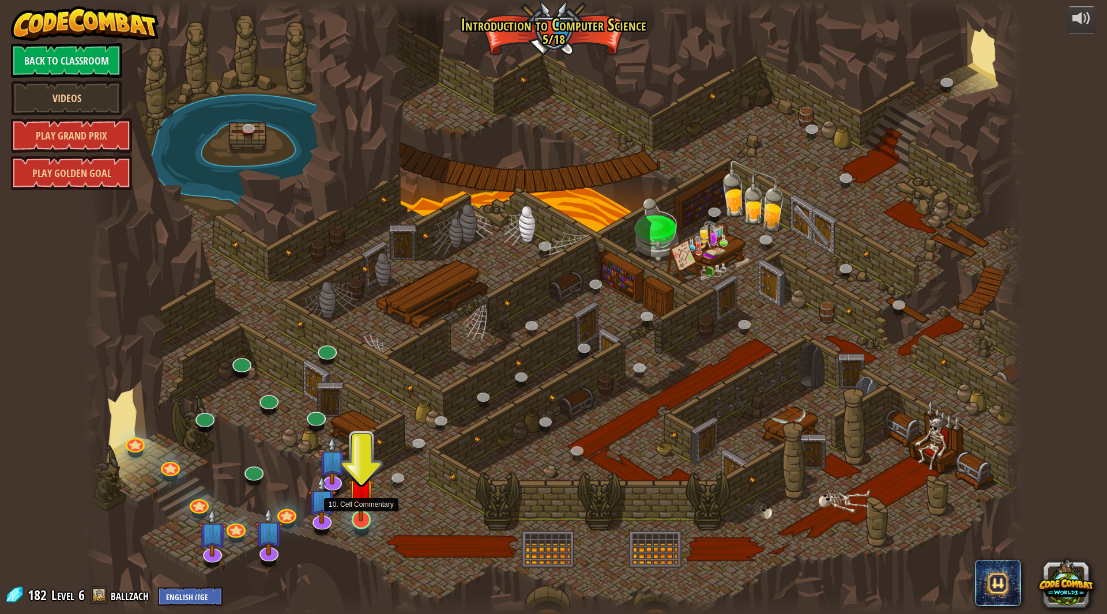
click at [361, 520] on img at bounding box center [361, 492] width 26 height 60
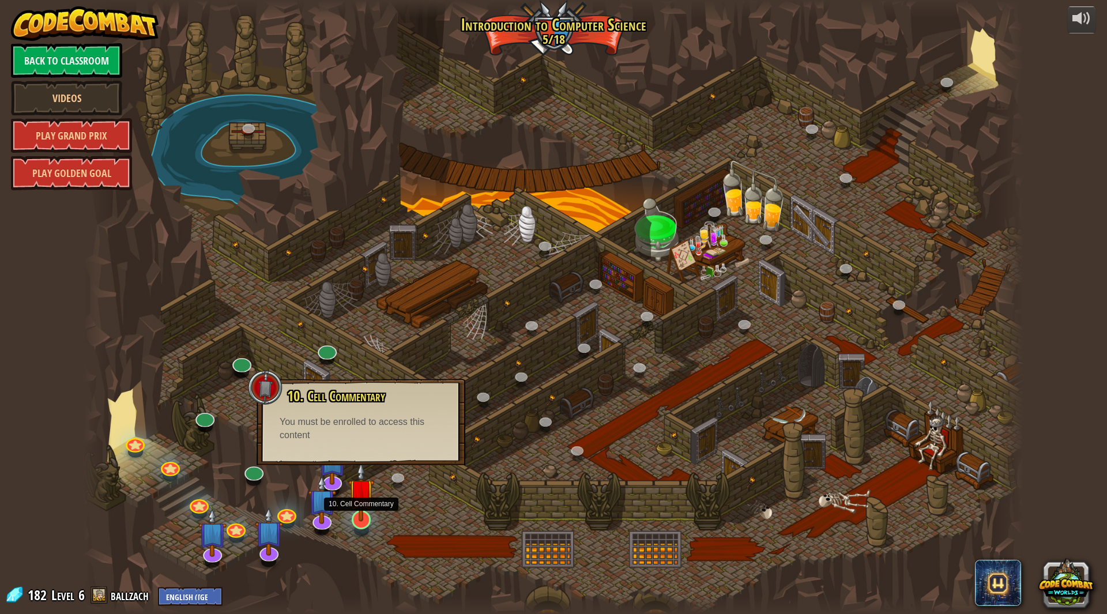
click at [364, 506] on img at bounding box center [361, 492] width 26 height 60
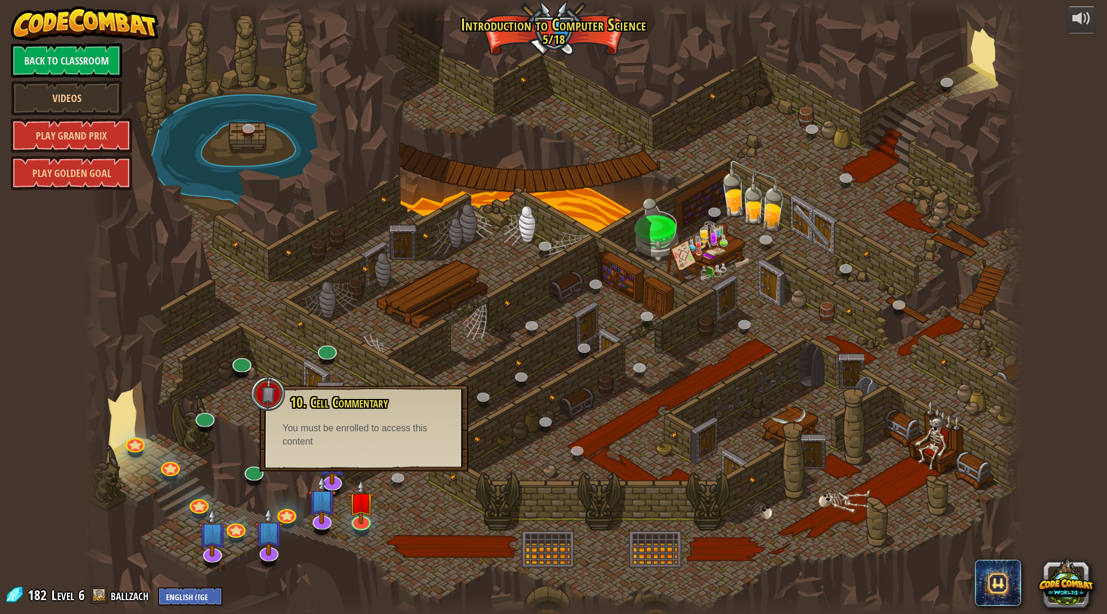
click at [273, 395] on div at bounding box center [268, 394] width 35 height 35
click at [438, 485] on div at bounding box center [553, 307] width 939 height 614
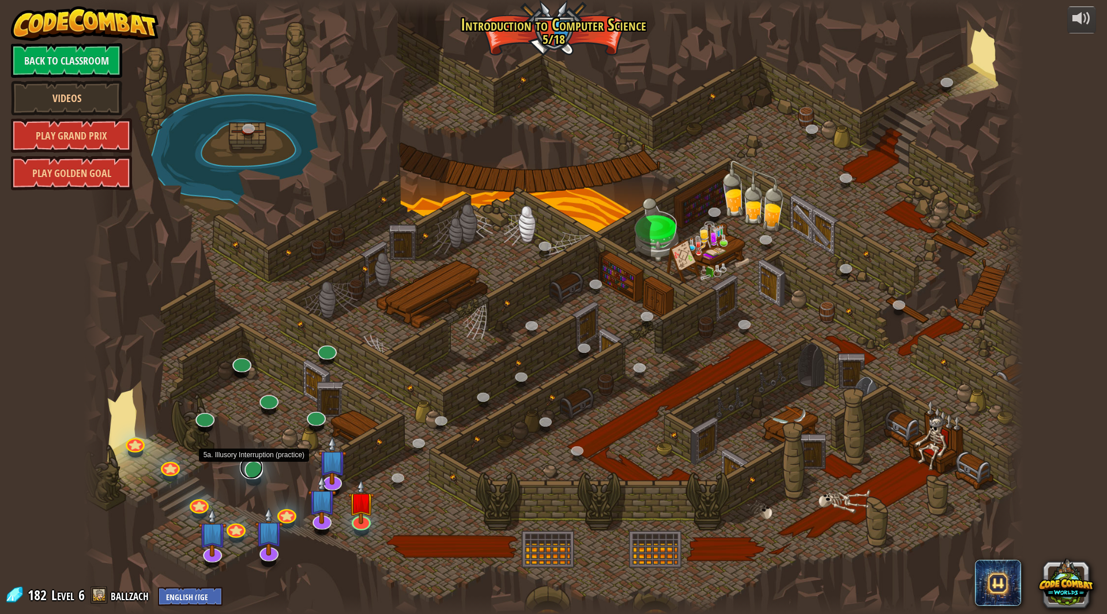
click at [251, 470] on link at bounding box center [251, 467] width 23 height 23
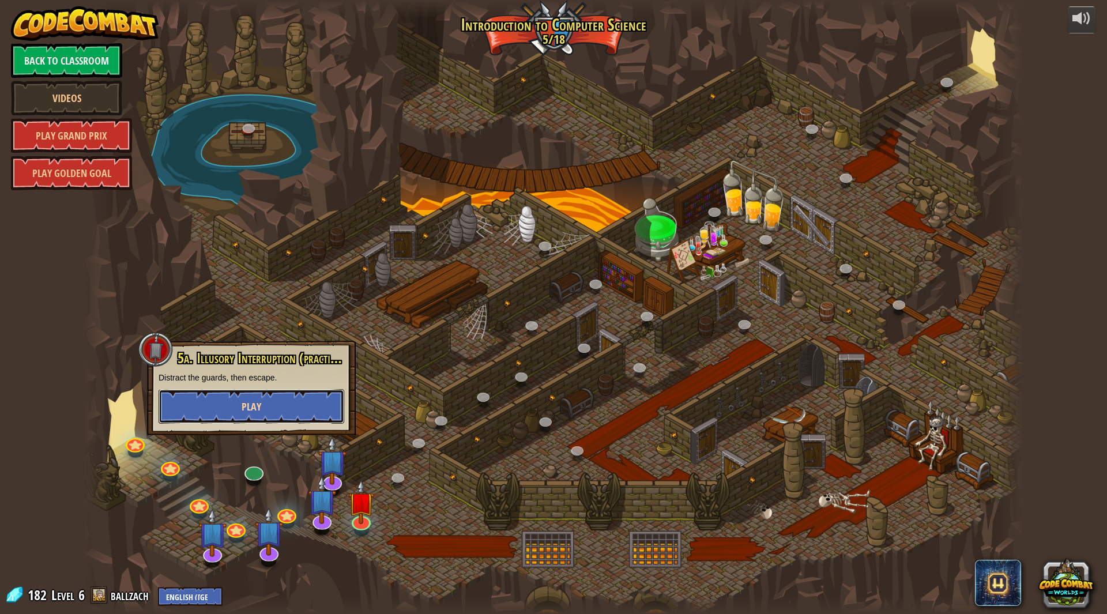
click at [263, 402] on button "Play" at bounding box center [252, 406] width 186 height 35
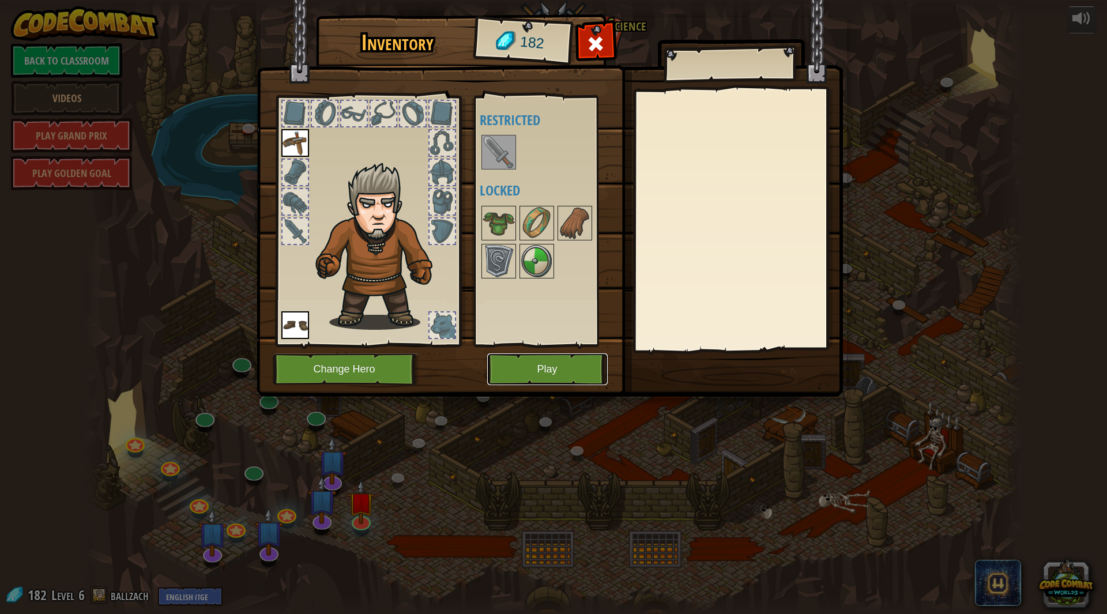
click at [526, 366] on button "Play" at bounding box center [547, 369] width 121 height 32
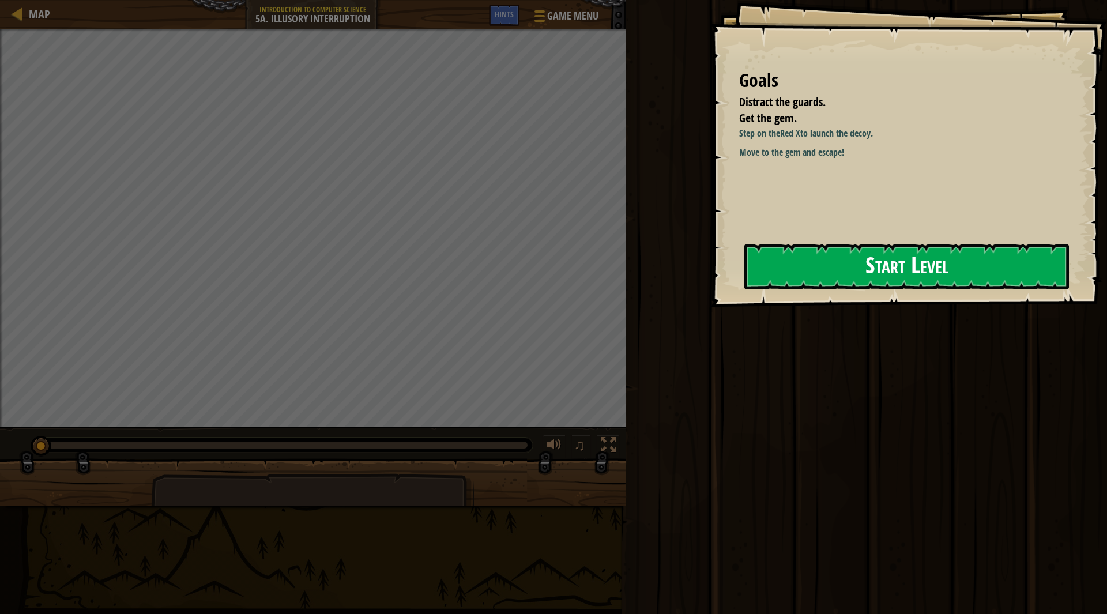
click at [820, 277] on button "Start Level" at bounding box center [906, 267] width 325 height 46
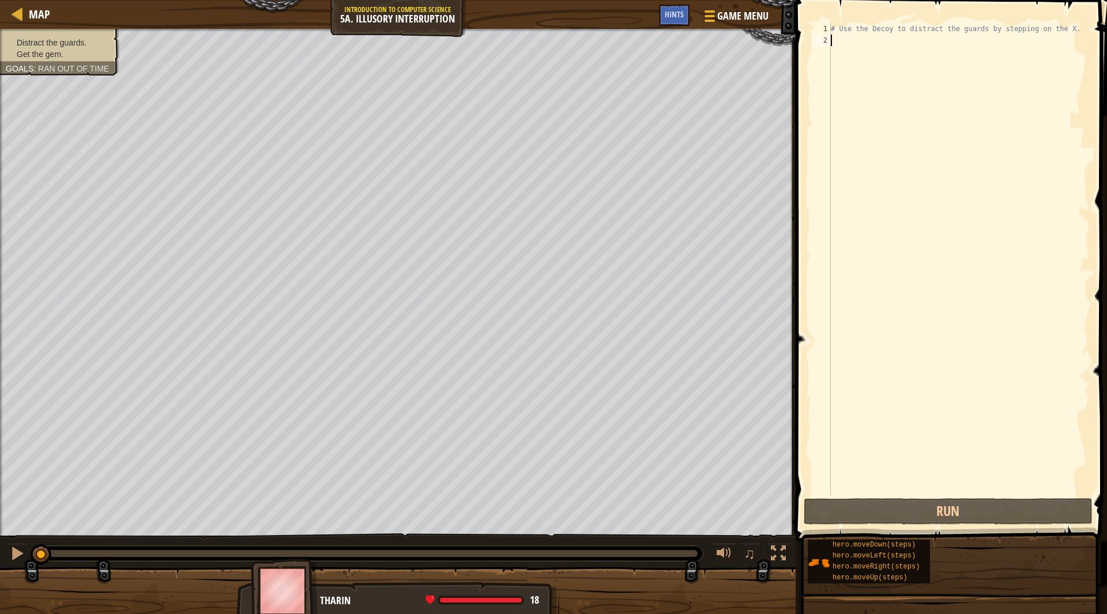
click at [898, 76] on div "# Use the Decoy to distract the guards by stepping on the X." at bounding box center [959, 271] width 261 height 496
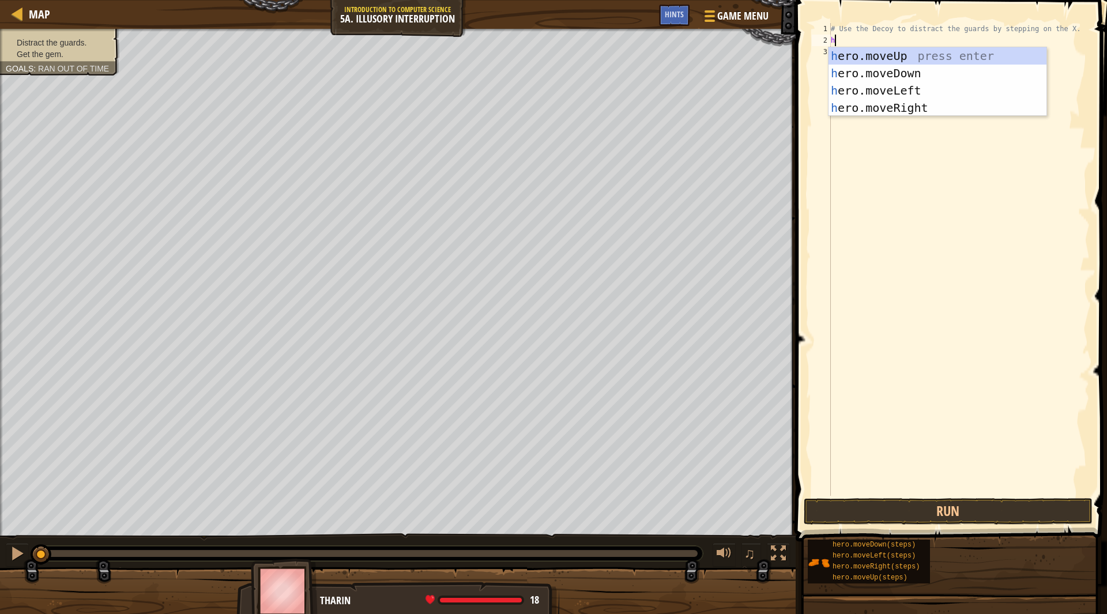
scroll to position [5, 0]
type textarea "hero"
click at [919, 104] on div "hero .moveUp press enter hero .moveDown press enter hero .moveLeft press enter …" at bounding box center [938, 99] width 219 height 104
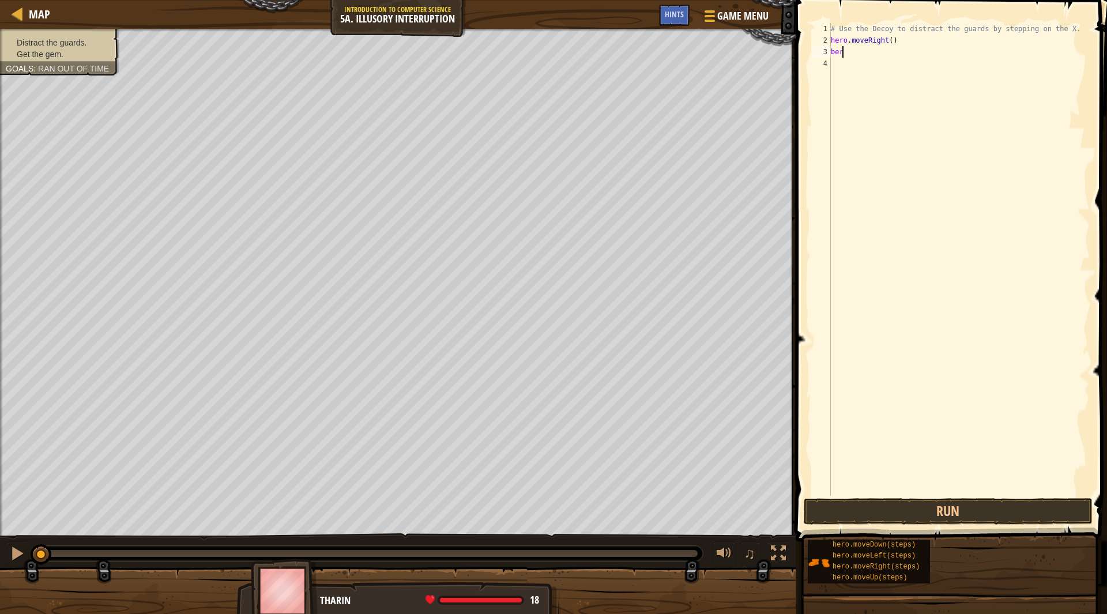
type textarea "b"
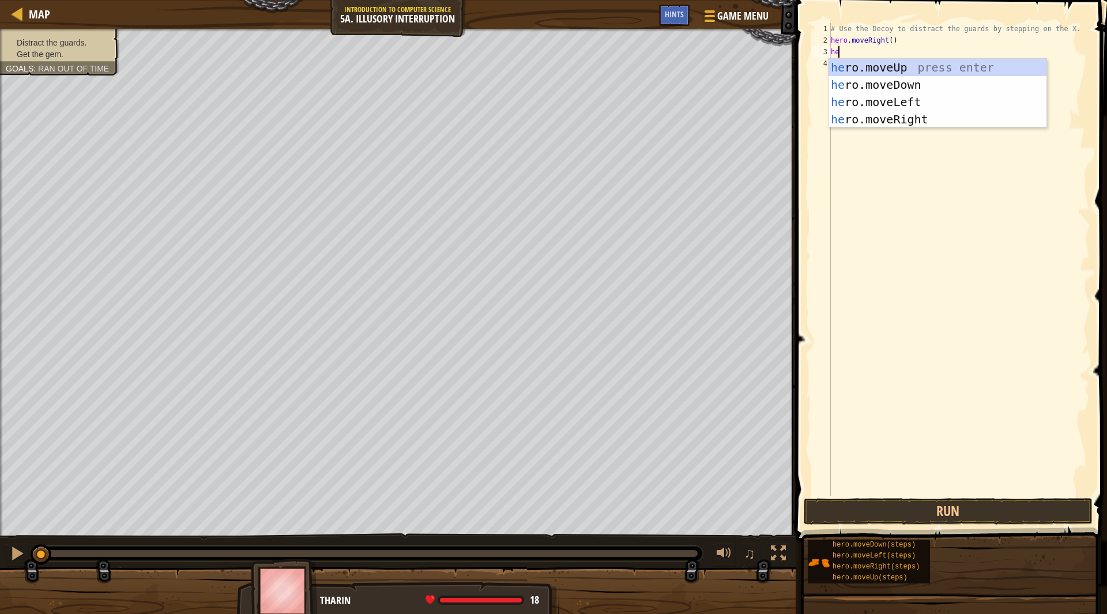
type textarea "hero"
click at [905, 88] on div "hero .moveUp press enter hero .moveDown press enter hero .moveLeft press enter …" at bounding box center [938, 111] width 219 height 104
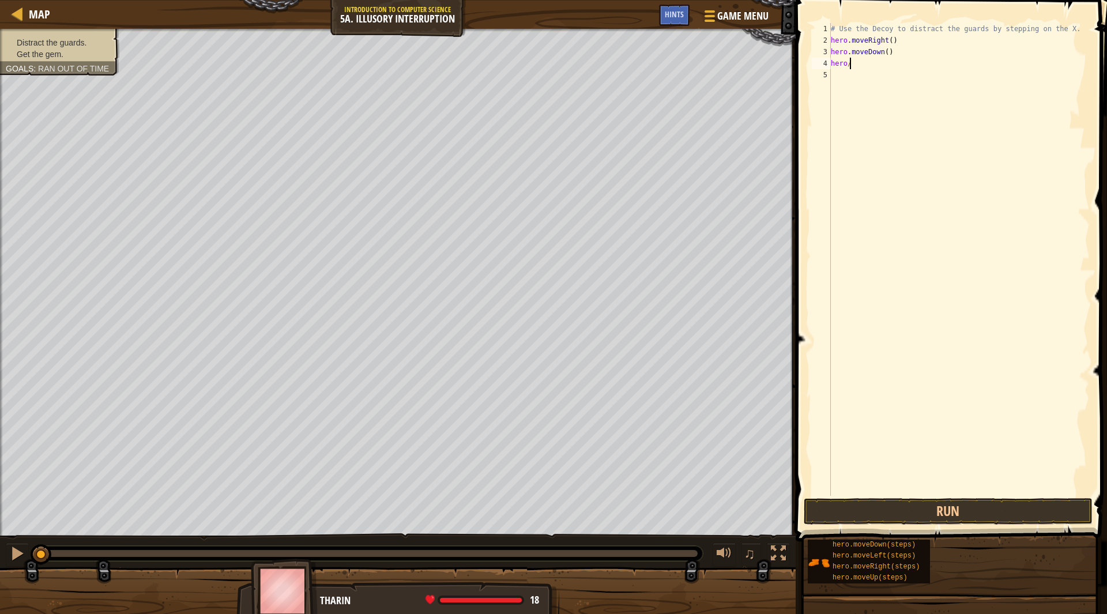
scroll to position [5, 1]
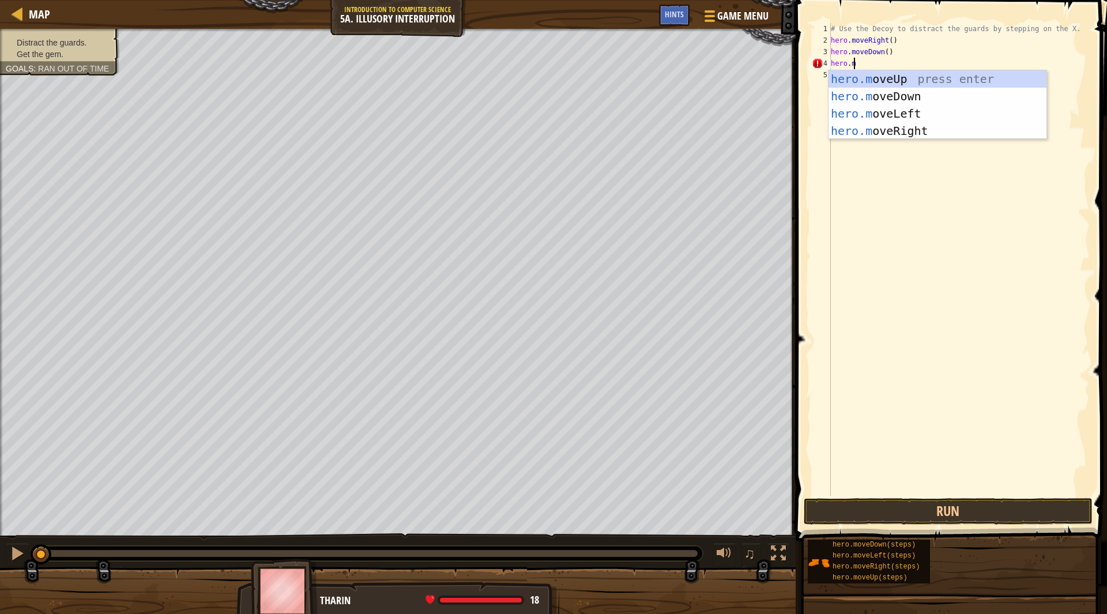
type textarea "[DOMAIN_NAME]"
click at [901, 92] on div "[DOMAIN_NAME] veUp press enter [DOMAIN_NAME] veDown press enter [DOMAIN_NAME] v…" at bounding box center [938, 122] width 219 height 104
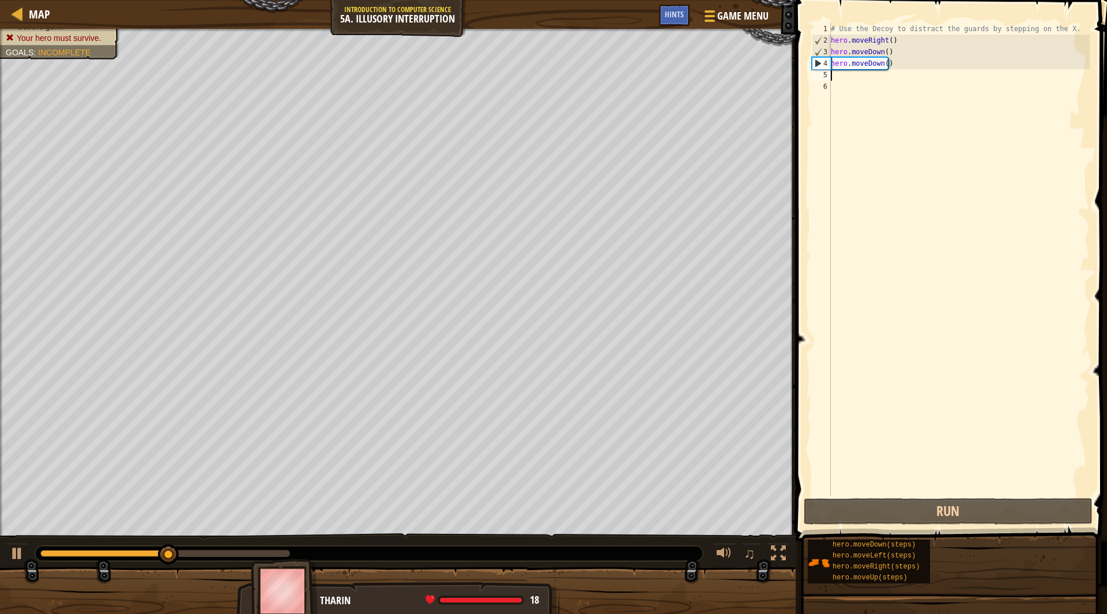
click at [904, 88] on div "# Use the Decoy to distract the guards by stepping on the X. hero . moveRight (…" at bounding box center [959, 271] width 261 height 496
click at [893, 73] on div "# Use the Decoy to distract the guards by stepping on the X. hero . moveRight (…" at bounding box center [959, 271] width 261 height 496
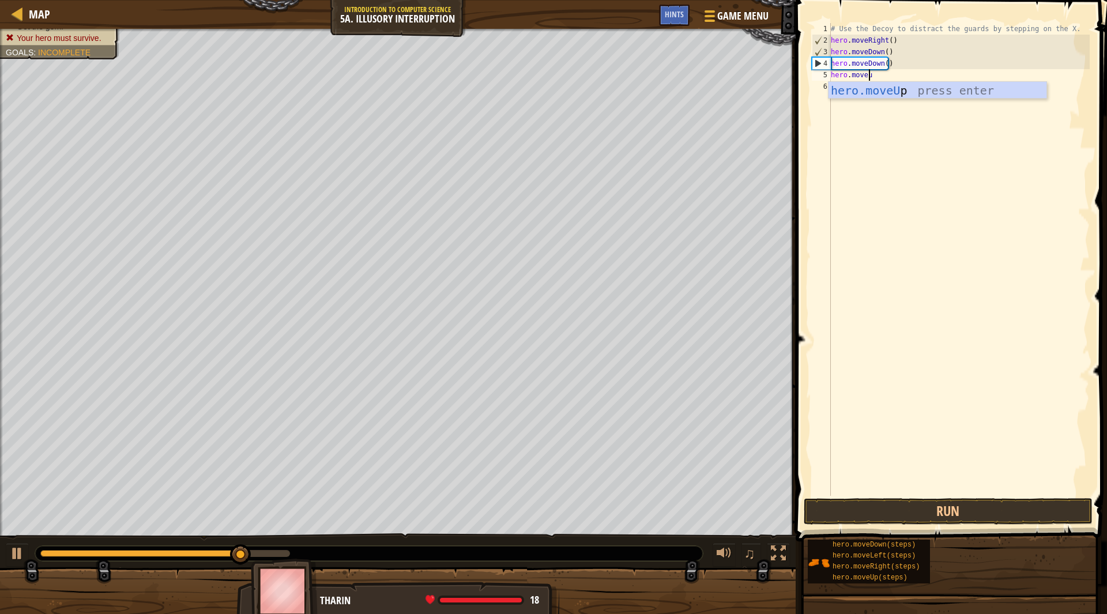
scroll to position [5, 2]
type textarea "hero.moveup"
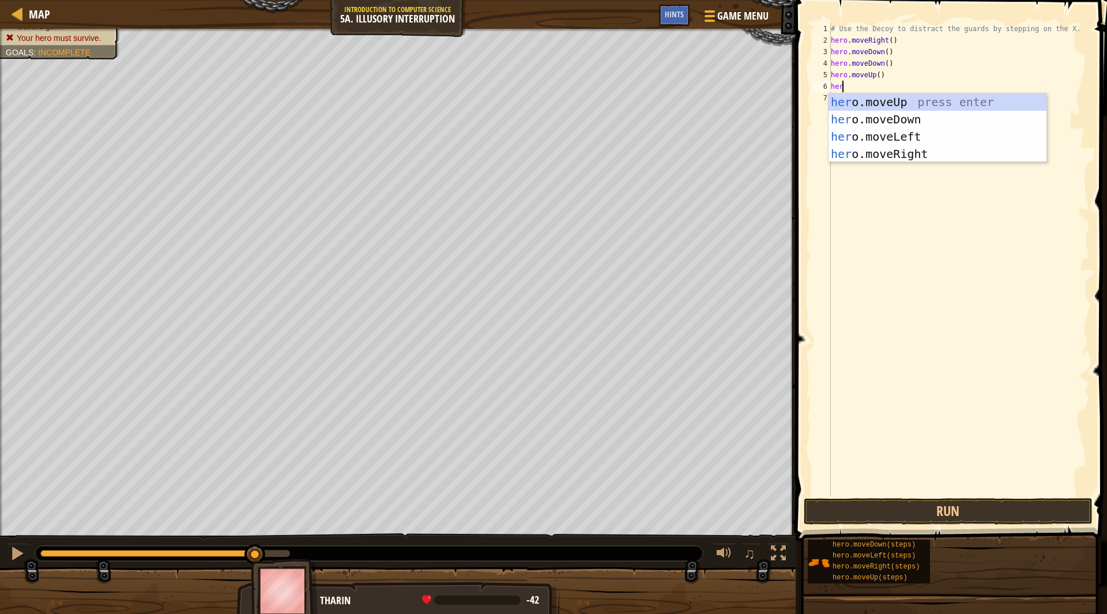
scroll to position [5, 0]
type textarea "h"
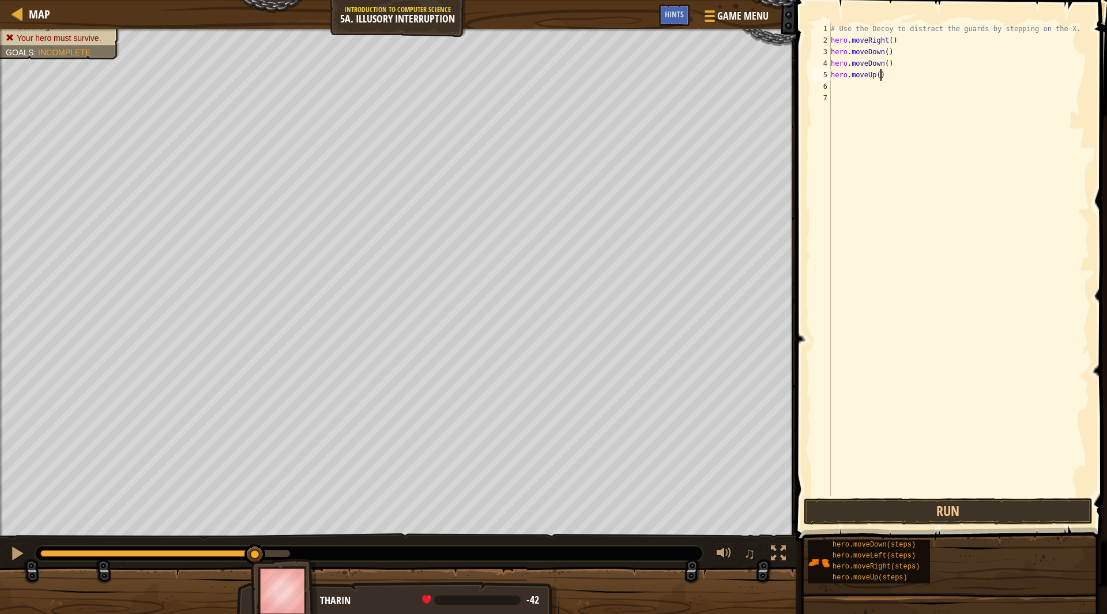
click at [894, 74] on div "# Use the Decoy to distract the guards by stepping on the X. hero . moveRight (…" at bounding box center [959, 271] width 261 height 496
type textarea "hero.moveUp(2"
click at [894, 74] on div "# Use the Decoy to distract the guards by stepping on the X. hero . moveRight (…" at bounding box center [959, 271] width 261 height 496
type textarea "hero.moveUp(2)"
type textarea "hero.moverigh"
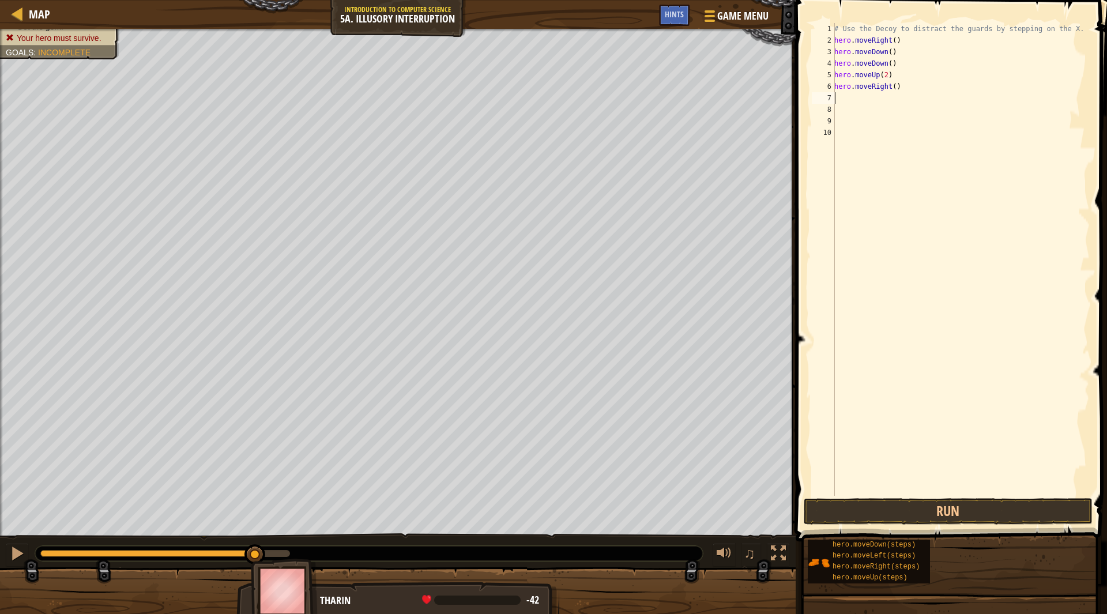
type textarea "3"
type textarea "hero.moveRight(3)"
click at [908, 522] on button "Run" at bounding box center [948, 511] width 289 height 27
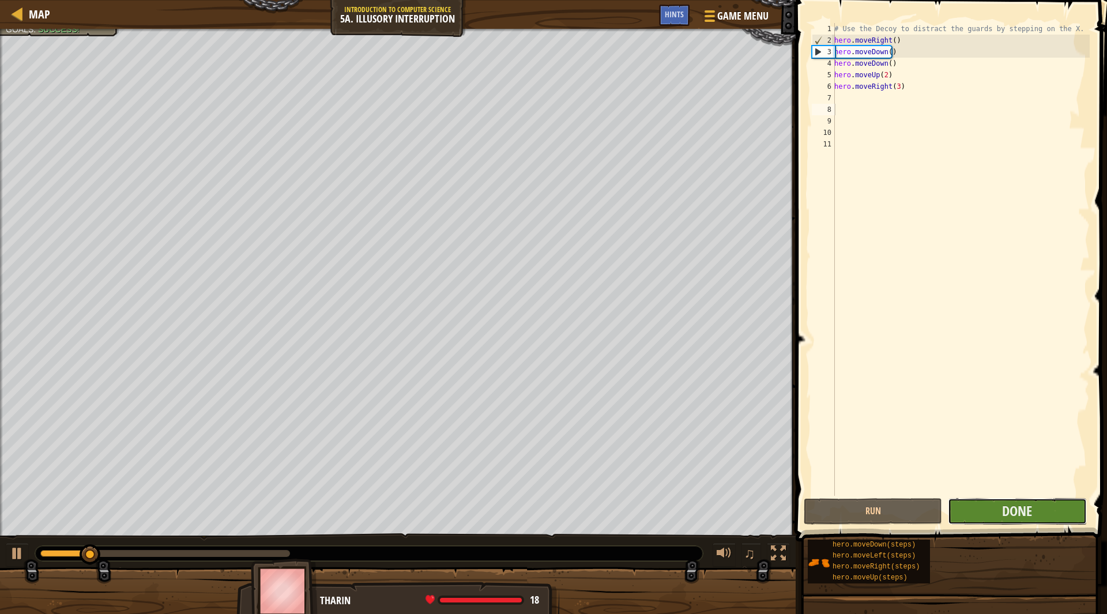
click at [983, 509] on button "Done" at bounding box center [1017, 511] width 138 height 27
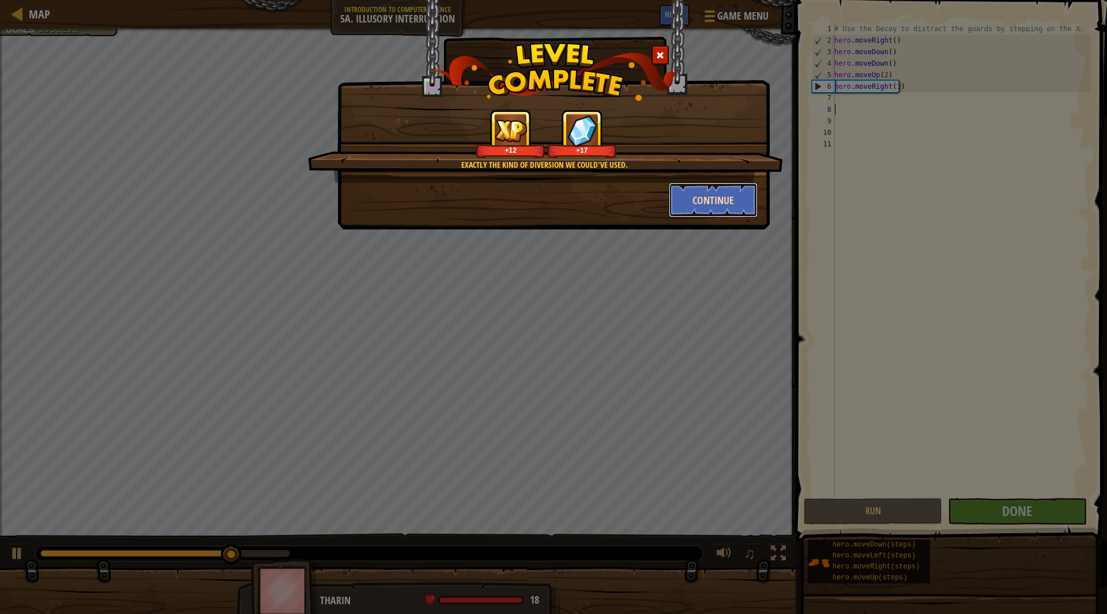
click at [733, 208] on button "Continue" at bounding box center [713, 200] width 89 height 35
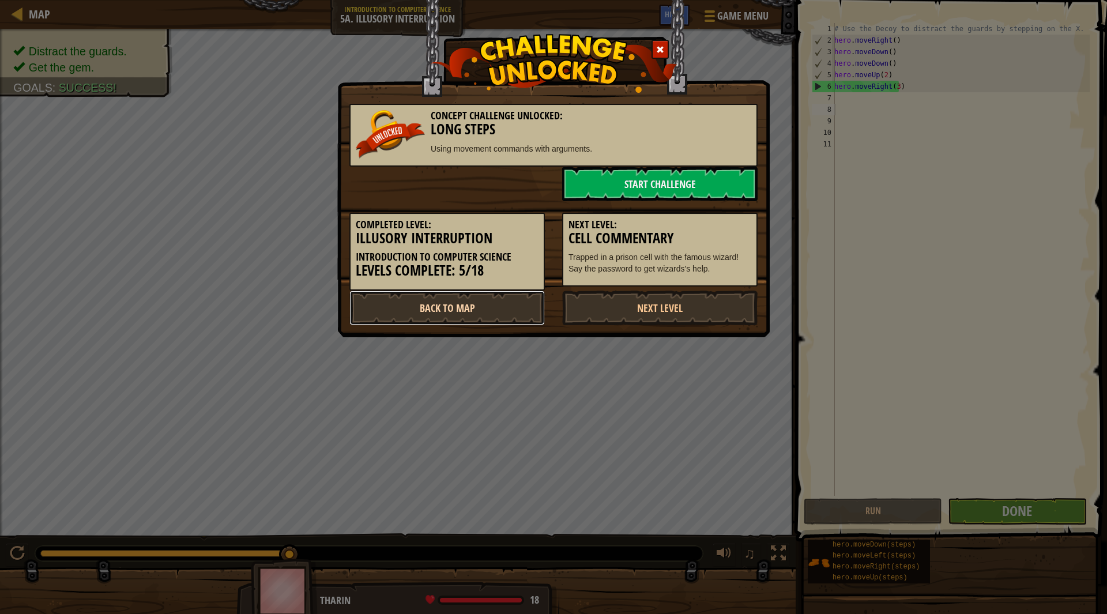
click at [501, 310] on link "Back to Map" at bounding box center [446, 308] width 195 height 35
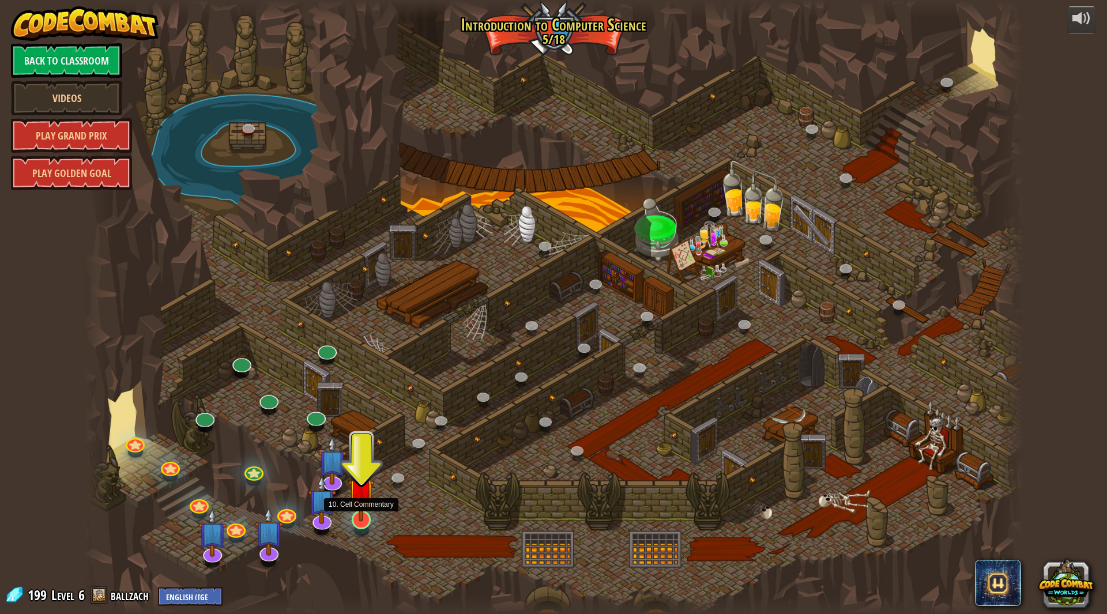
click at [364, 514] on img at bounding box center [361, 492] width 26 height 60
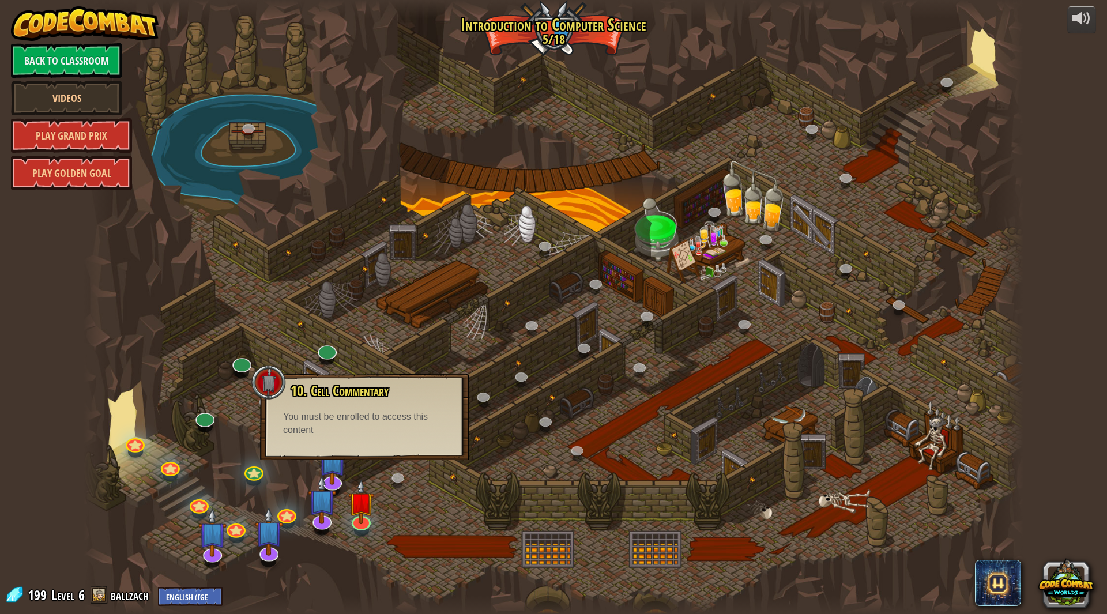
click at [235, 435] on div at bounding box center [553, 307] width 939 height 614
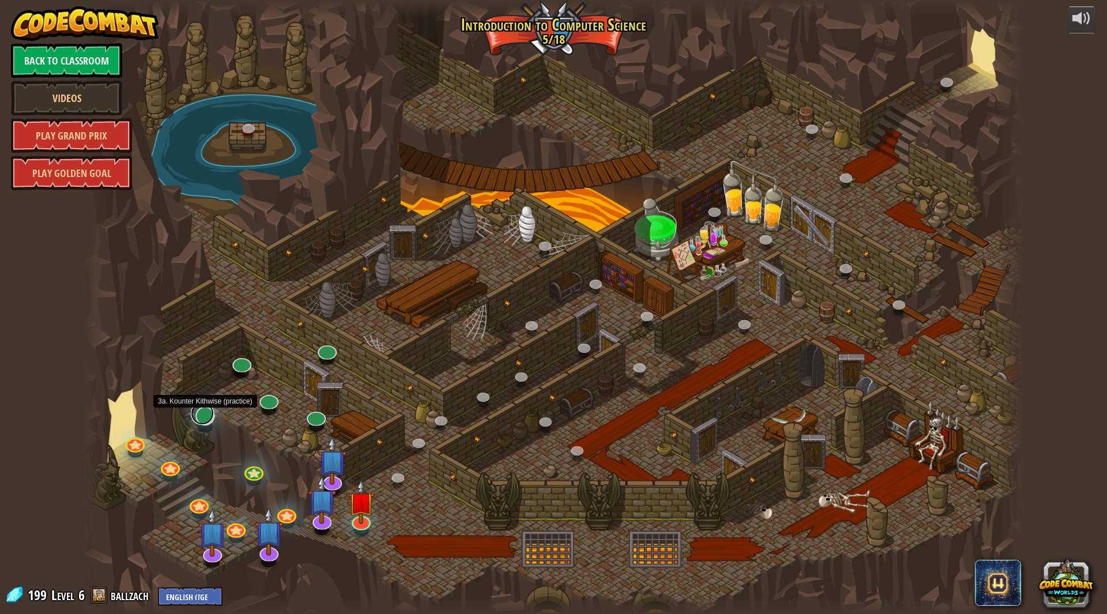
click at [205, 418] on link at bounding box center [202, 413] width 23 height 23
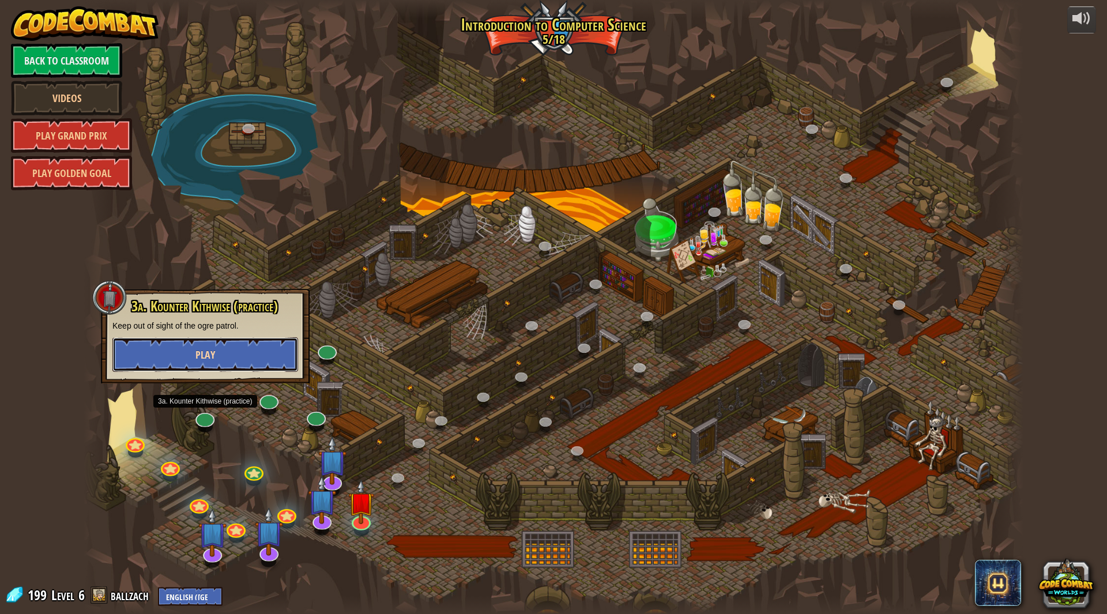
click at [258, 349] on button "Play" at bounding box center [205, 354] width 186 height 35
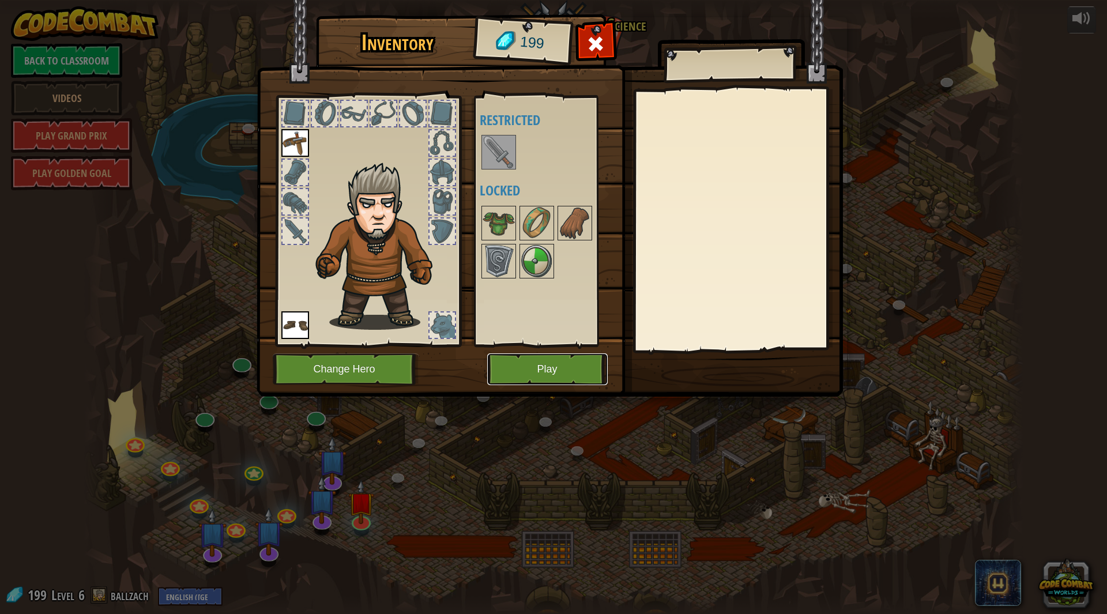
click at [521, 370] on button "Play" at bounding box center [547, 369] width 121 height 32
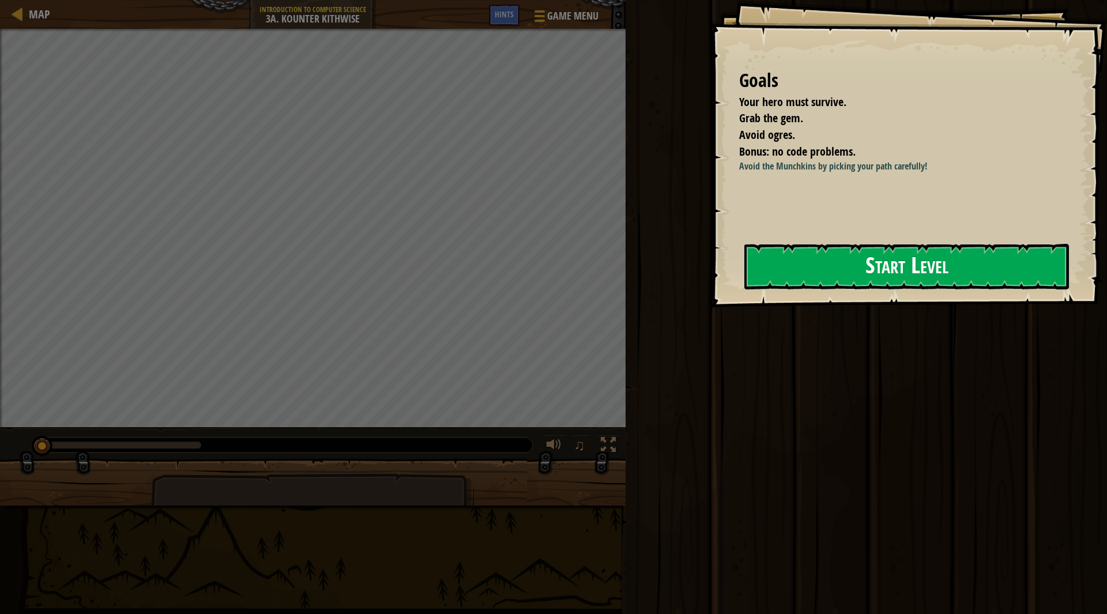
click at [802, 263] on button "Start Level" at bounding box center [906, 267] width 325 height 46
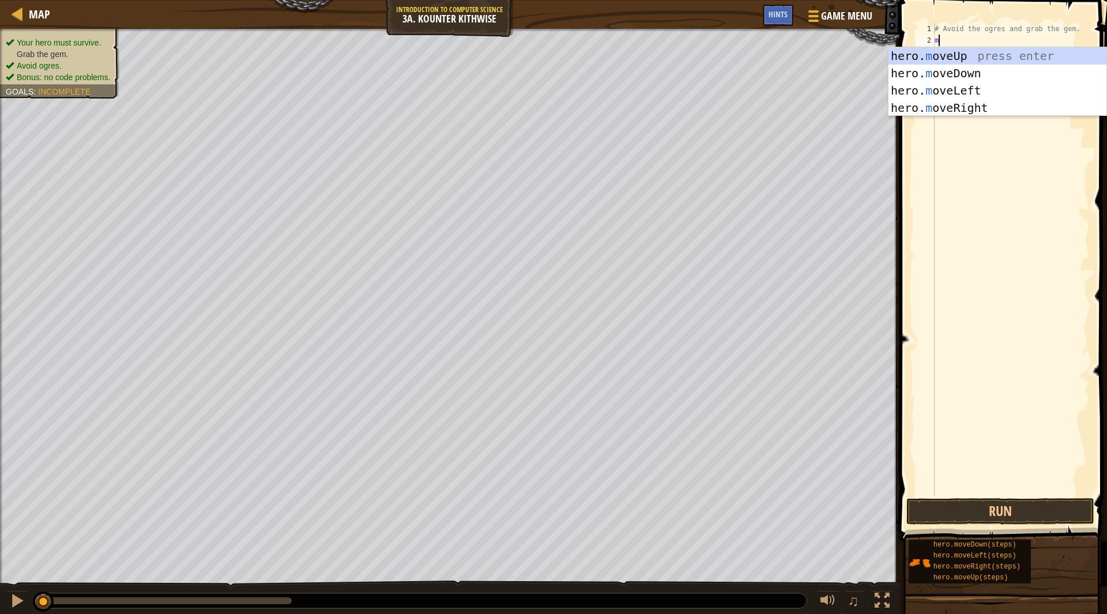
type textarea "move"
click at [969, 67] on div "hero. move Up press enter hero. move Down press enter hero. move Left press ent…" at bounding box center [998, 99] width 219 height 104
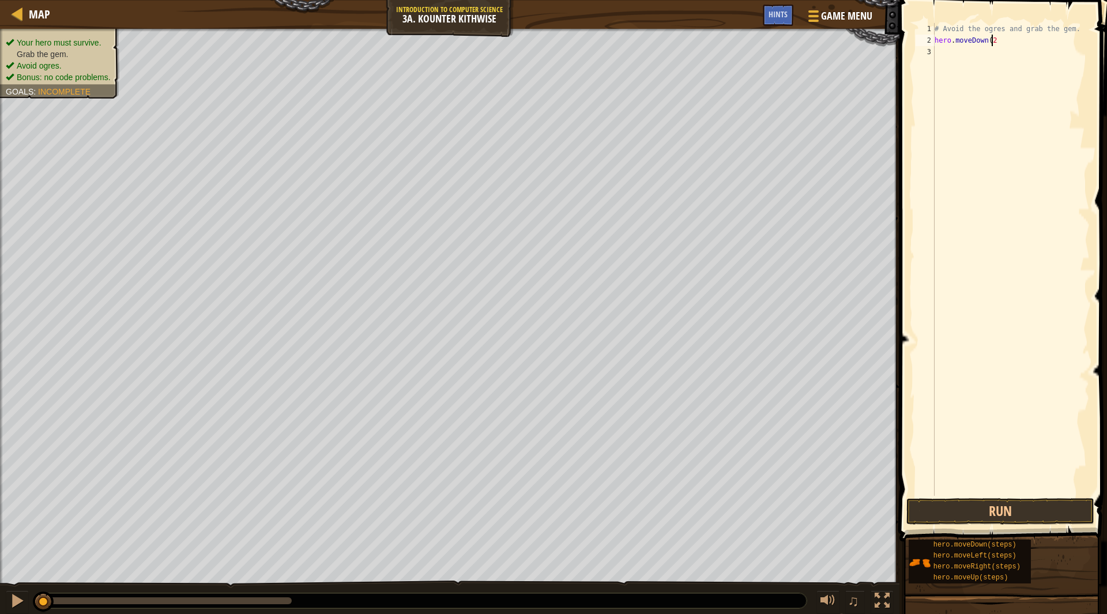
type textarea "hero.moveDown(2)"
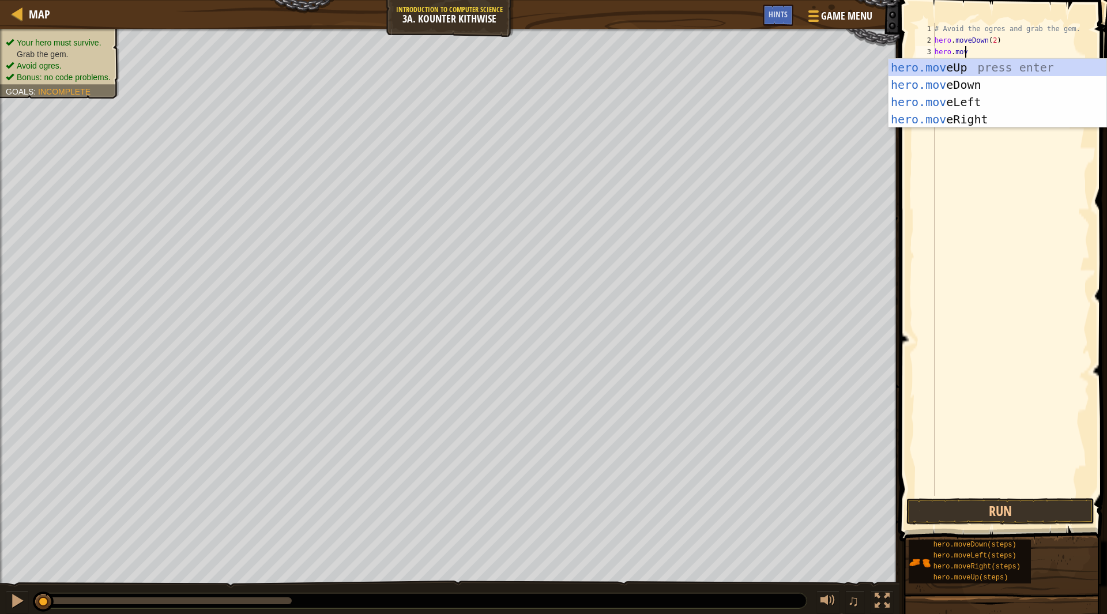
scroll to position [5, 2]
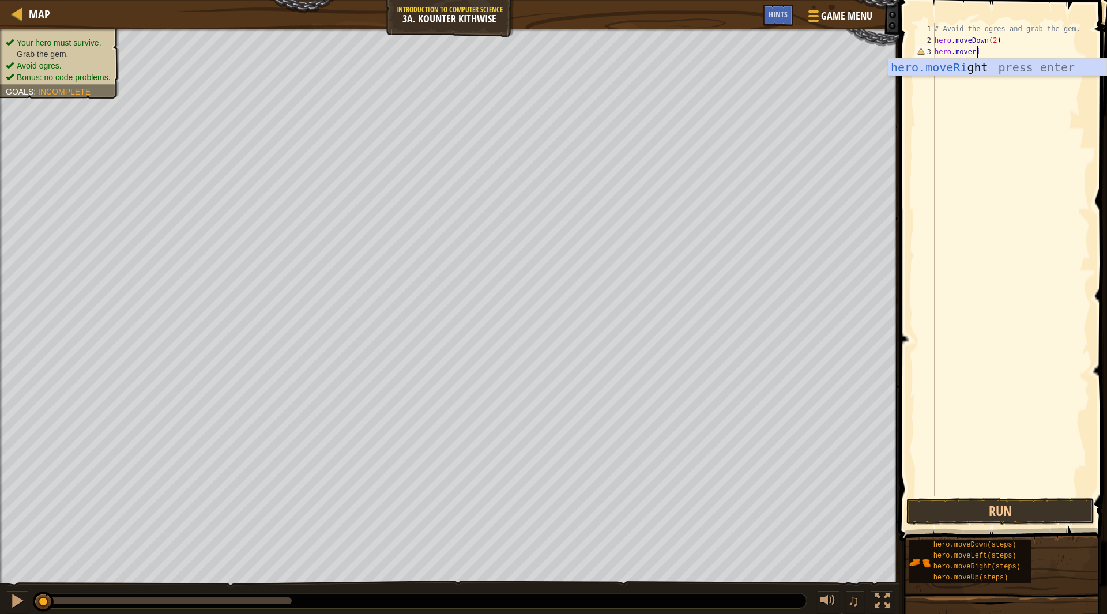
type textarea "hero.moveright"
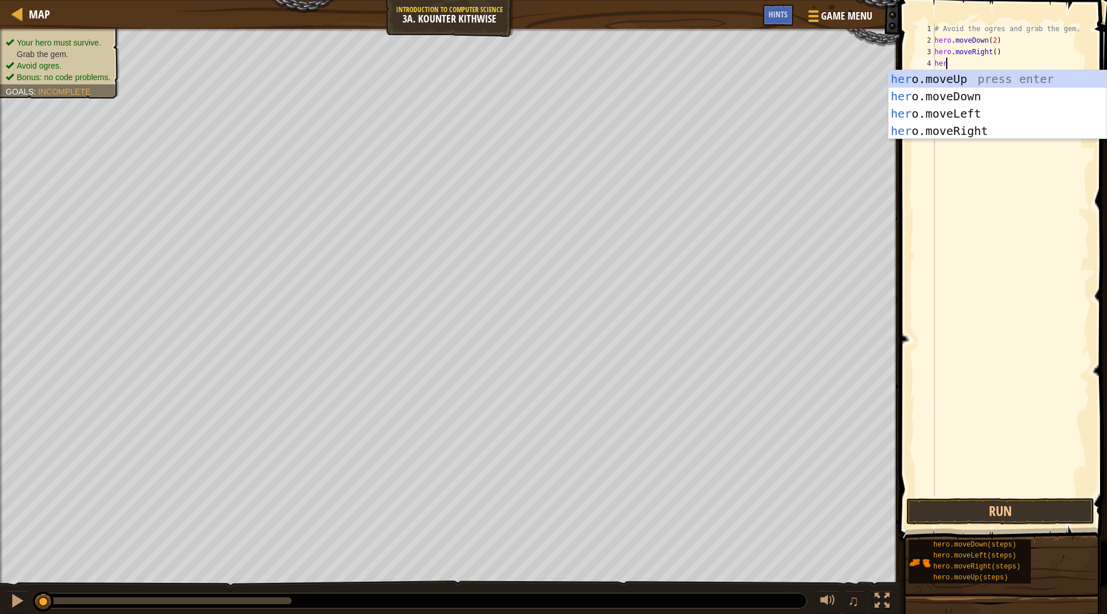
type textarea "hero"
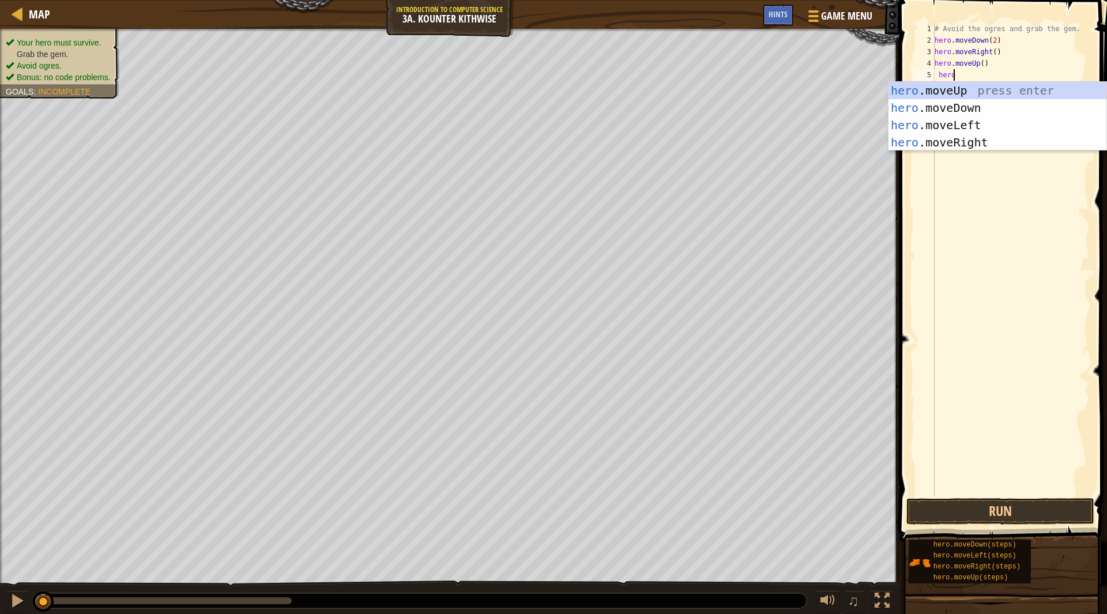
scroll to position [5, 1]
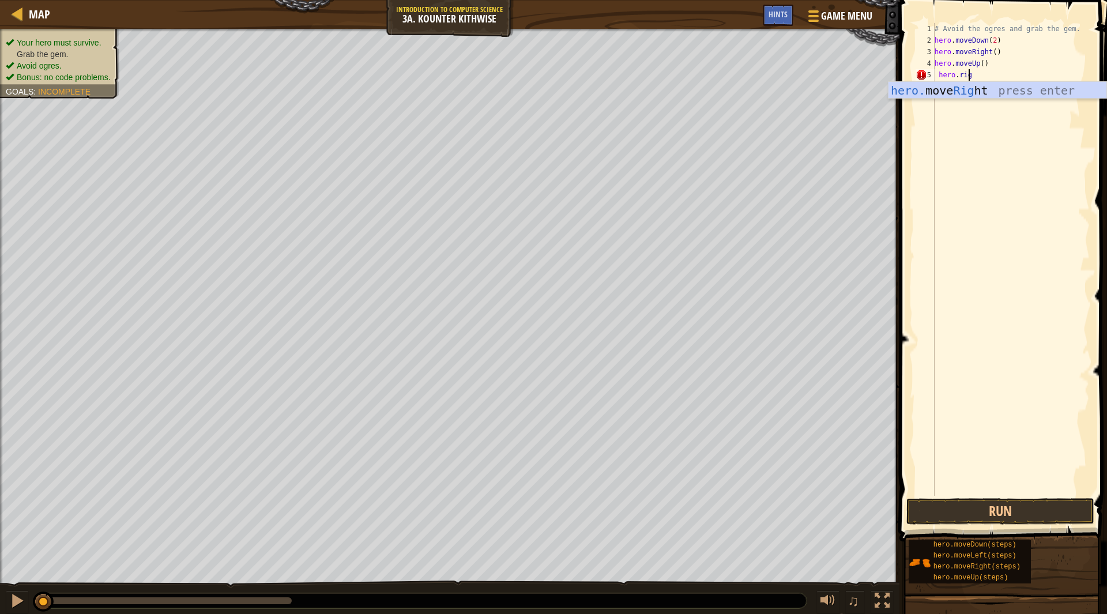
type textarea "hero.righ"
click at [974, 91] on div "hero. move Righ t press enter" at bounding box center [998, 108] width 219 height 52
type textarea "2"
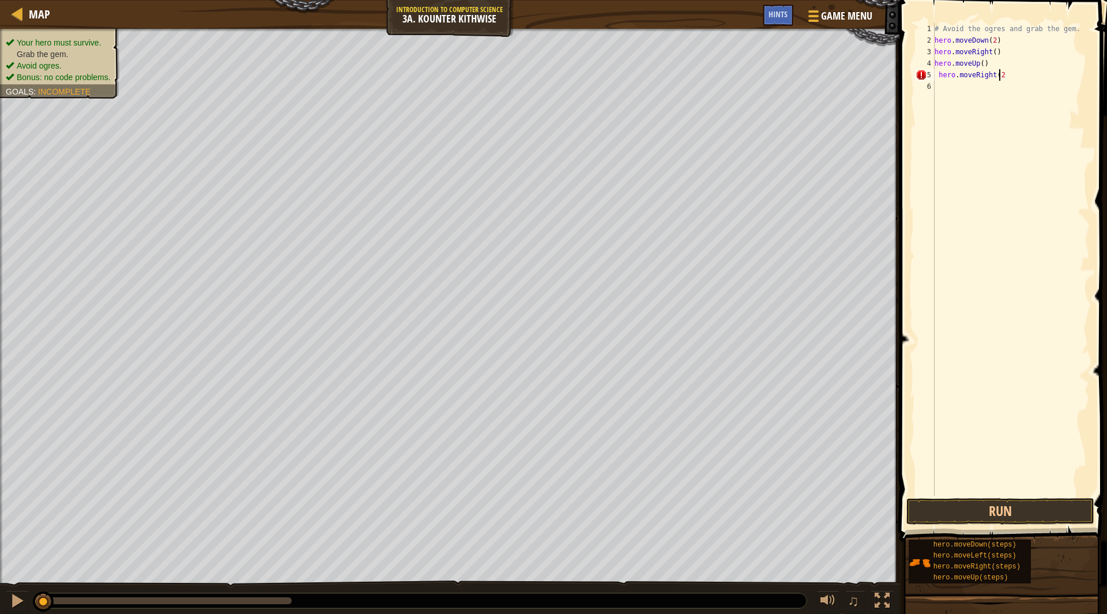
scroll to position [5, 5]
click at [939, 72] on div "# Avoid the ogres and grab the gem. hero . moveDown ( 2 ) hero . moveRight ( ) …" at bounding box center [1010, 271] width 157 height 496
type textarea "hero.moveRight(2)"
click at [966, 511] on button "Run" at bounding box center [1001, 511] width 188 height 27
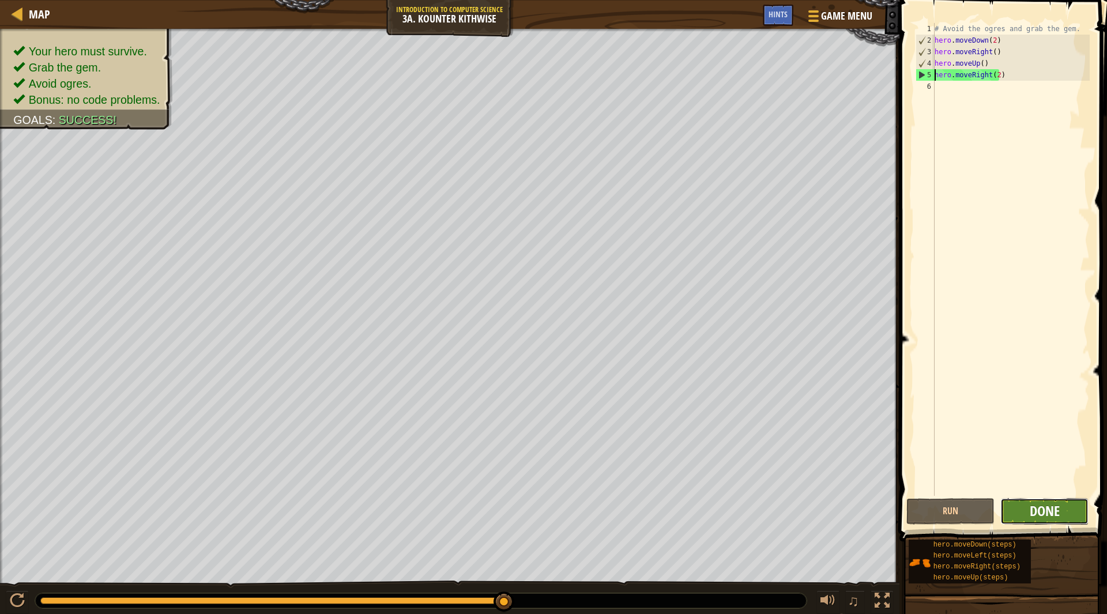
click at [1038, 506] on span "Done" at bounding box center [1045, 511] width 30 height 18
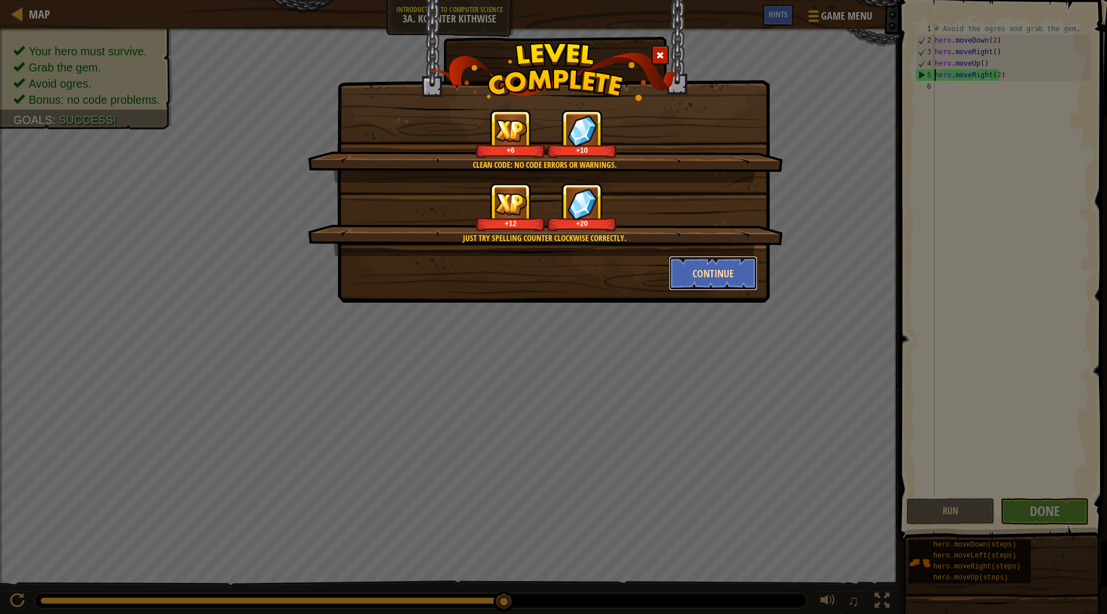
click at [714, 284] on button "Continue" at bounding box center [713, 273] width 89 height 35
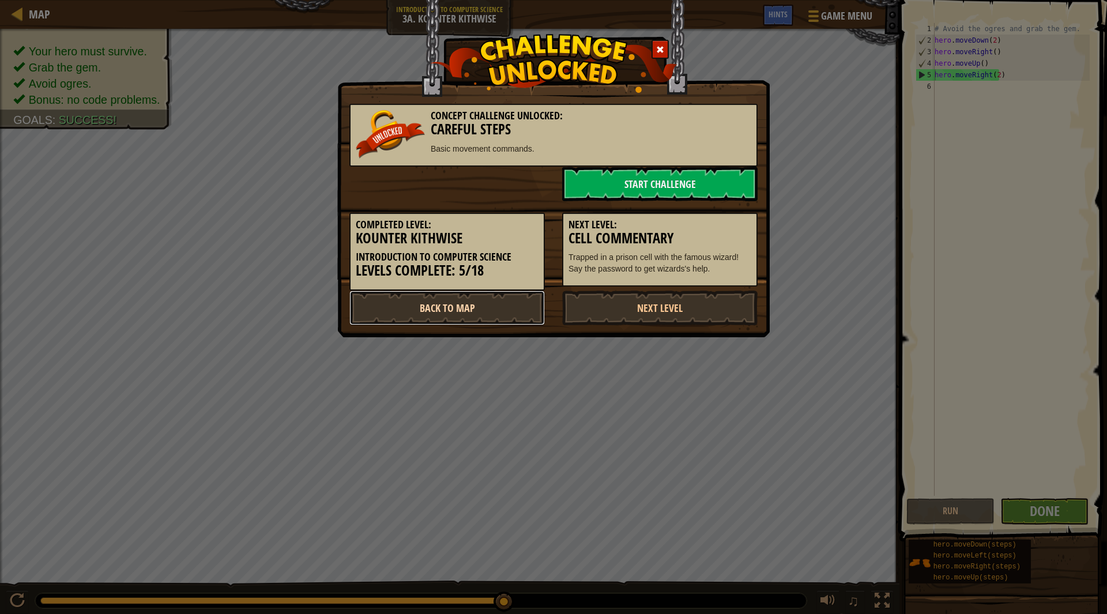
click at [491, 304] on link "Back to Map" at bounding box center [446, 308] width 195 height 35
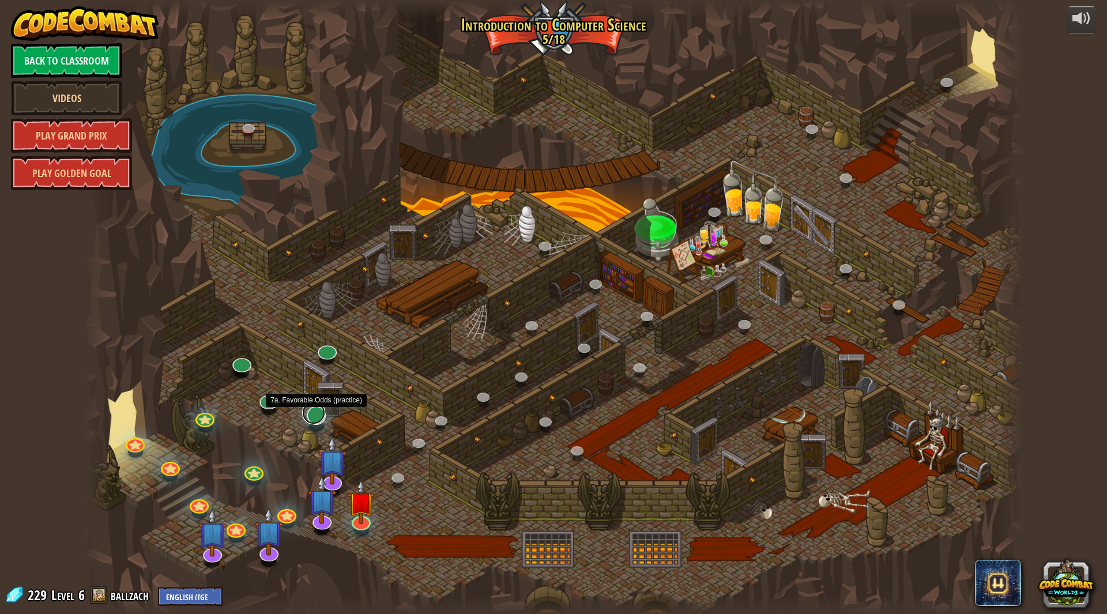
click at [322, 416] on link at bounding box center [313, 412] width 23 height 23
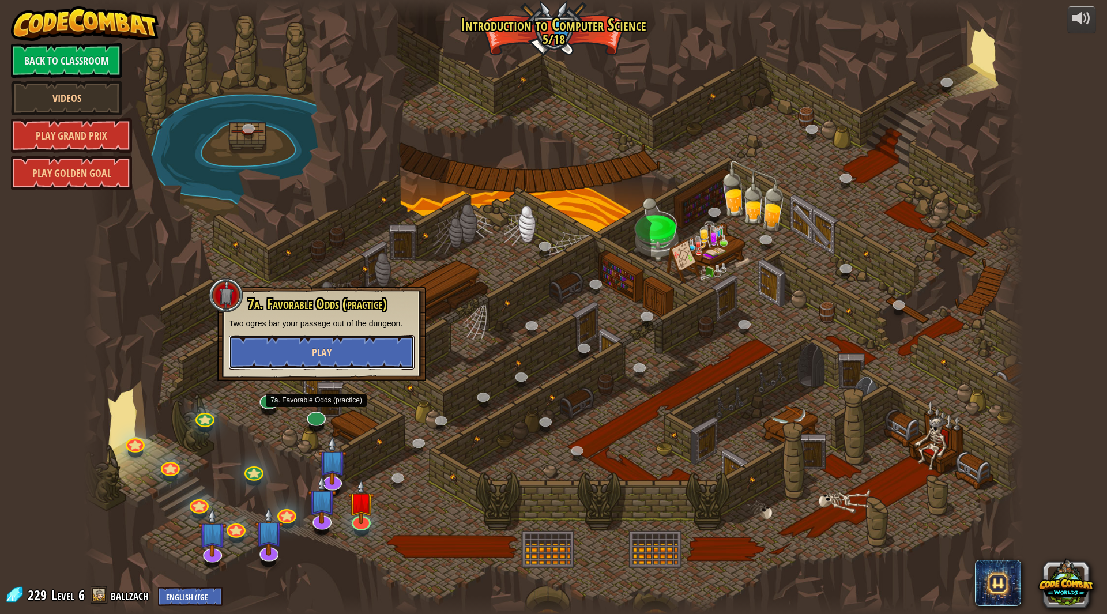
click at [339, 360] on button "Play" at bounding box center [322, 352] width 186 height 35
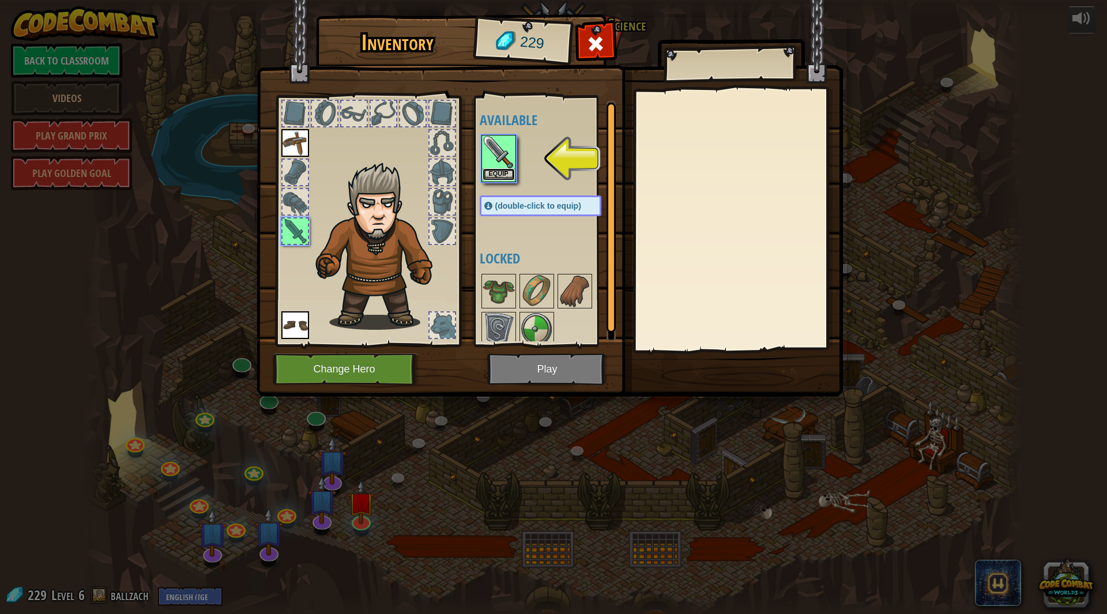
click at [496, 178] on button "Equip" at bounding box center [499, 174] width 32 height 12
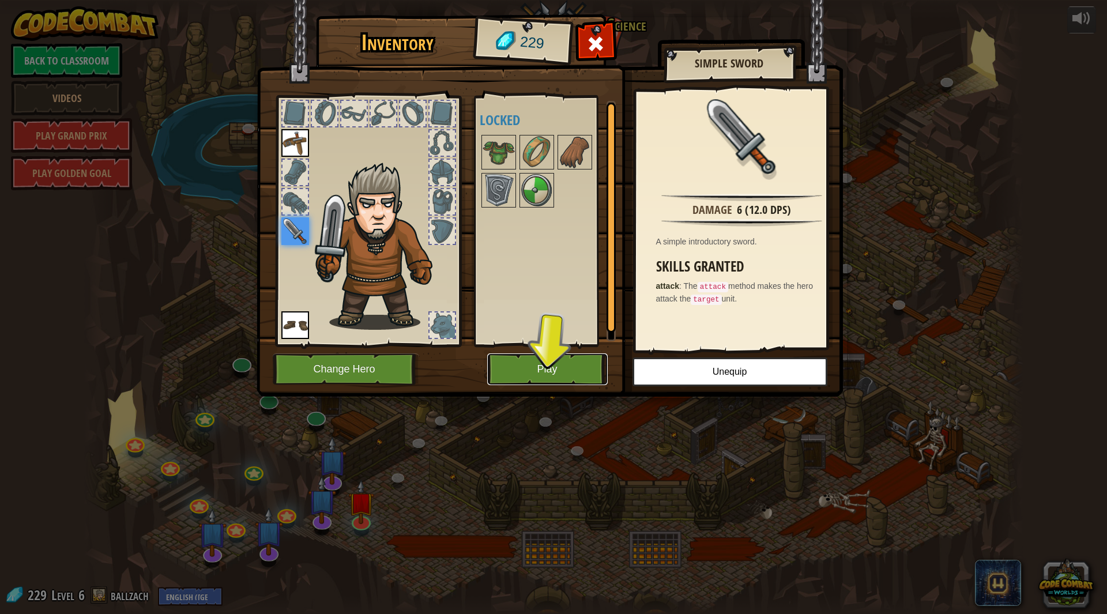
click at [541, 365] on button "Play" at bounding box center [547, 369] width 121 height 32
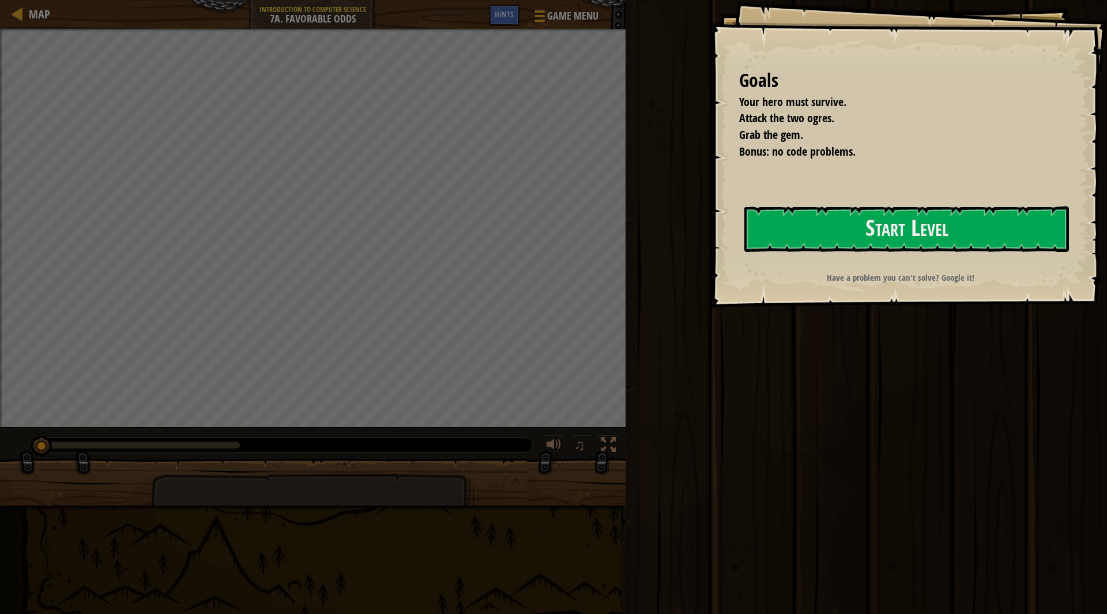
click at [737, 237] on div "Goals Your hero must survive. Attack the two ogres. Grab the gem. Bonus: no cod…" at bounding box center [908, 153] width 397 height 307
click at [821, 221] on button "Start Level" at bounding box center [906, 229] width 325 height 46
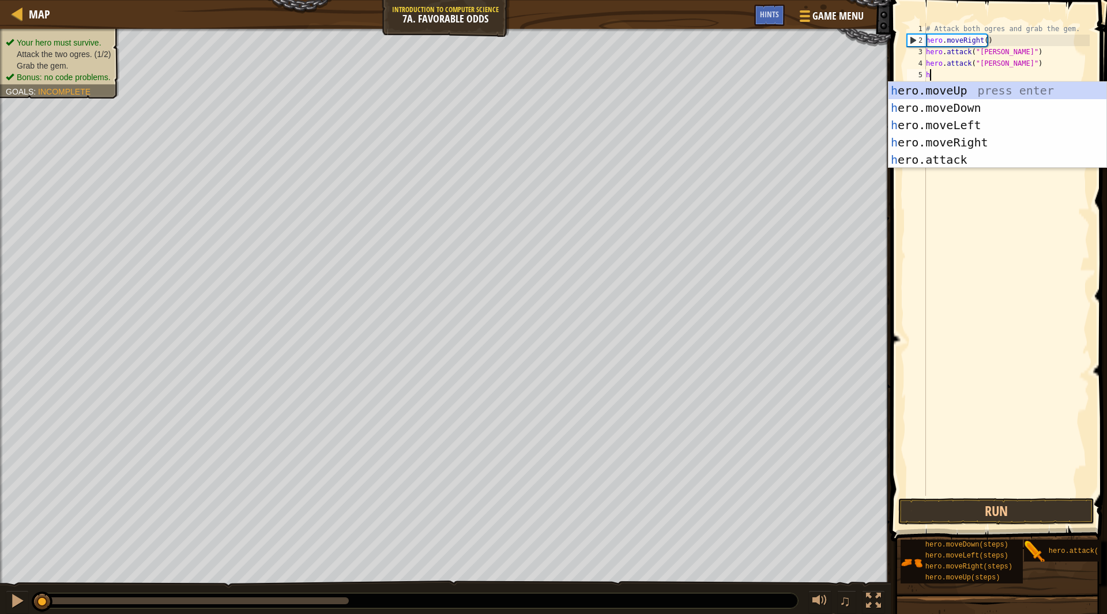
scroll to position [5, 0]
type textarea "hero"
click at [971, 142] on div "hero .moveUp press enter hero .moveDown press enter hero .moveLeft press enter …" at bounding box center [998, 142] width 219 height 121
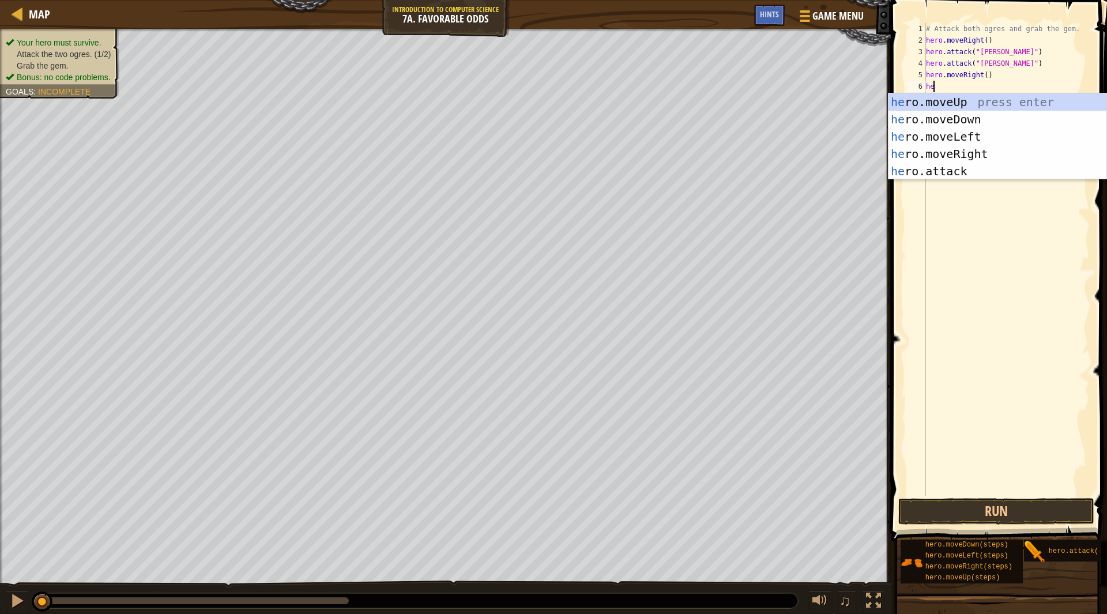
type textarea "hero"
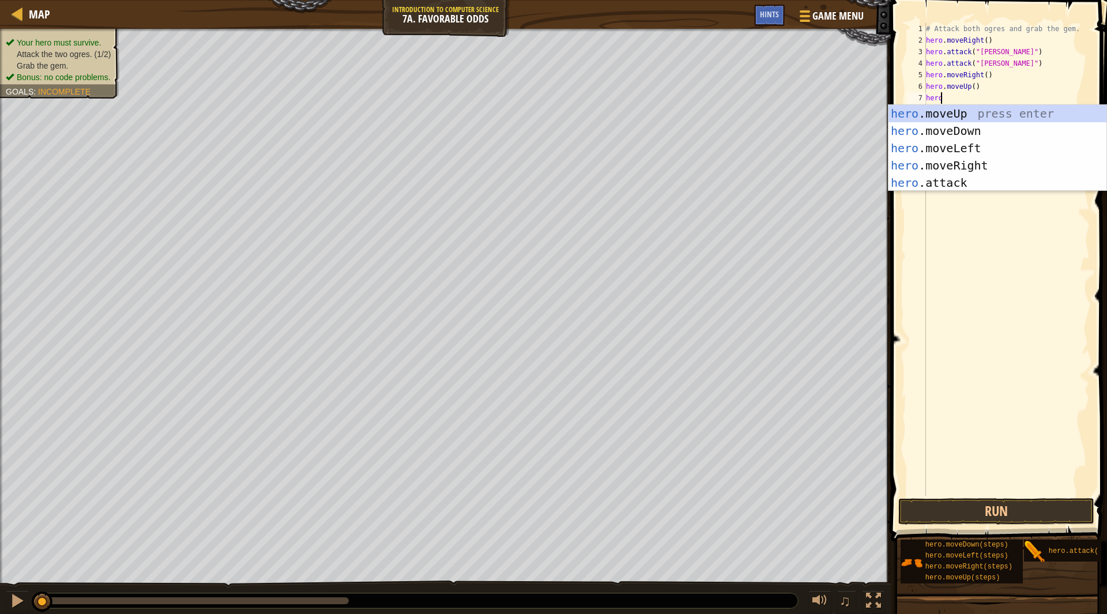
type textarea "herol"
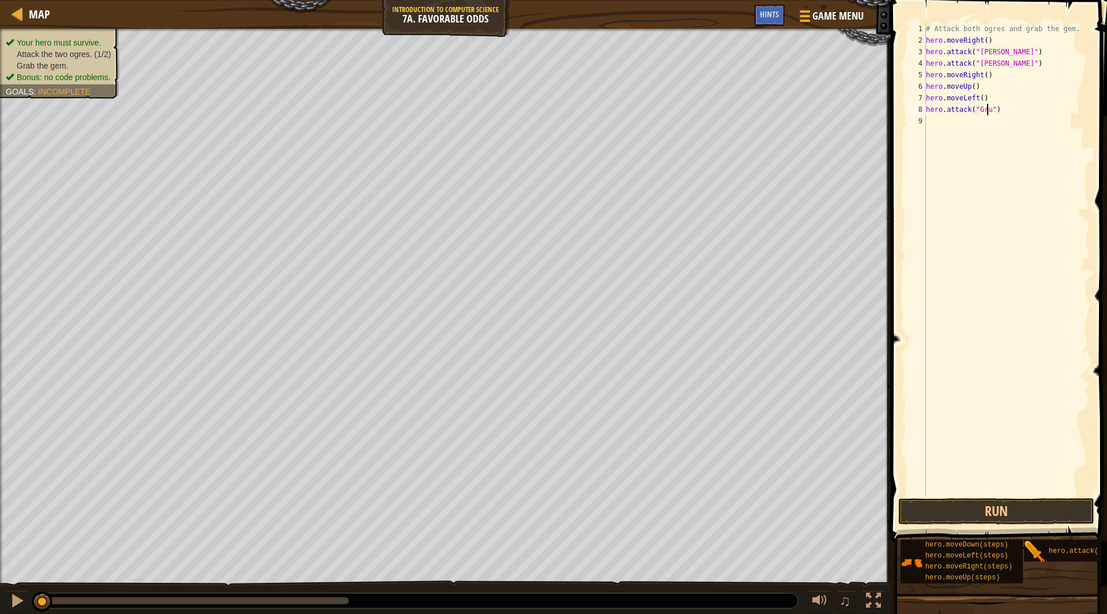
scroll to position [5, 5]
type textarea "hero.attack("Grump")"
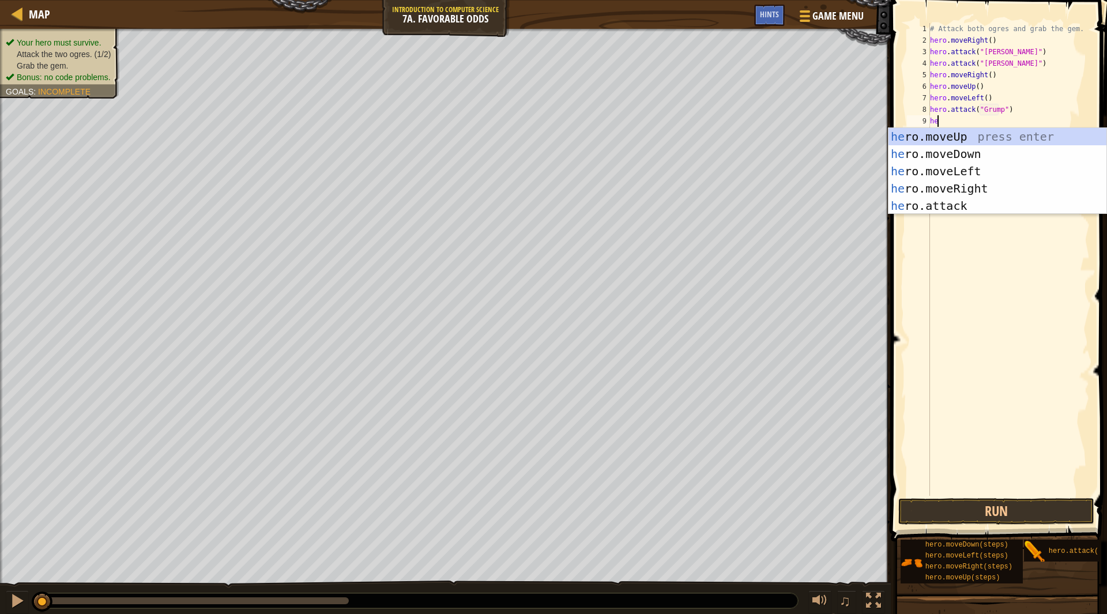
scroll to position [5, 1]
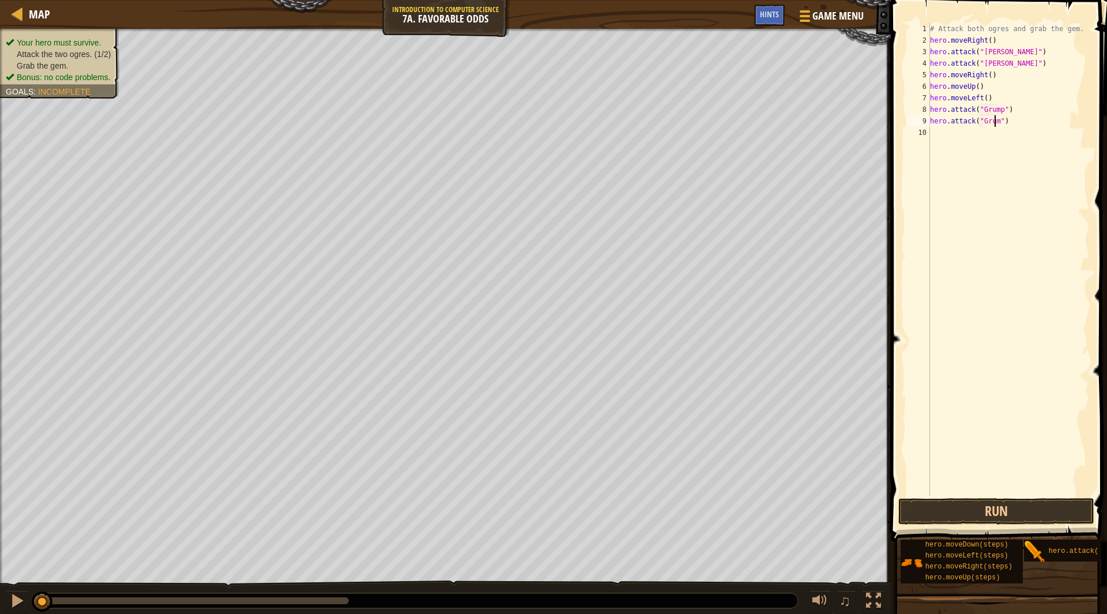
type textarea "hero.attack("Grump")"
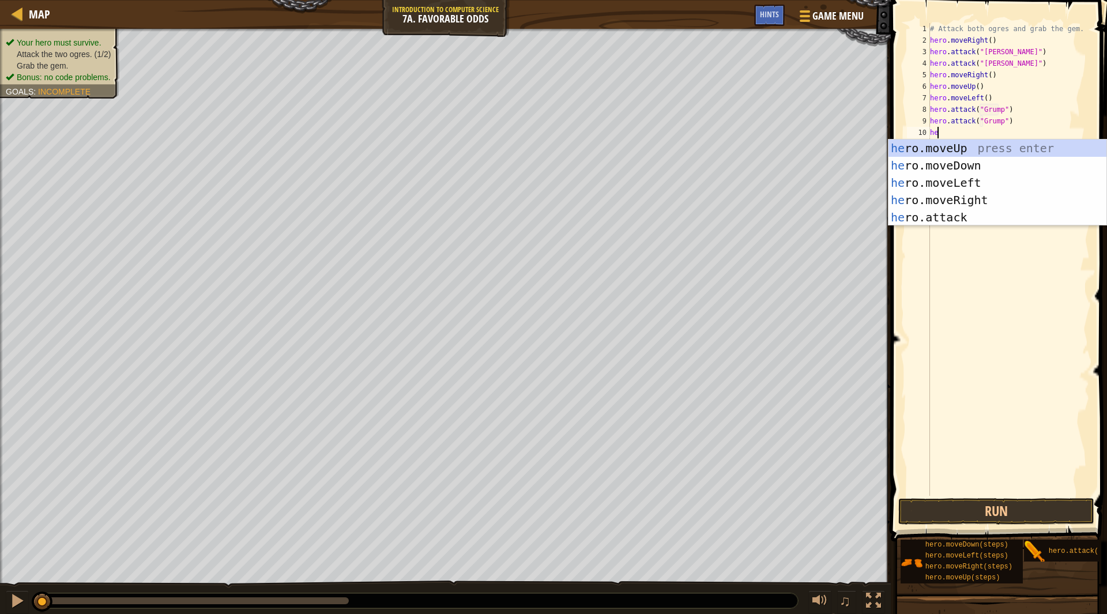
type textarea "hel"
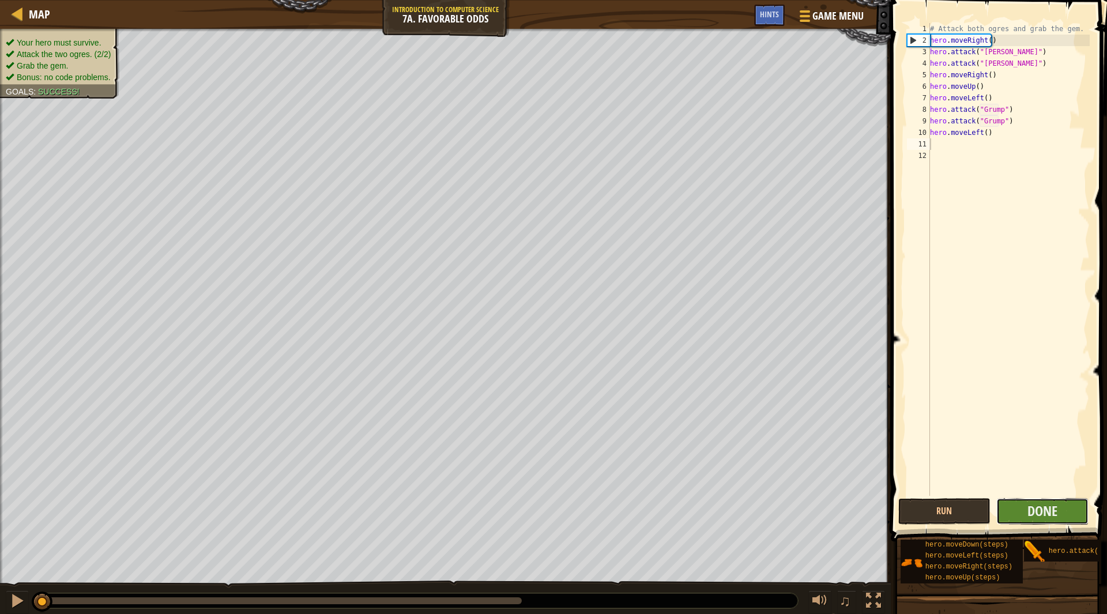
click at [1062, 517] on button "Done" at bounding box center [1042, 511] width 92 height 27
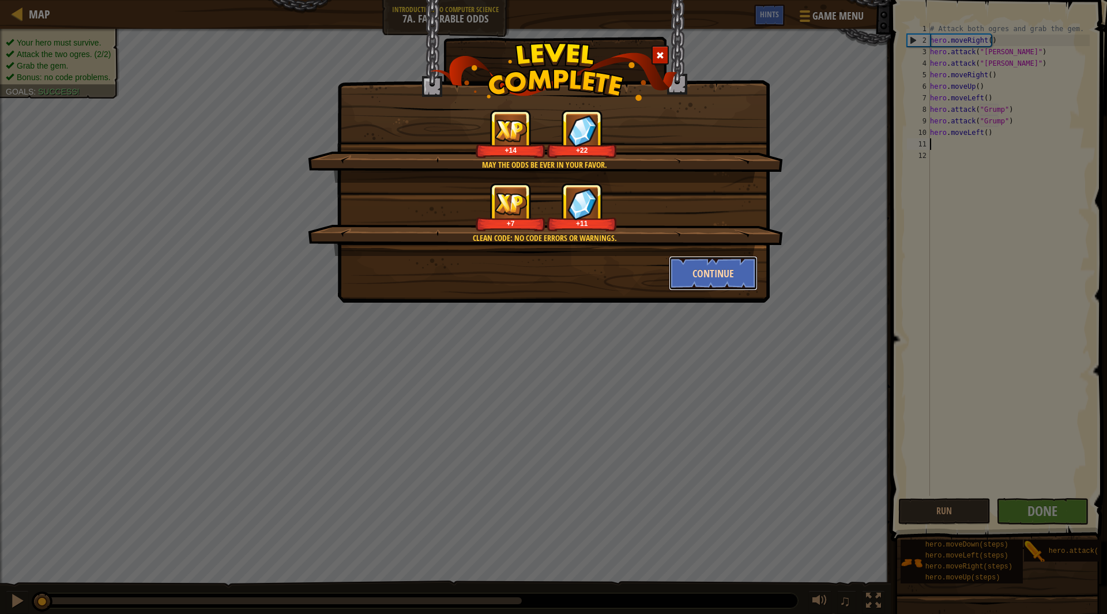
click at [706, 261] on button "Continue" at bounding box center [713, 273] width 89 height 35
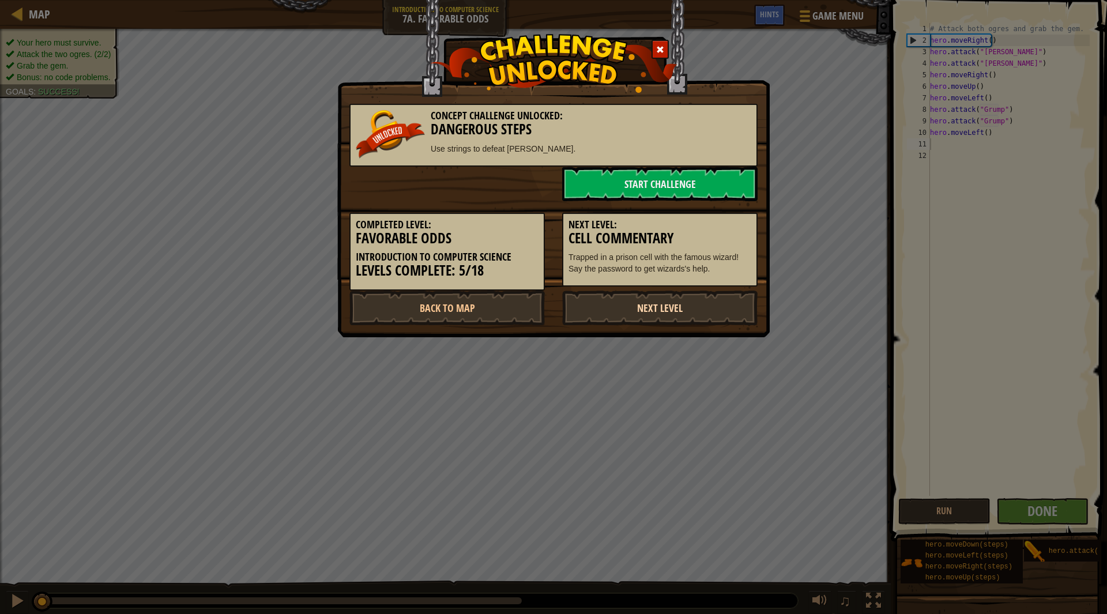
click at [709, 305] on link "Next Level" at bounding box center [659, 308] width 195 height 35
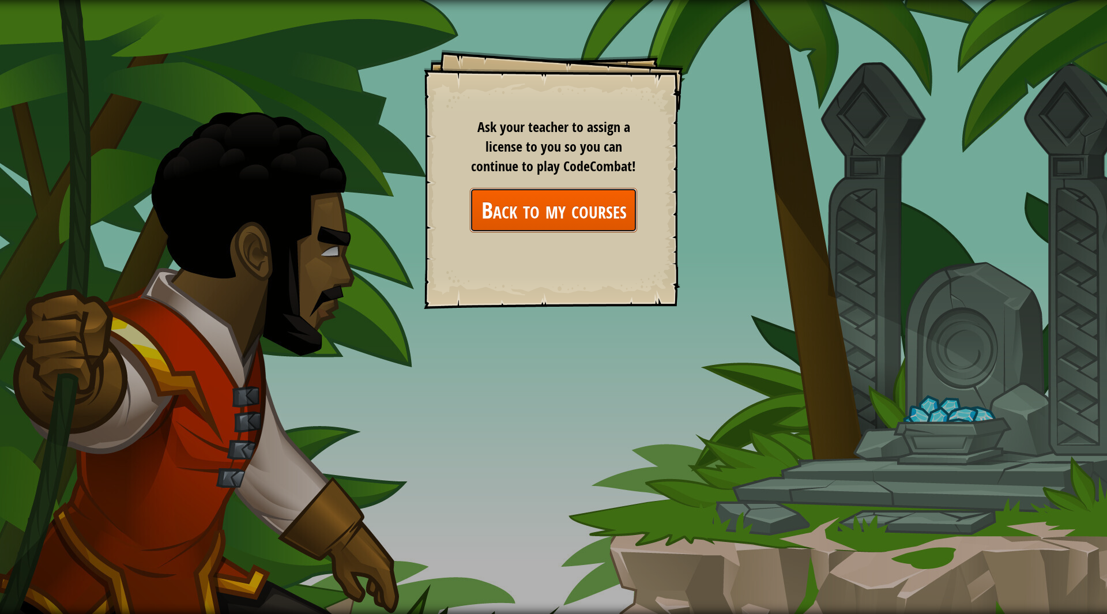
click at [543, 206] on link "Back to my courses" at bounding box center [553, 210] width 167 height 44
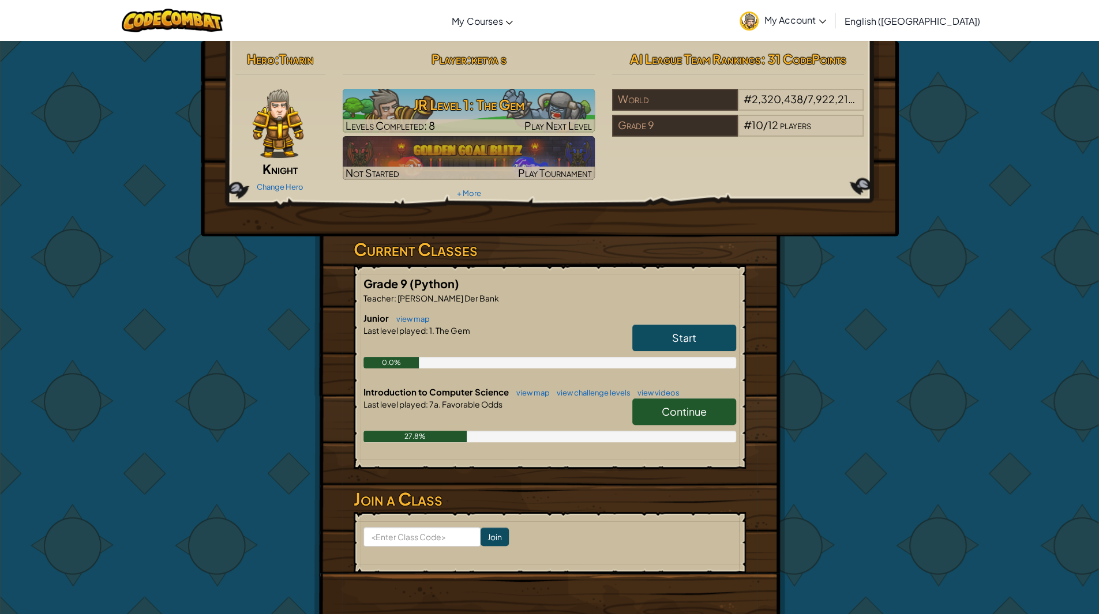
click at [667, 405] on span "Continue" at bounding box center [683, 411] width 45 height 13
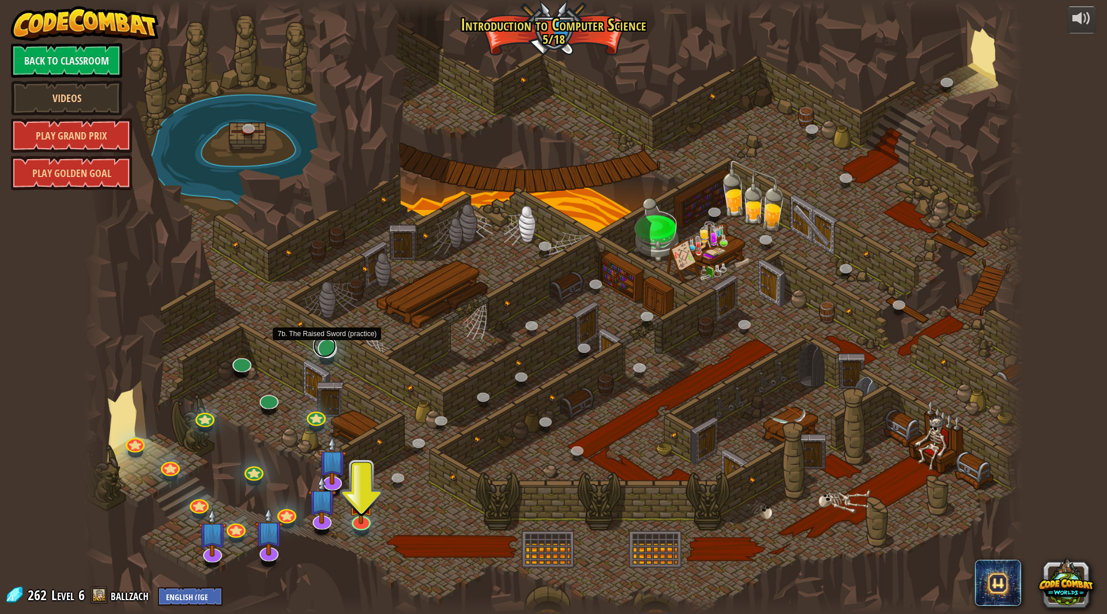
click at [327, 355] on link at bounding box center [324, 345] width 23 height 23
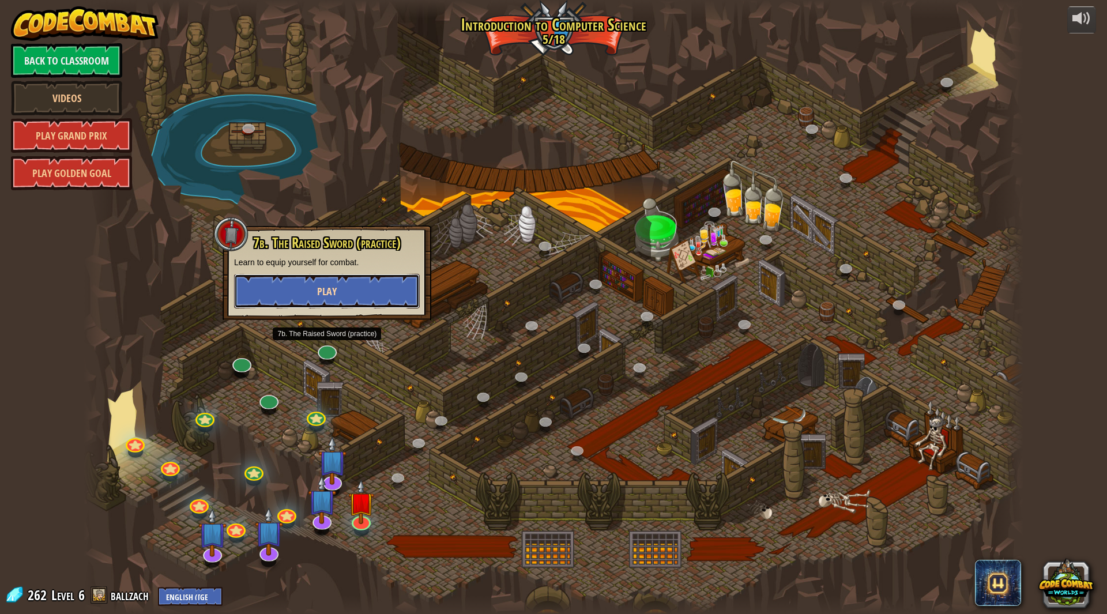
click at [334, 292] on span "Play" at bounding box center [327, 291] width 20 height 14
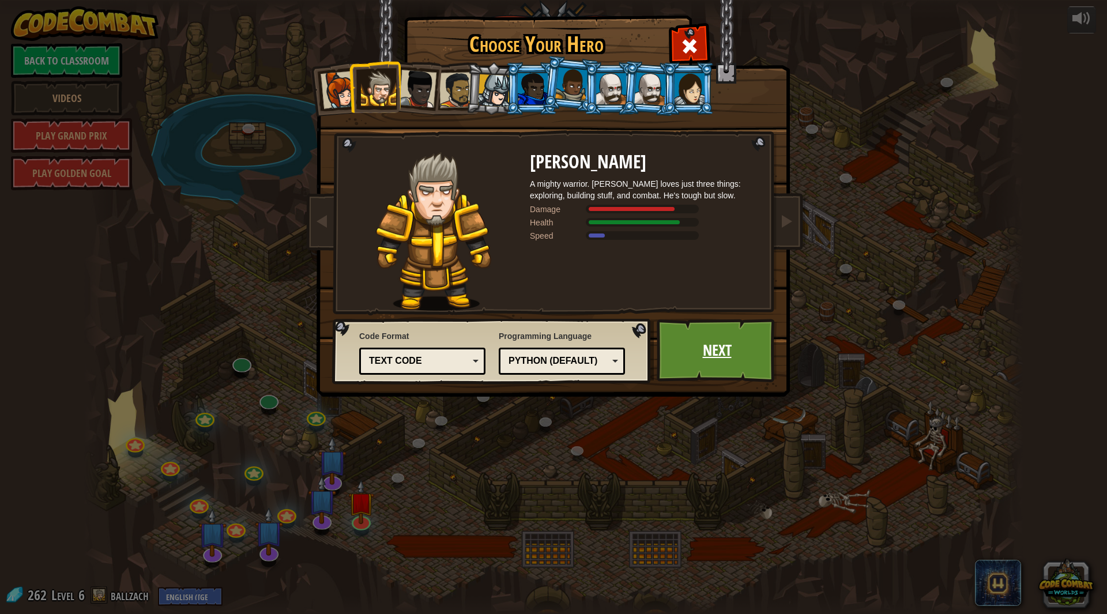
click at [716, 371] on link "Next" at bounding box center [717, 350] width 121 height 63
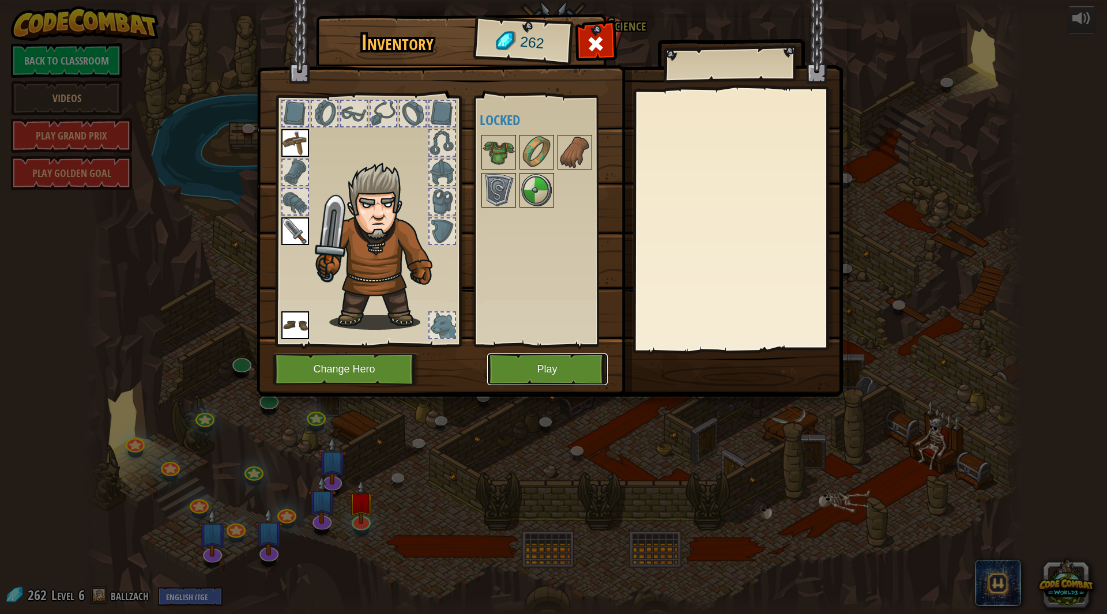
click at [541, 375] on button "Play" at bounding box center [547, 369] width 121 height 32
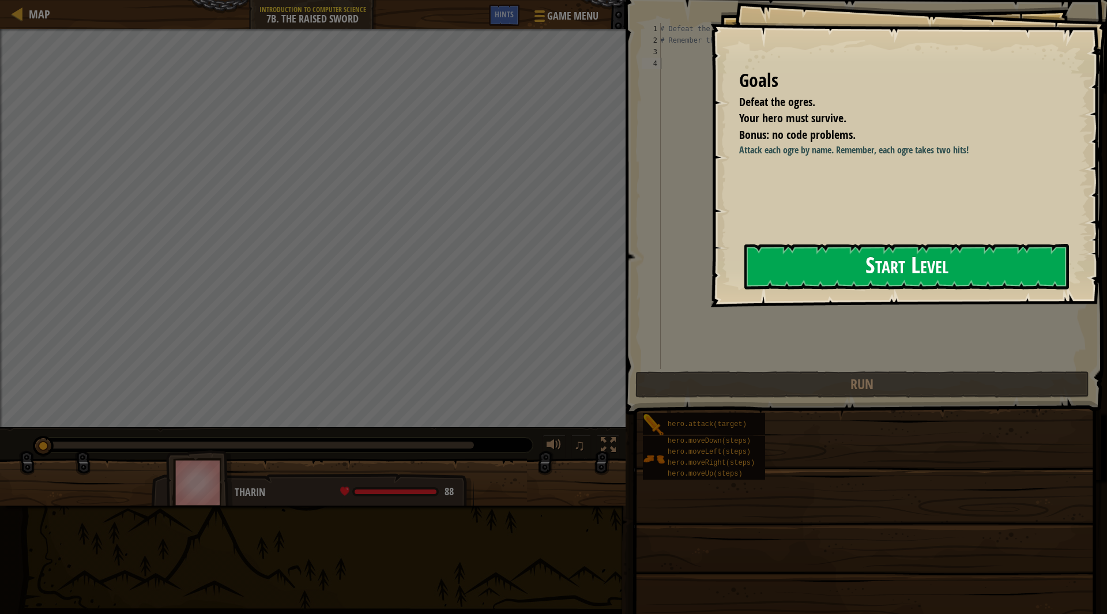
click at [798, 277] on button "Start Level" at bounding box center [906, 267] width 325 height 46
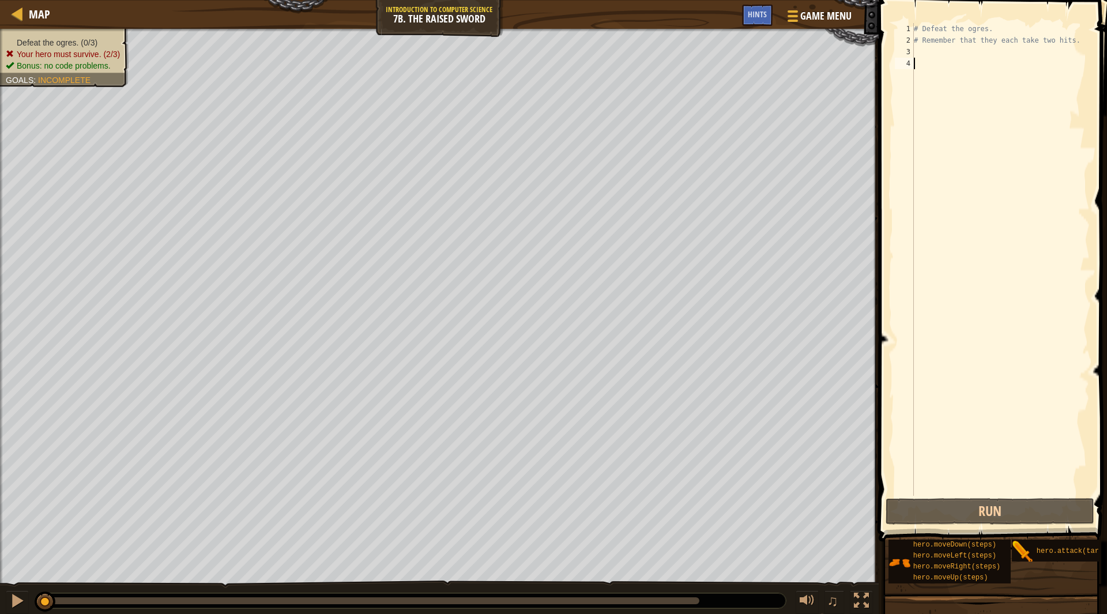
click at [962, 58] on div "# Defeat the ogres. # Remember that they each take two hits." at bounding box center [1001, 271] width 178 height 496
click at [959, 57] on div "# Defeat the ogres. # Remember that they each take two hits." at bounding box center [1001, 271] width 178 height 496
type textarea "hero.attack("Rig")"
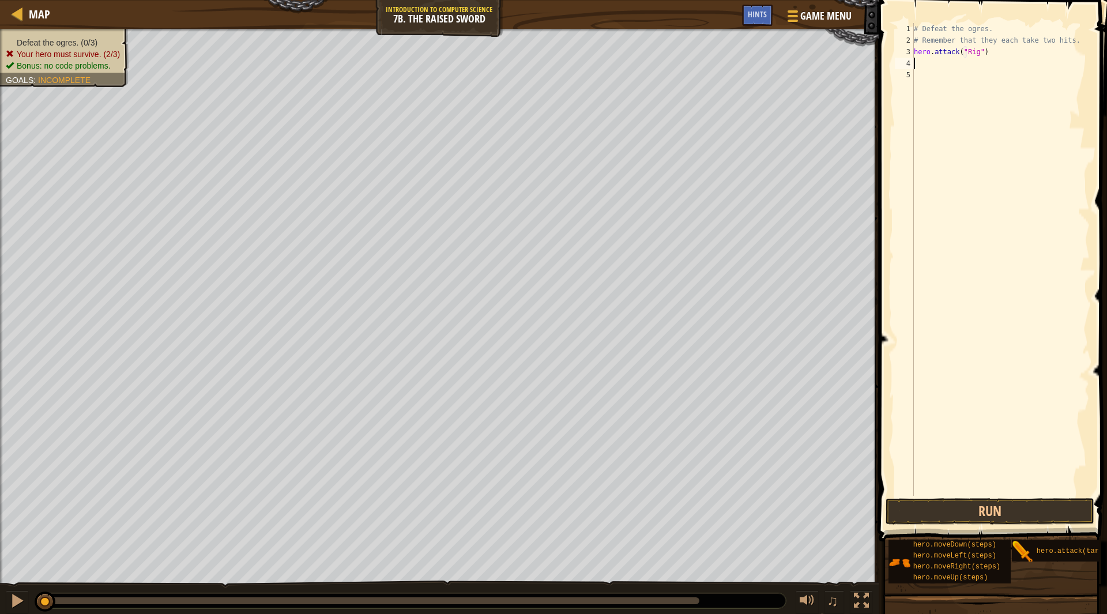
type textarea "h"
type textarea "hero.attack("Rig")"
type textarea "hero.attack("Gurt")"
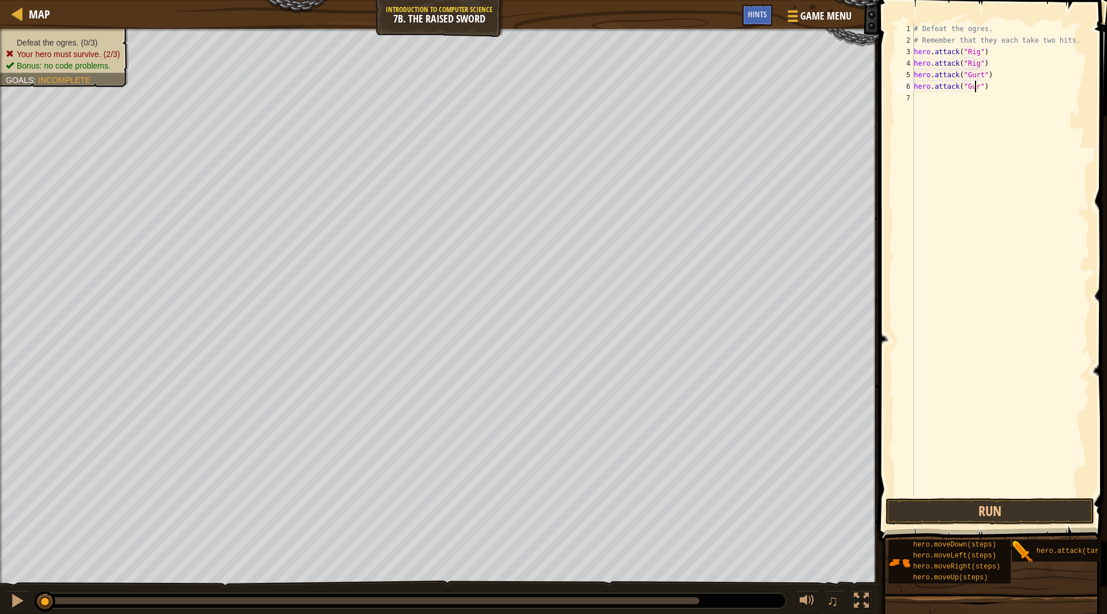
type textarea "hero.attack("Gurt")"
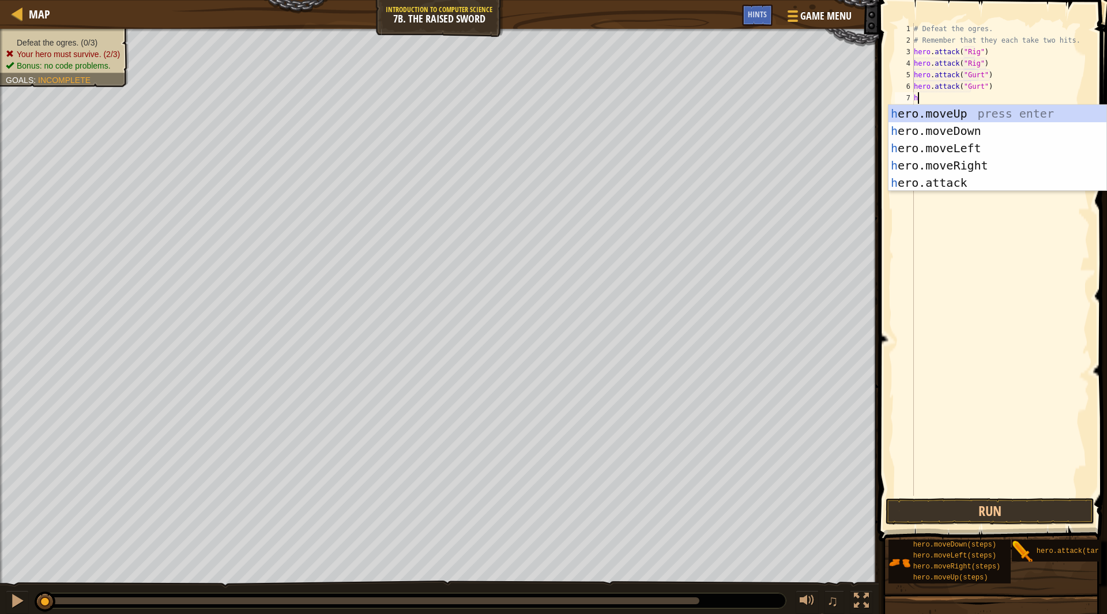
type textarea "her"
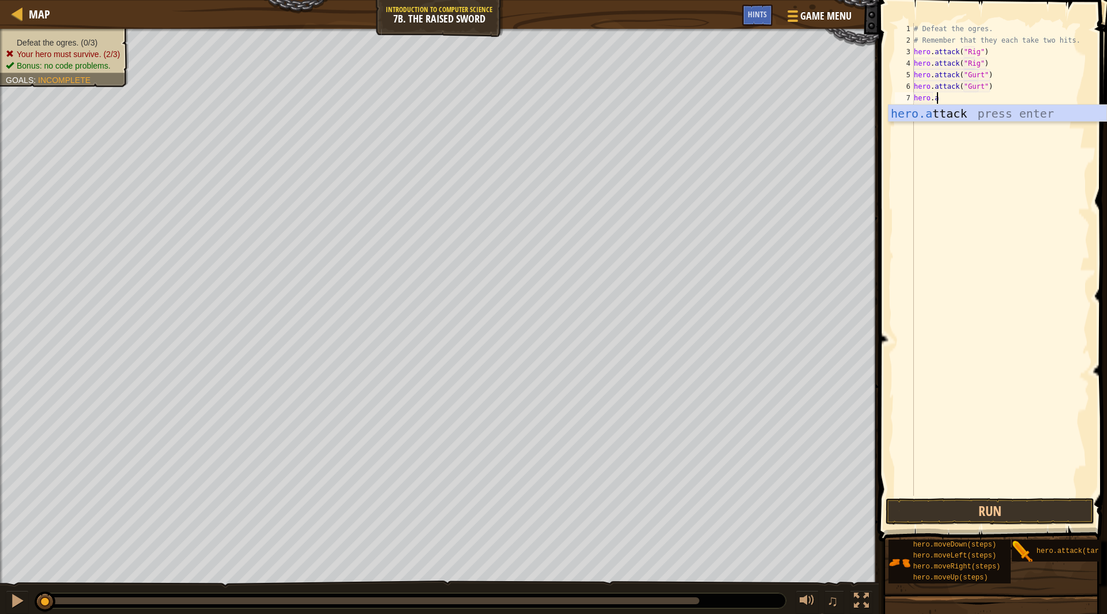
scroll to position [5, 1]
type textarea "hero.attack("Ack")"
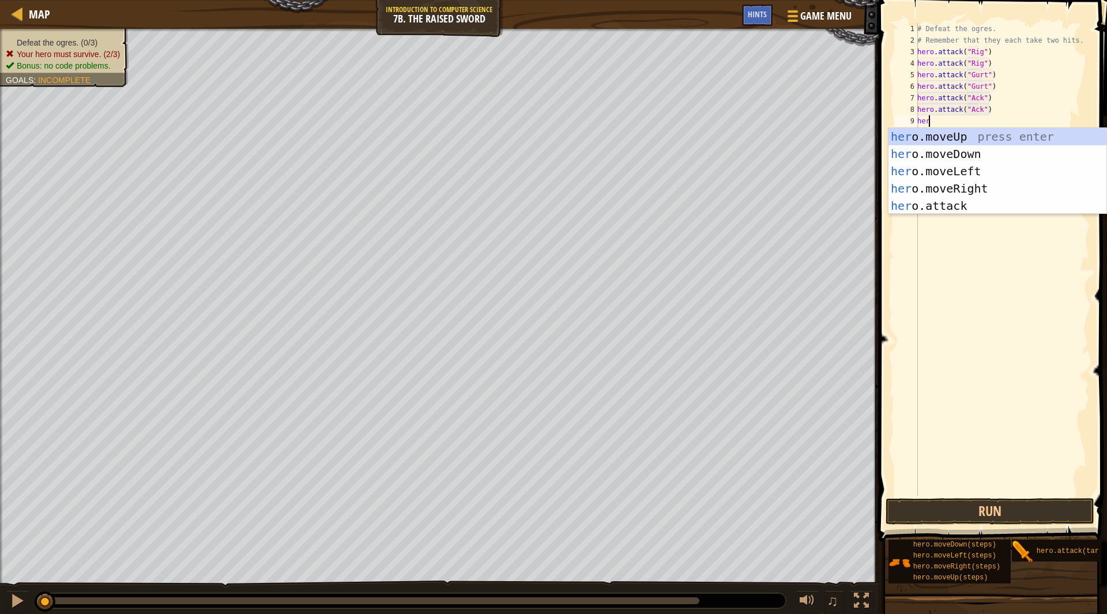
scroll to position [5, 0]
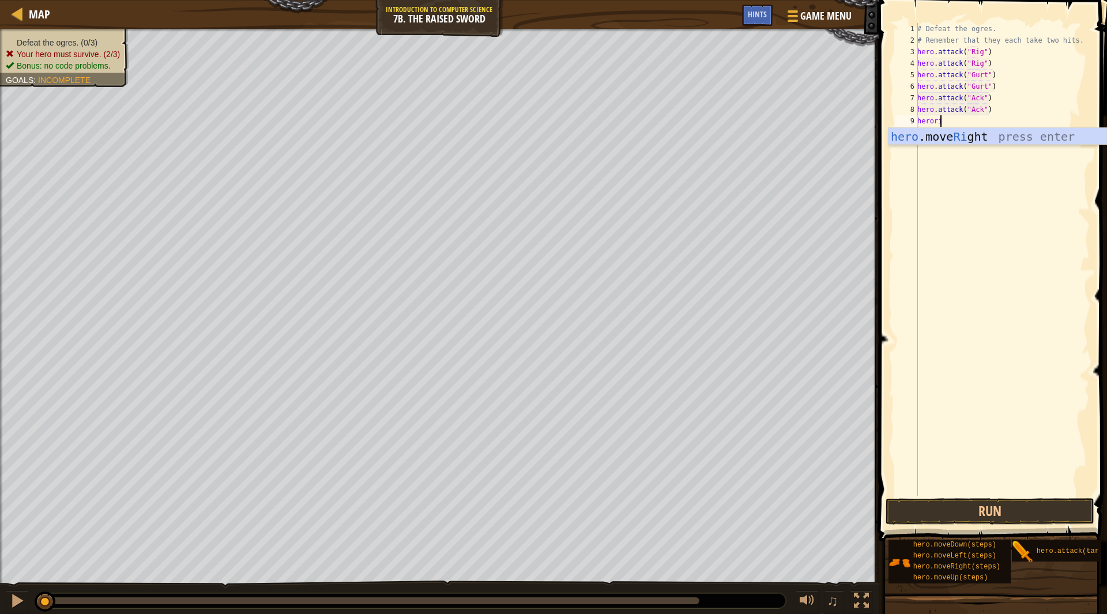
type textarea "herorig"
click at [973, 121] on div "# Defeat the ogres. # Remember that they each take two hits. hero . attack ( "R…" at bounding box center [1002, 271] width 175 height 496
type textarea "hero.moveRight(3)"
click at [976, 514] on button "Run" at bounding box center [990, 511] width 208 height 27
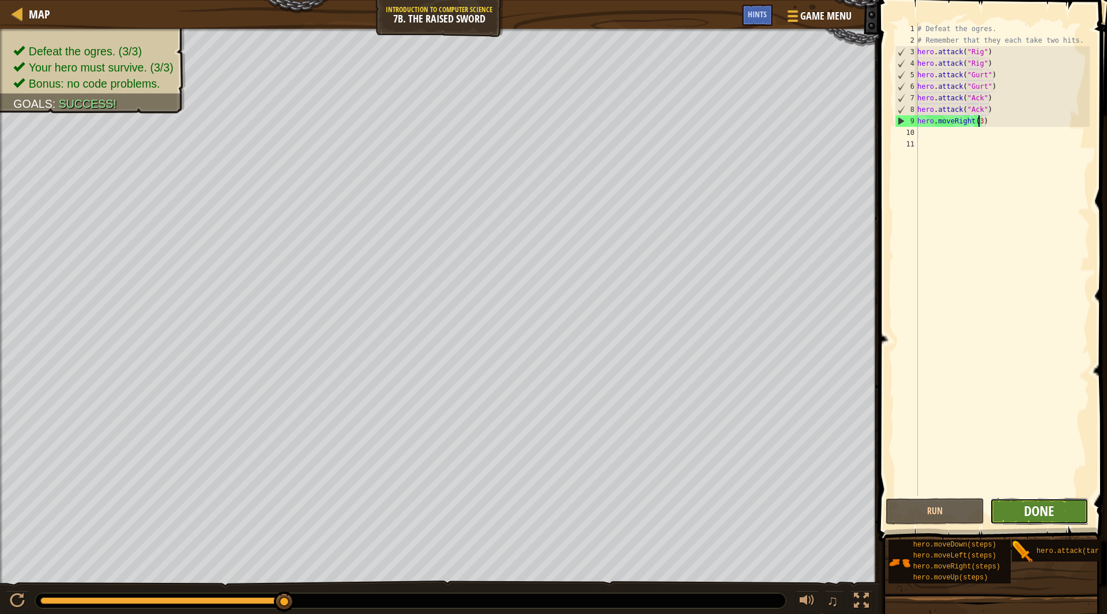
drag, startPoint x: 1014, startPoint y: 503, endPoint x: 1028, endPoint y: 507, distance: 14.4
click at [1028, 507] on span "Done" at bounding box center [1039, 511] width 30 height 18
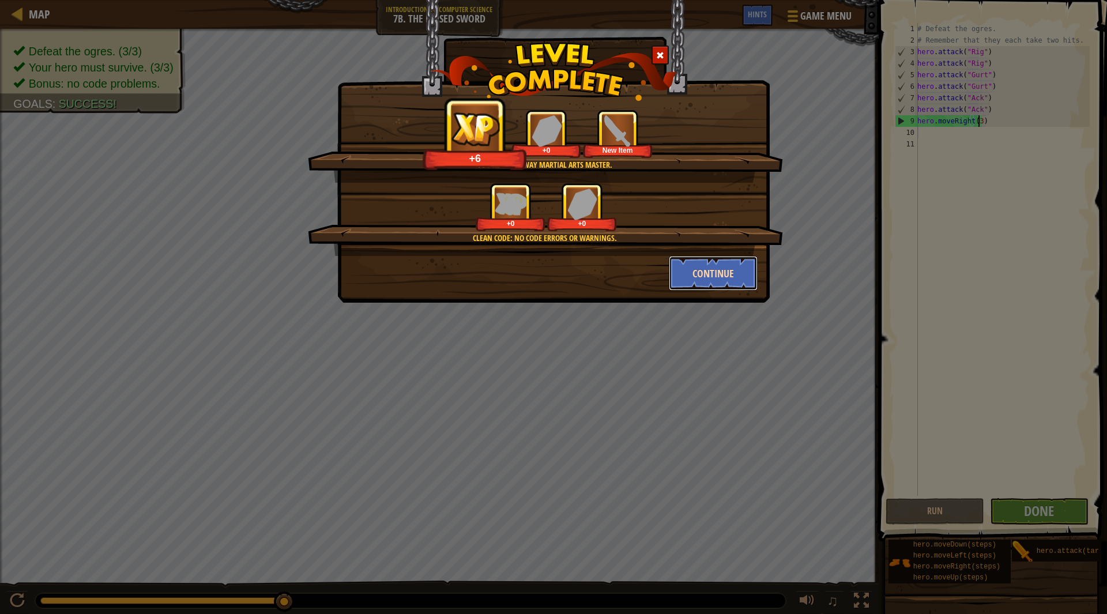
click at [692, 269] on button "Continue" at bounding box center [713, 273] width 89 height 35
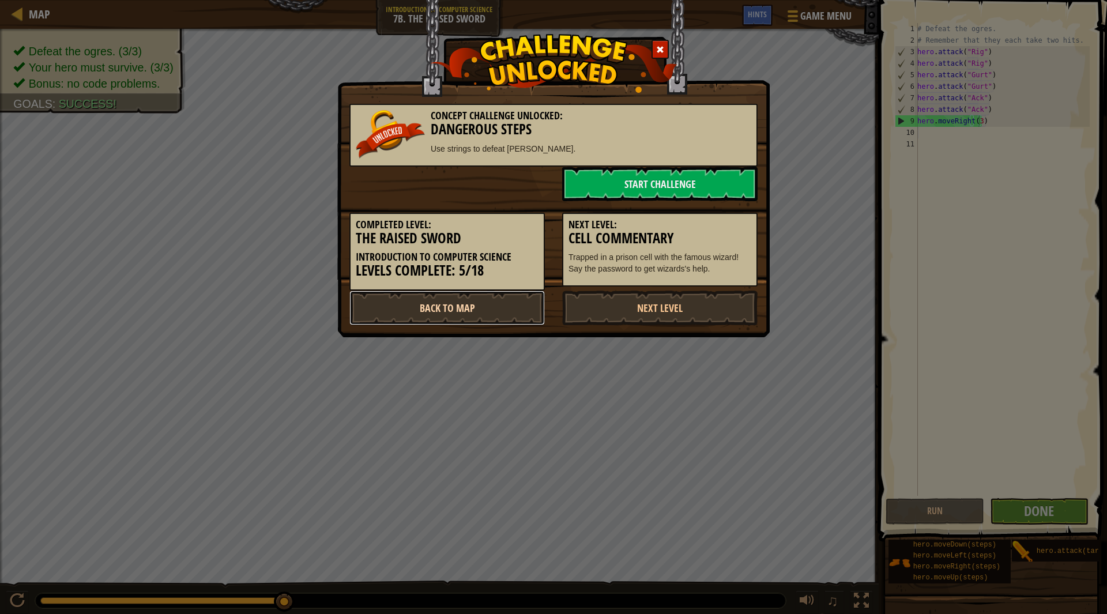
click at [520, 302] on link "Back to Map" at bounding box center [446, 308] width 195 height 35
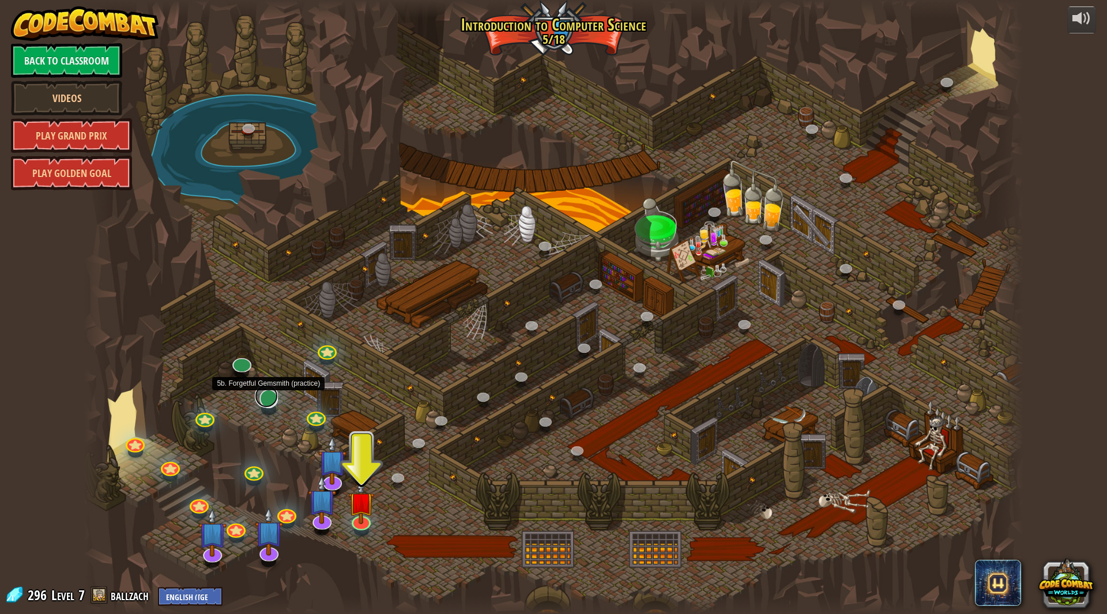
click at [264, 398] on link at bounding box center [266, 396] width 23 height 23
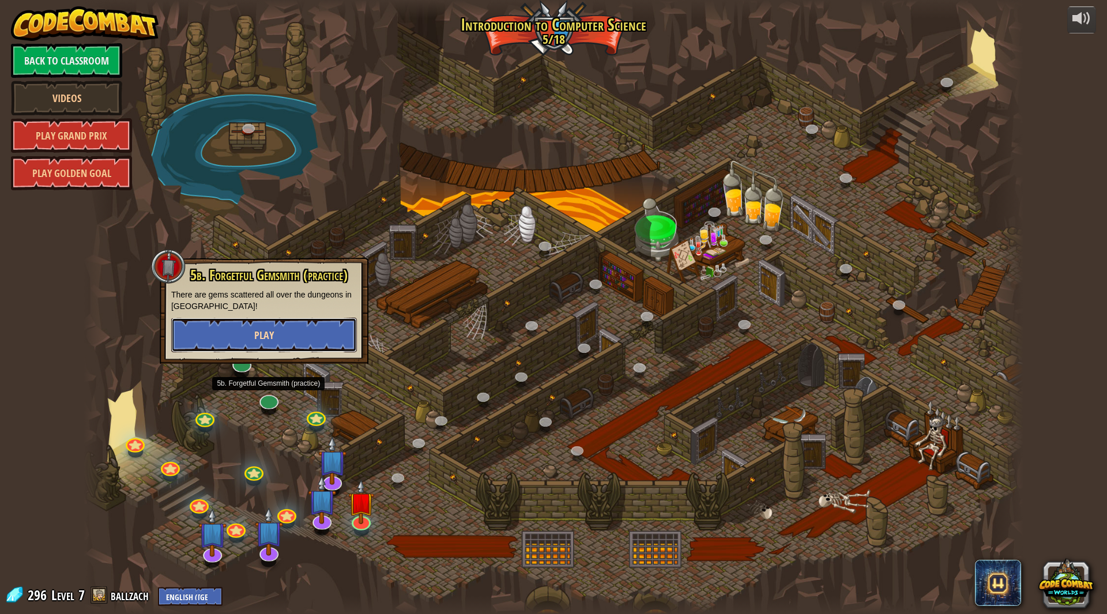
click at [269, 320] on button "Play" at bounding box center [264, 335] width 186 height 35
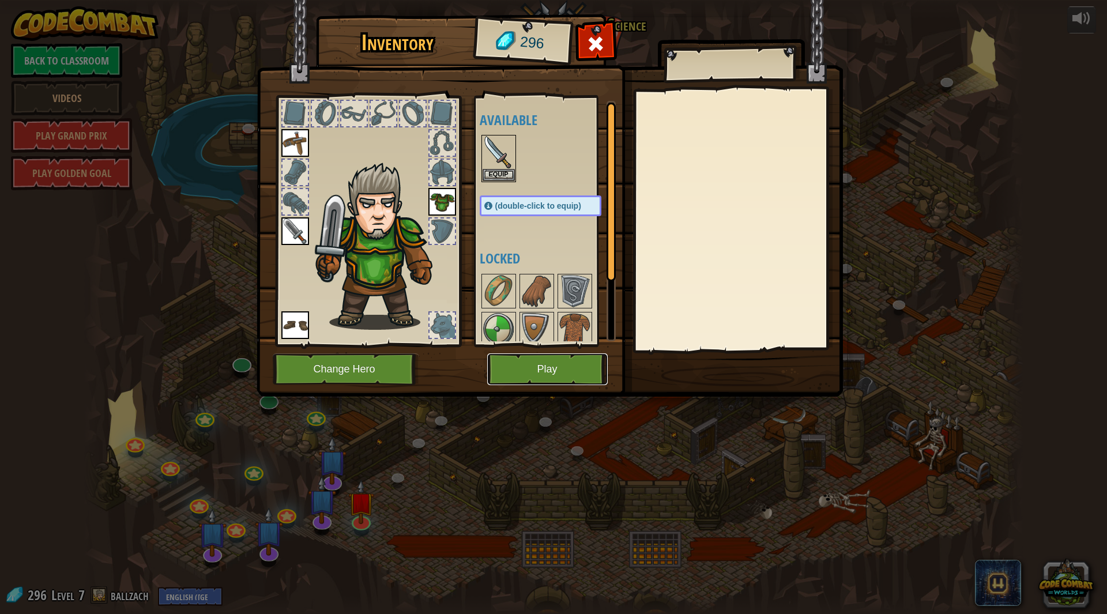
click at [514, 372] on button "Play" at bounding box center [547, 369] width 121 height 32
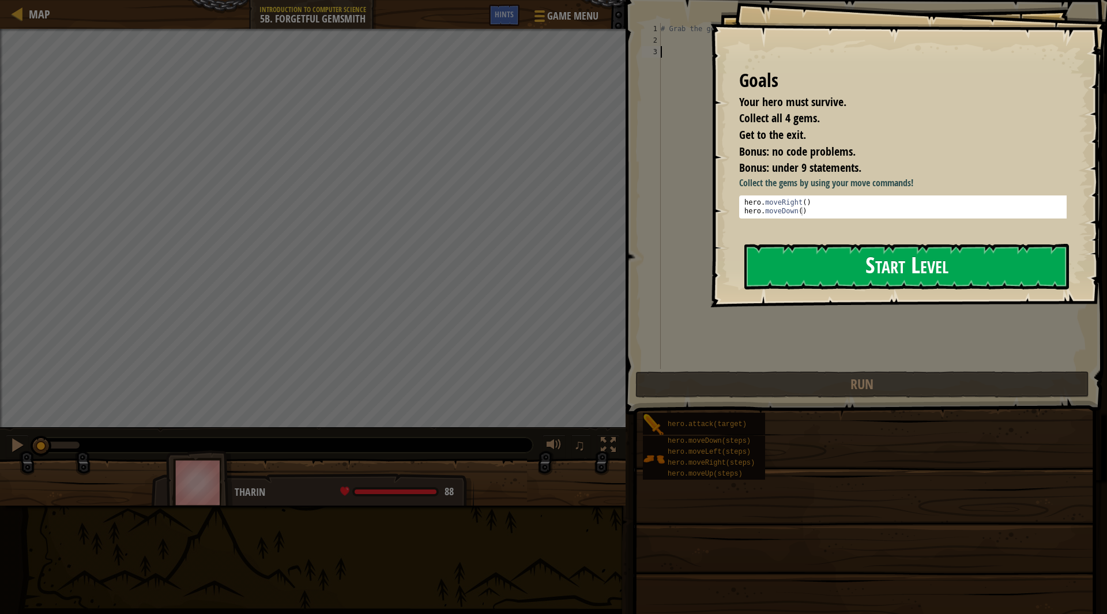
click at [872, 265] on button "Start Level" at bounding box center [906, 267] width 325 height 46
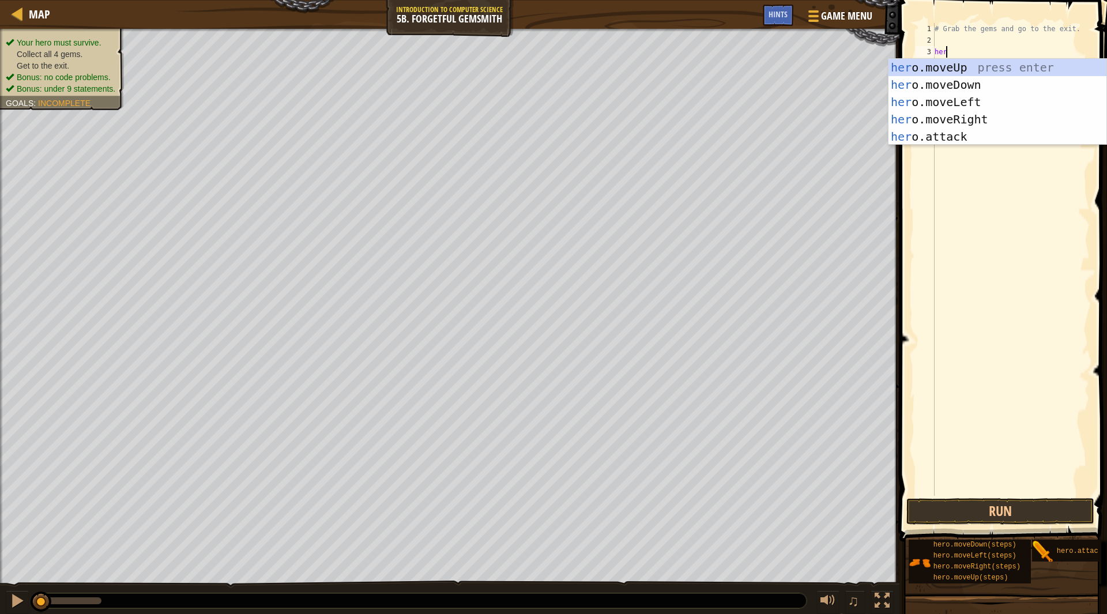
type textarea "[PERSON_NAME]"
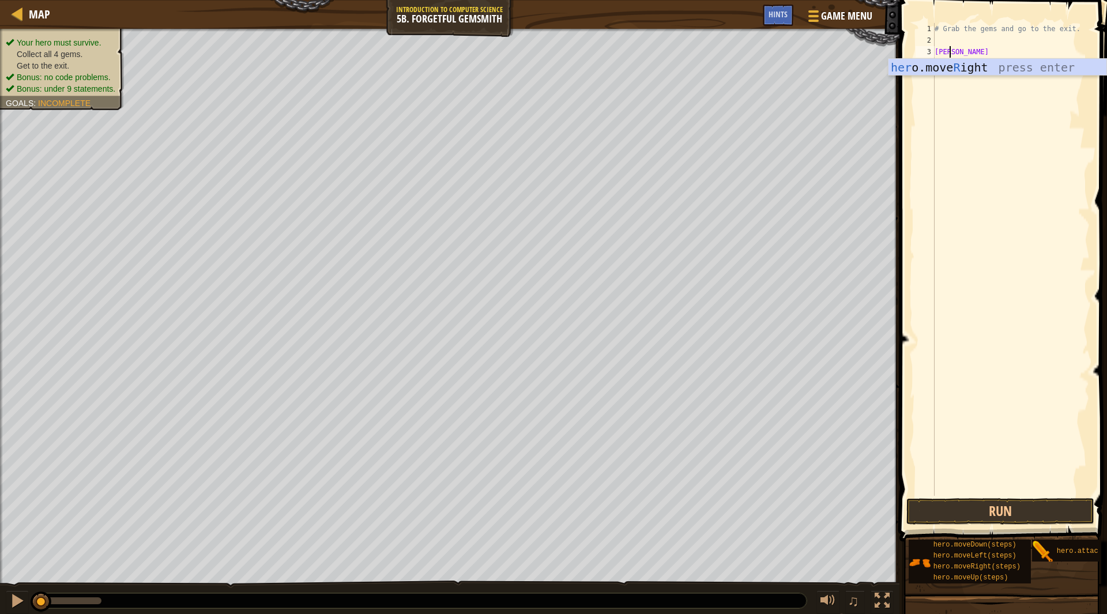
scroll to position [5, 0]
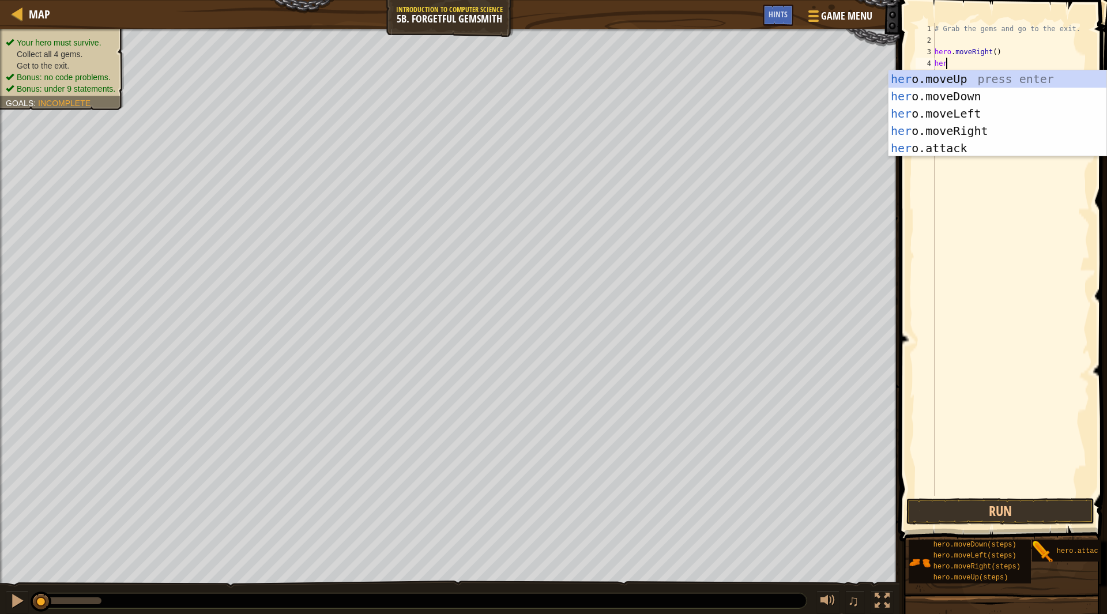
type textarea "herd"
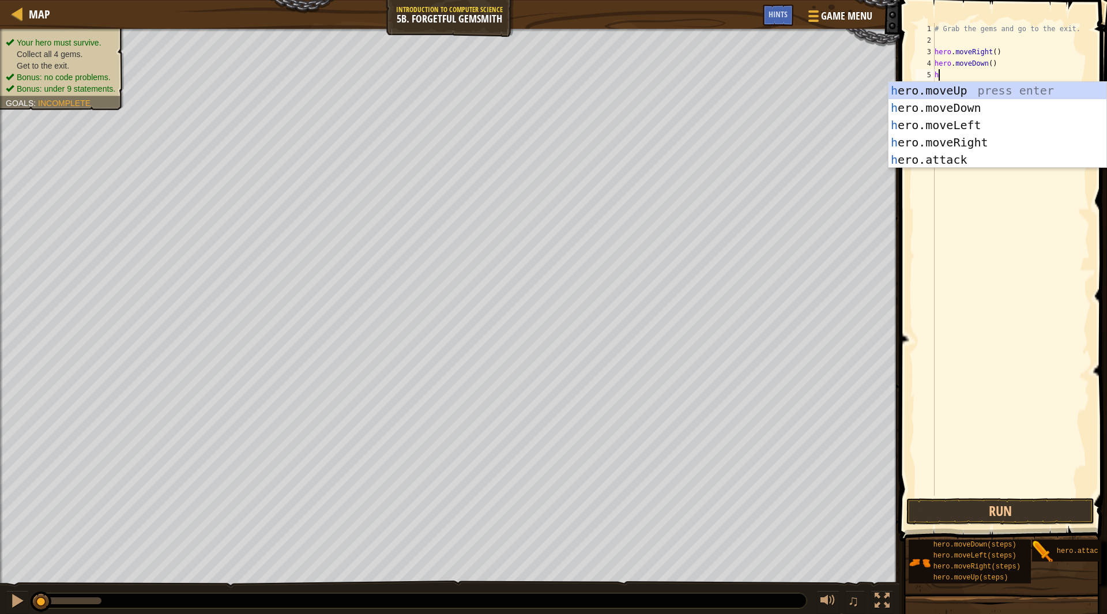
type textarea "he"
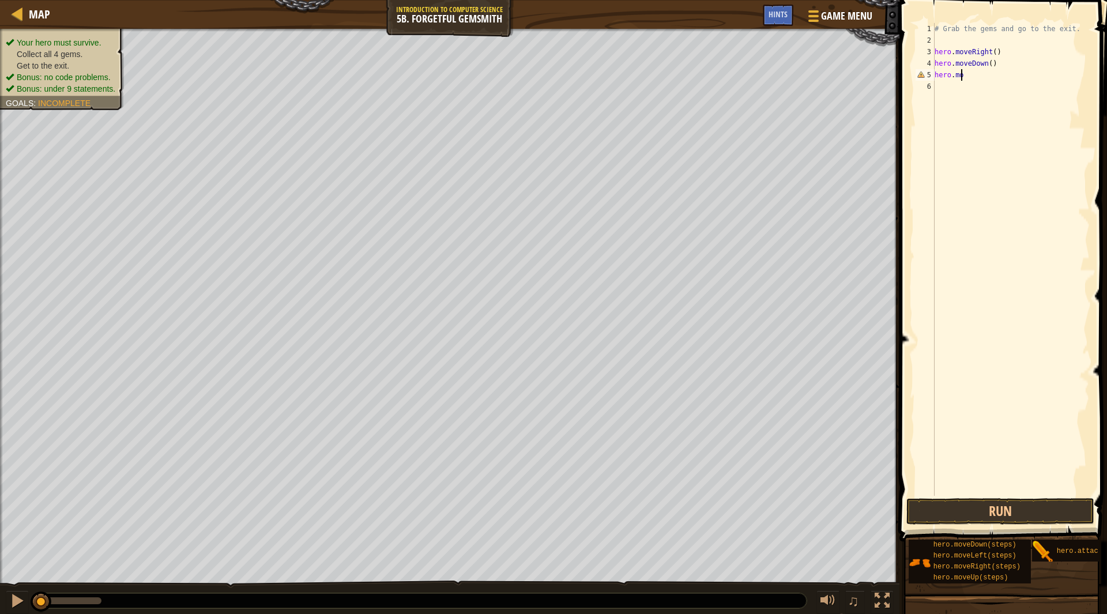
type textarea "hero.move"
type textarea "hero.movr"
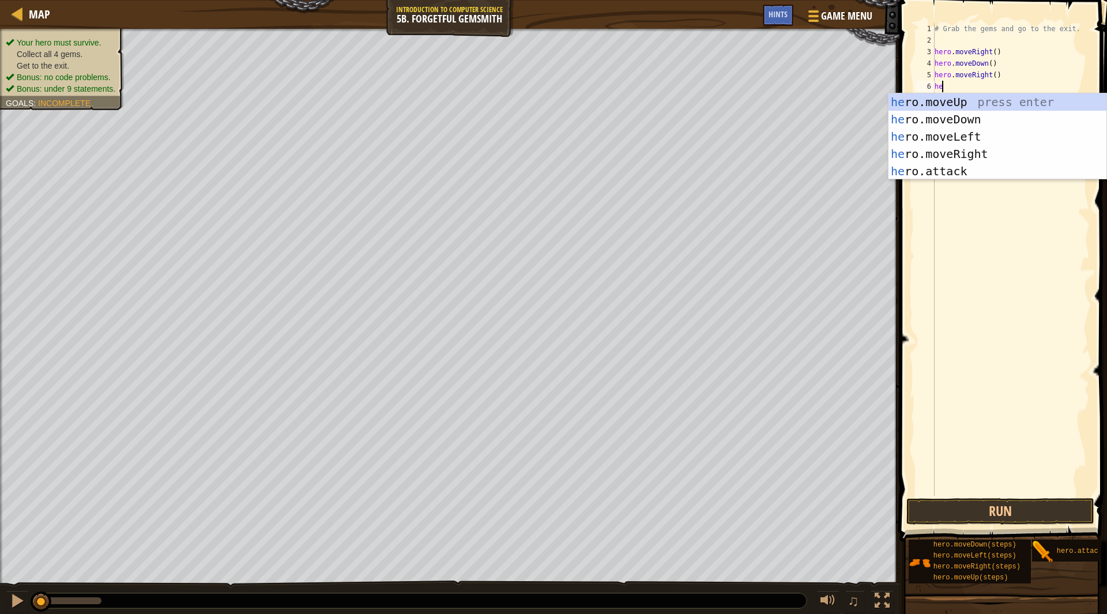
type textarea "her"
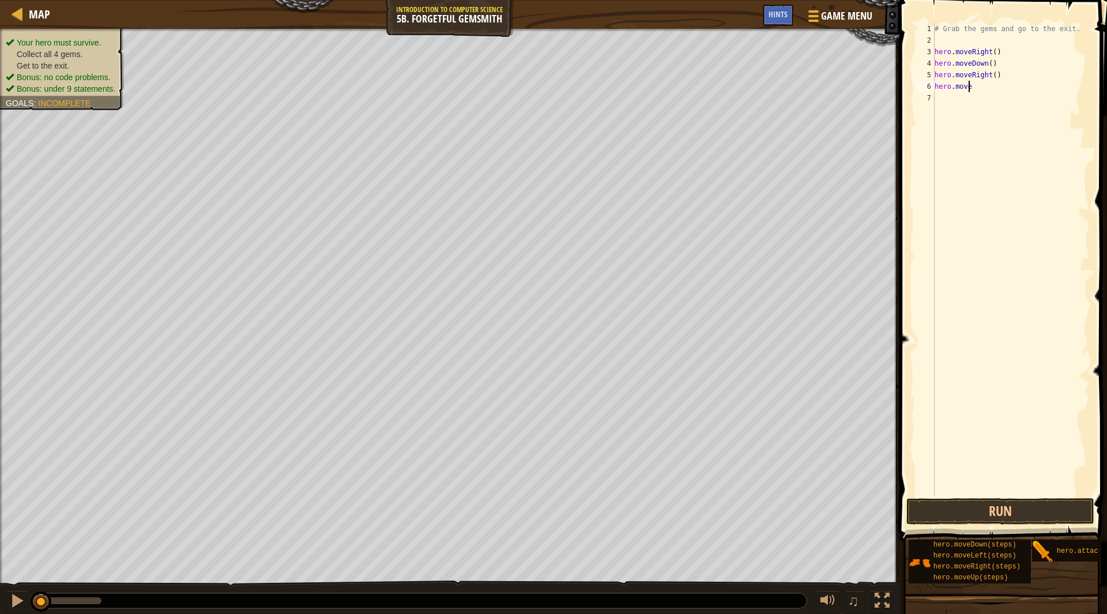
type textarea "hero.mover"
type textarea "he"
type textarea "r"
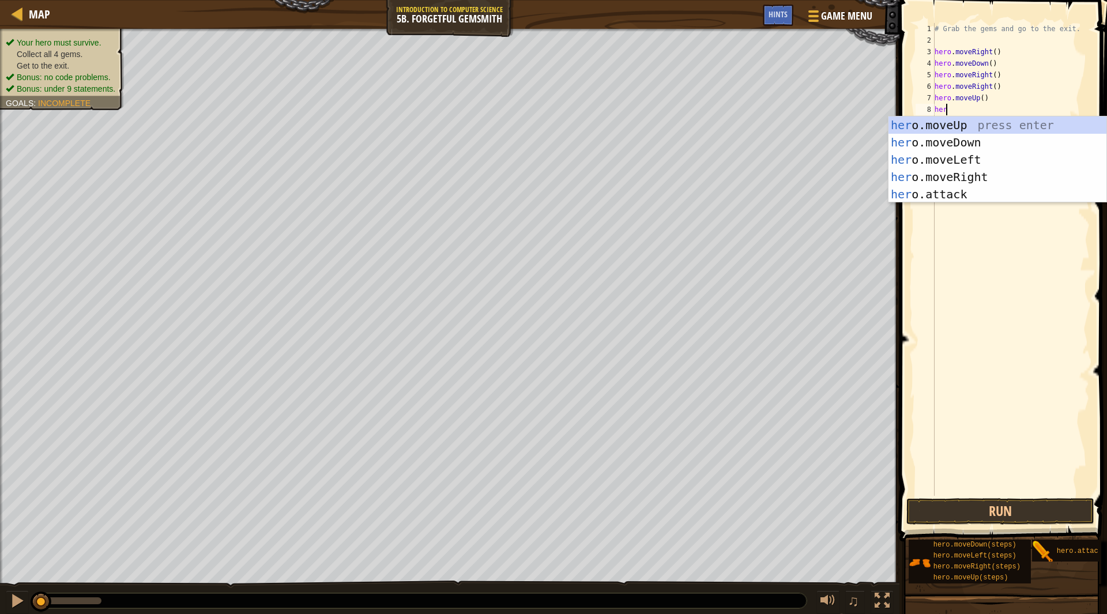
type textarea "heror"
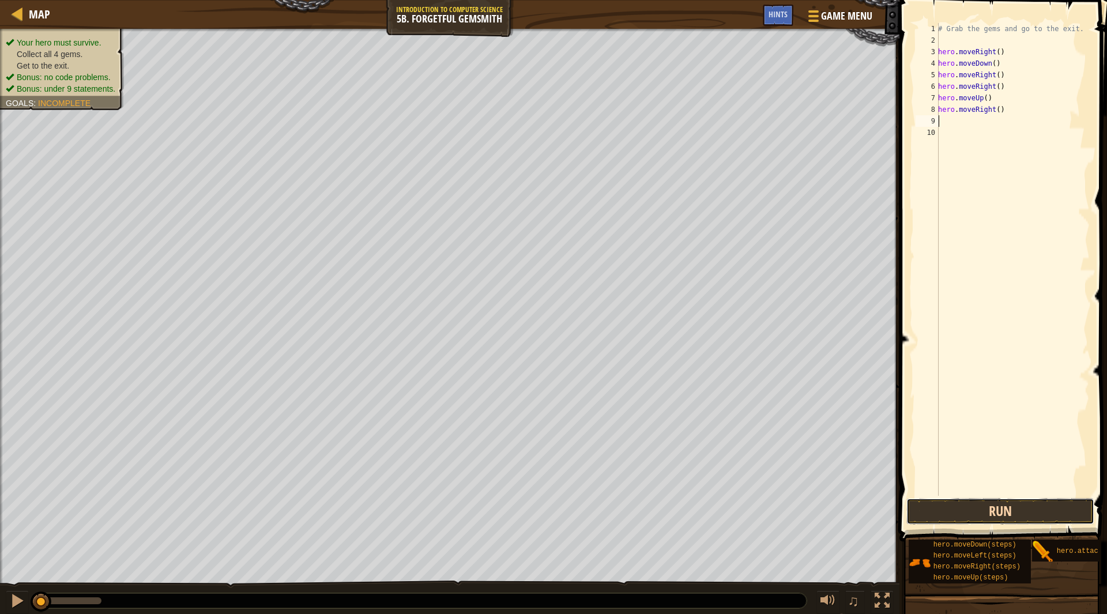
click at [957, 514] on button "Run" at bounding box center [1001, 511] width 188 height 27
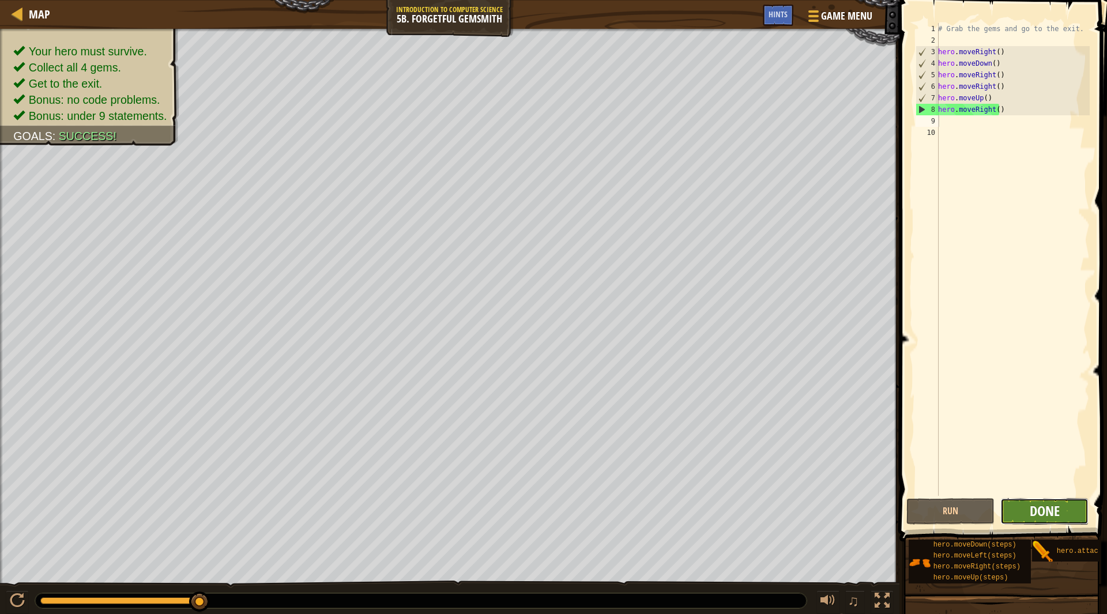
click at [1029, 513] on button "Done" at bounding box center [1045, 511] width 88 height 27
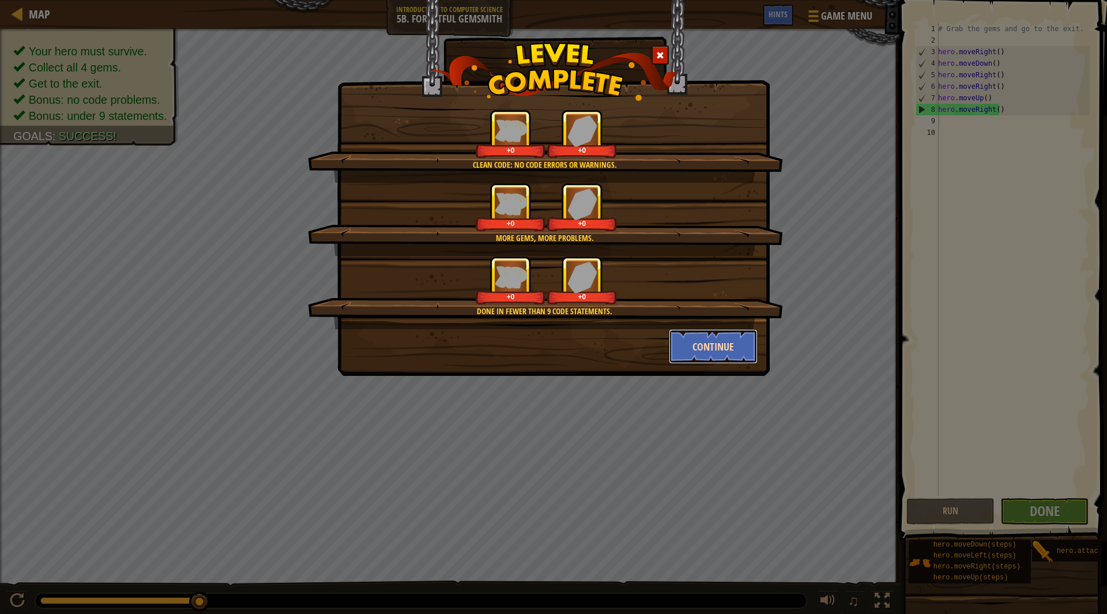
click at [687, 347] on button "Continue" at bounding box center [713, 346] width 89 height 35
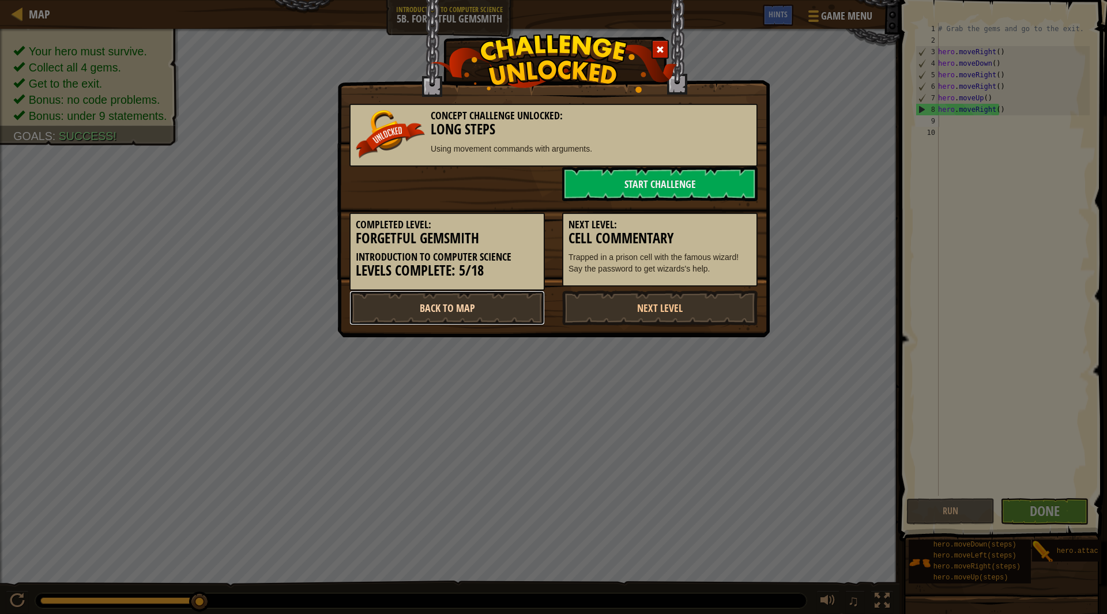
click at [524, 302] on link "Back to Map" at bounding box center [446, 308] width 195 height 35
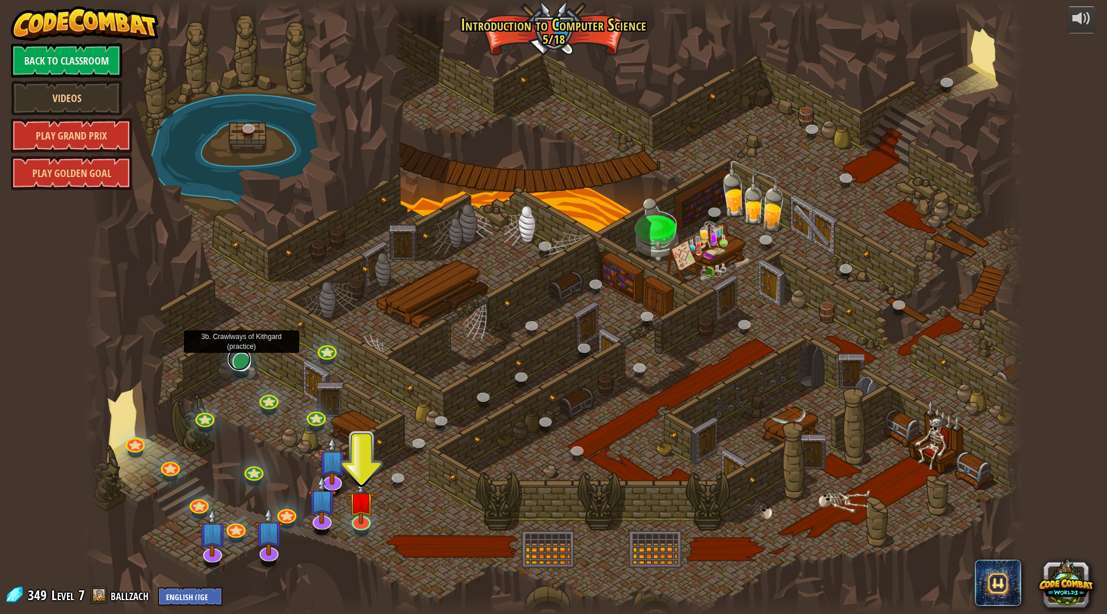
click at [240, 359] on link at bounding box center [239, 359] width 23 height 23
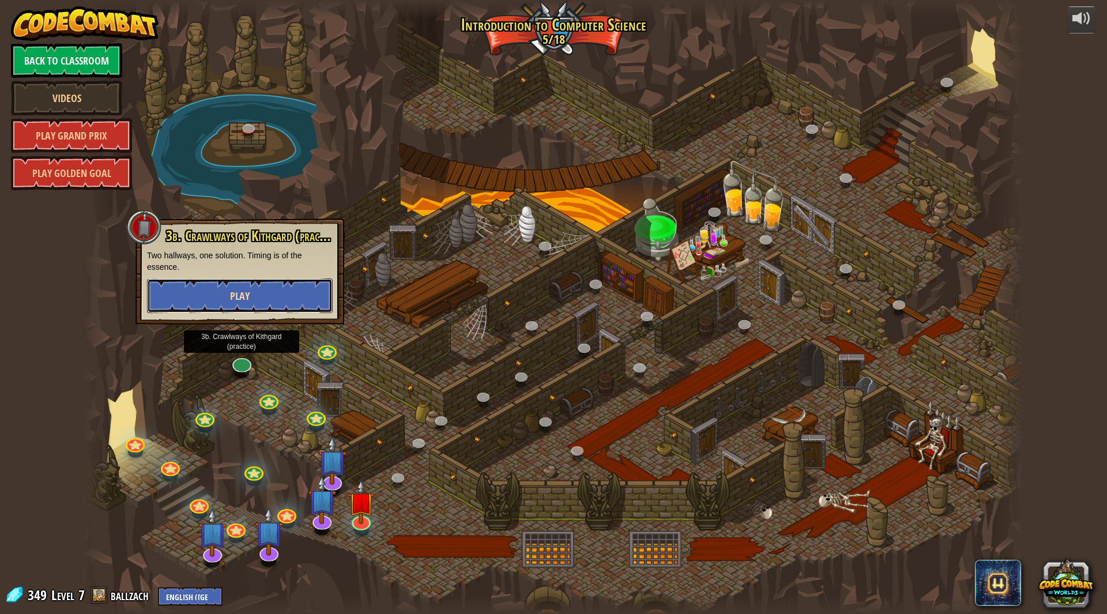
click at [292, 298] on button "Play" at bounding box center [240, 296] width 186 height 35
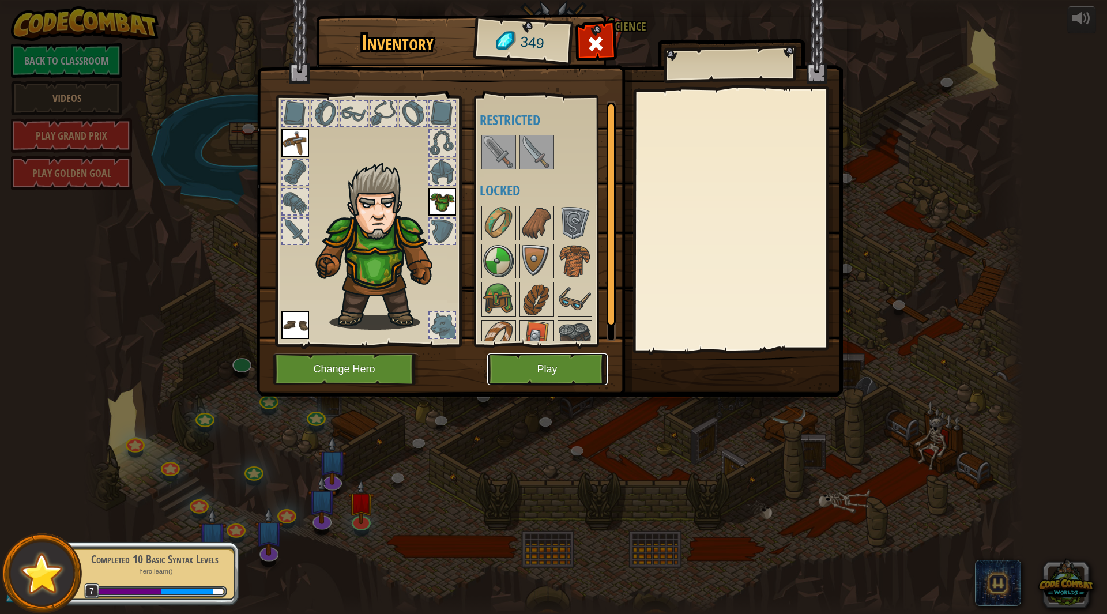
click at [552, 368] on button "Play" at bounding box center [547, 369] width 121 height 32
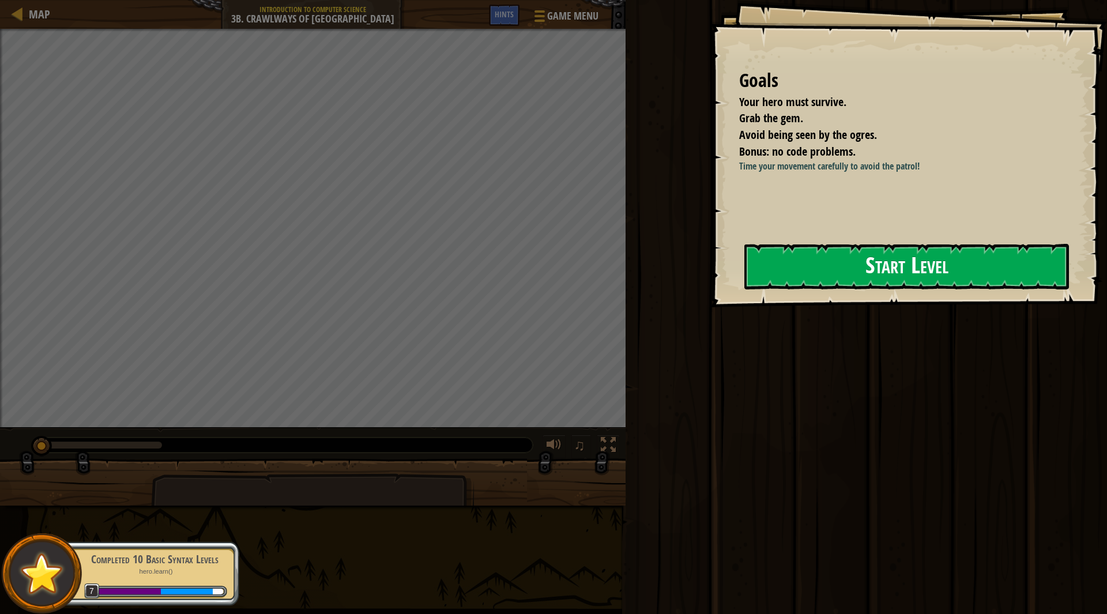
click at [791, 255] on button "Start Level" at bounding box center [906, 267] width 325 height 46
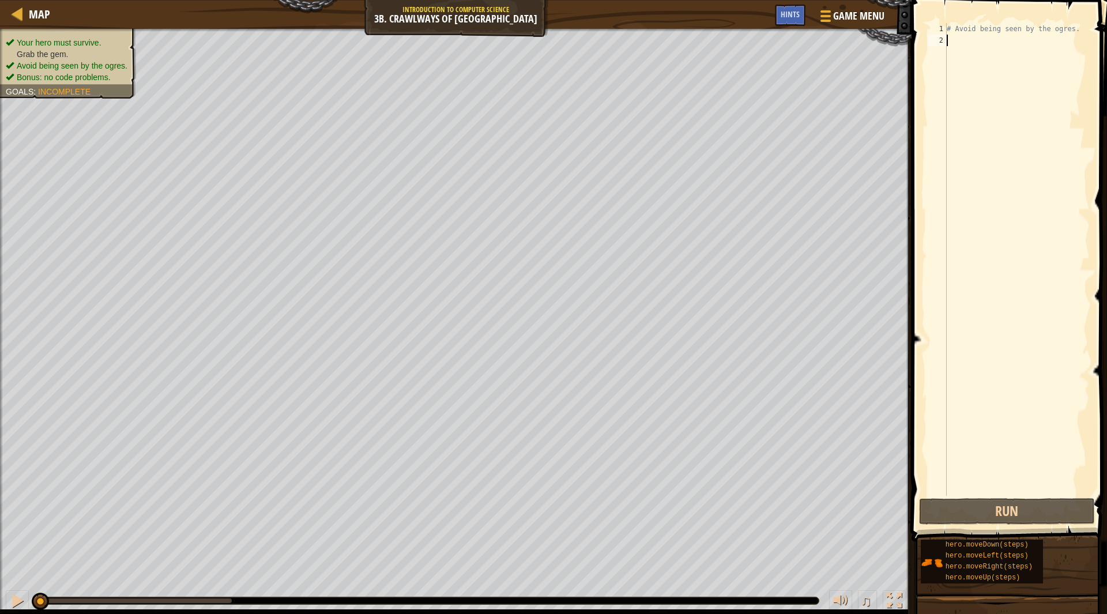
click at [976, 49] on div "# Avoid being seen by the ogres." at bounding box center [1017, 271] width 145 height 496
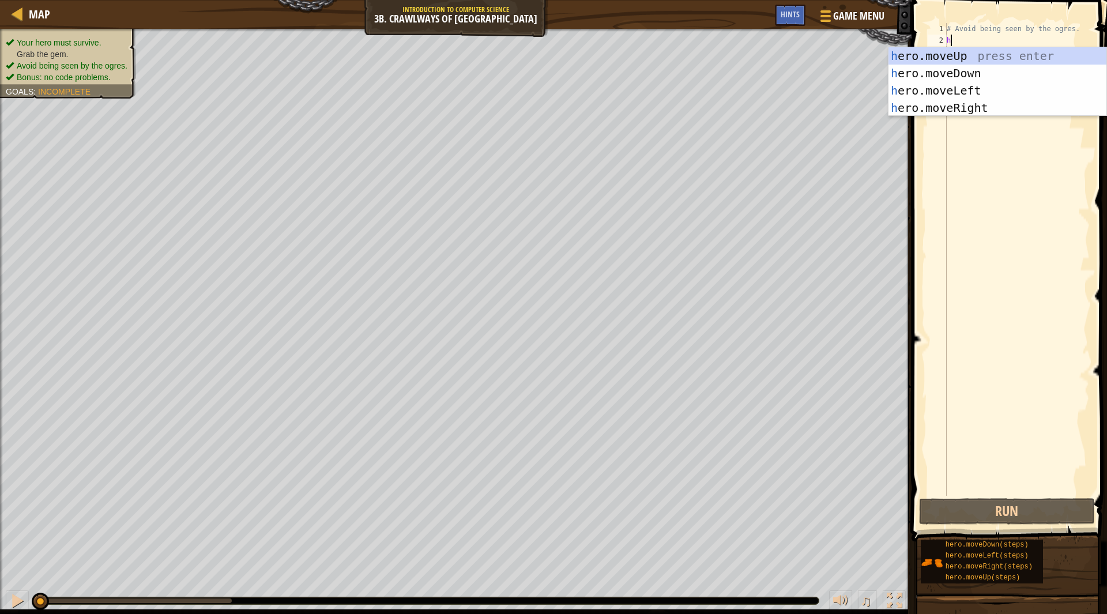
scroll to position [5, 0]
type textarea "[PERSON_NAME]"
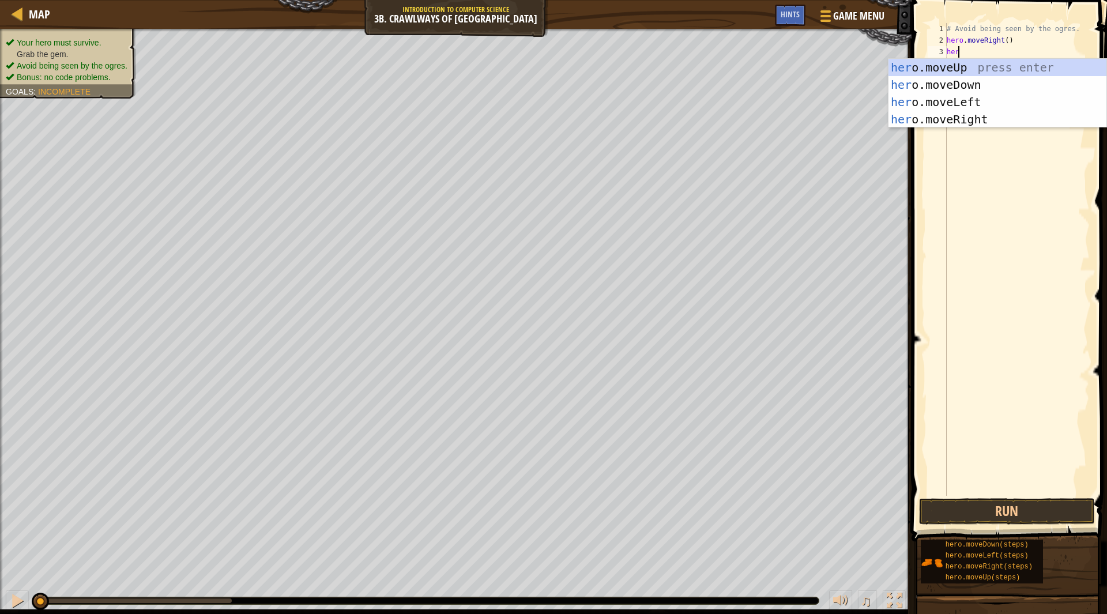
type textarea "[PERSON_NAME]"
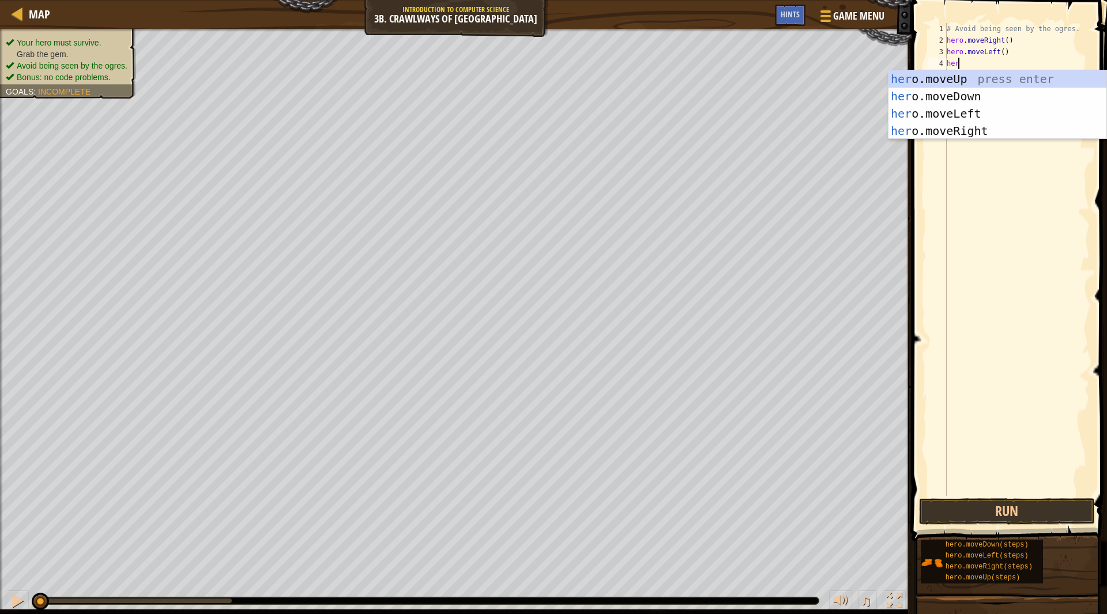
type textarea "[PERSON_NAME]"
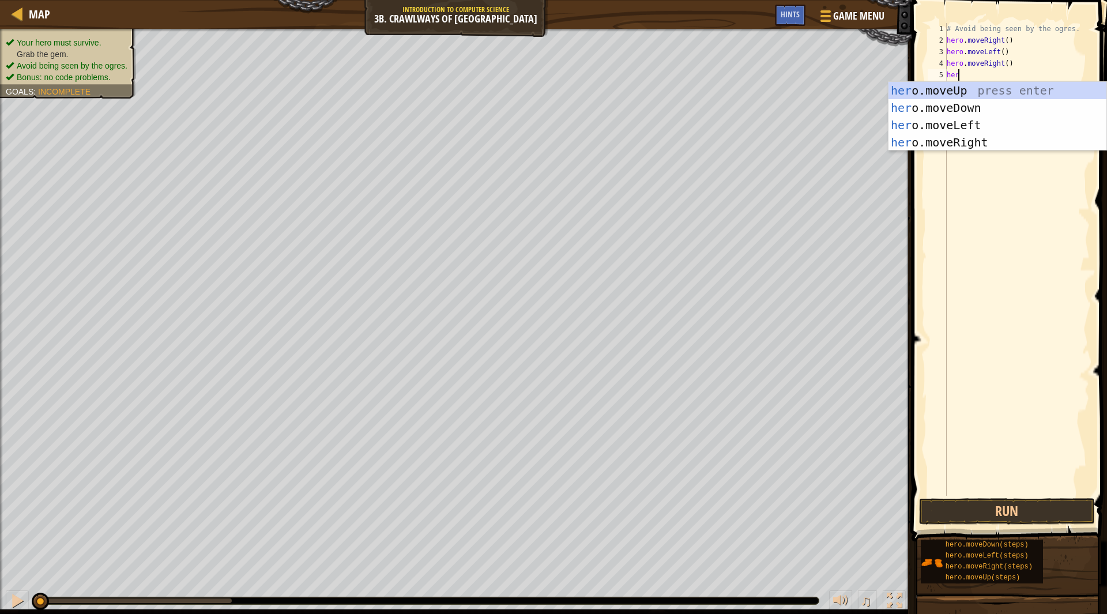
type textarea "[PERSON_NAME]"
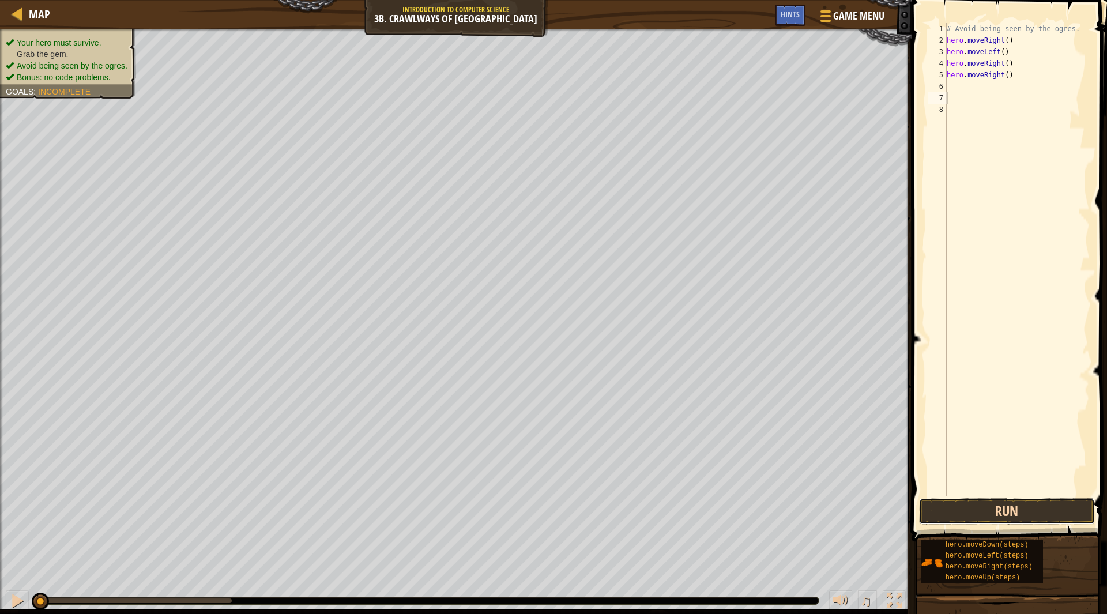
click at [1026, 506] on button "Run" at bounding box center [1007, 511] width 176 height 27
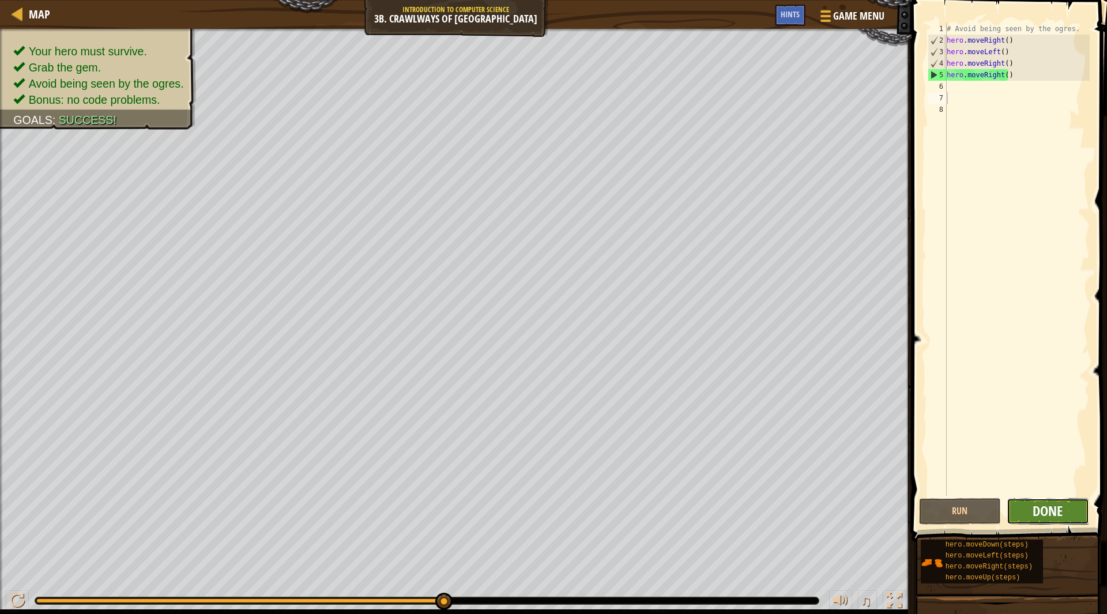
click at [1058, 510] on span "Done" at bounding box center [1048, 511] width 30 height 18
